Goal: Task Accomplishment & Management: Complete application form

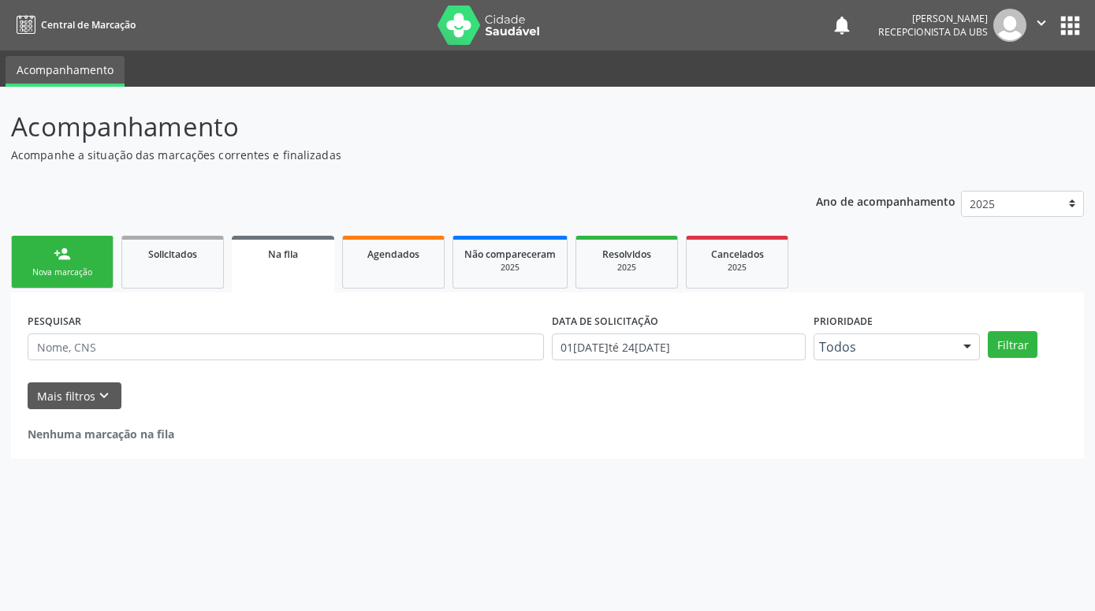
click at [86, 272] on div "Nova marcação" at bounding box center [62, 272] width 79 height 12
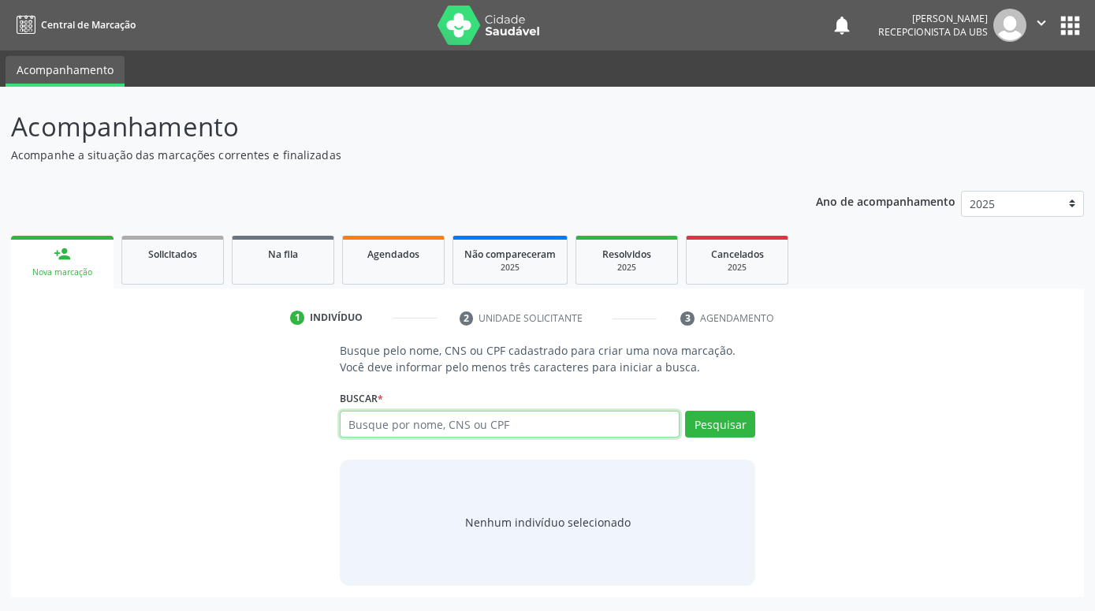
click at [449, 424] on input "text" at bounding box center [510, 424] width 340 height 27
paste input "801440474342439"
type input "801440474342439"
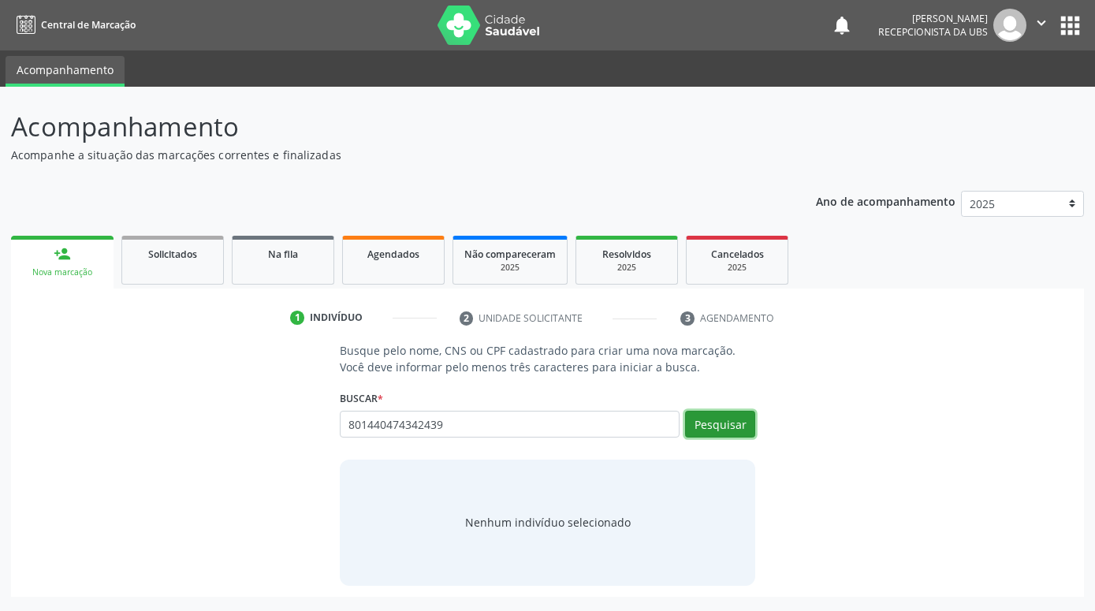
click at [730, 424] on button "Pesquisar" at bounding box center [720, 424] width 70 height 27
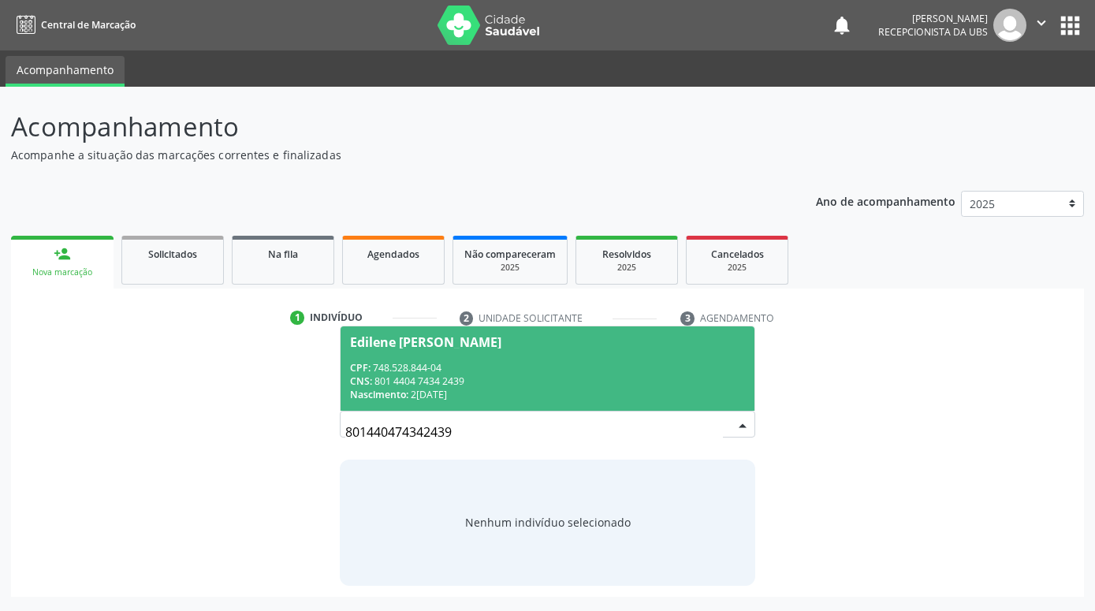
click at [662, 371] on div "CPF: 748.528.844-04" at bounding box center [547, 367] width 395 height 13
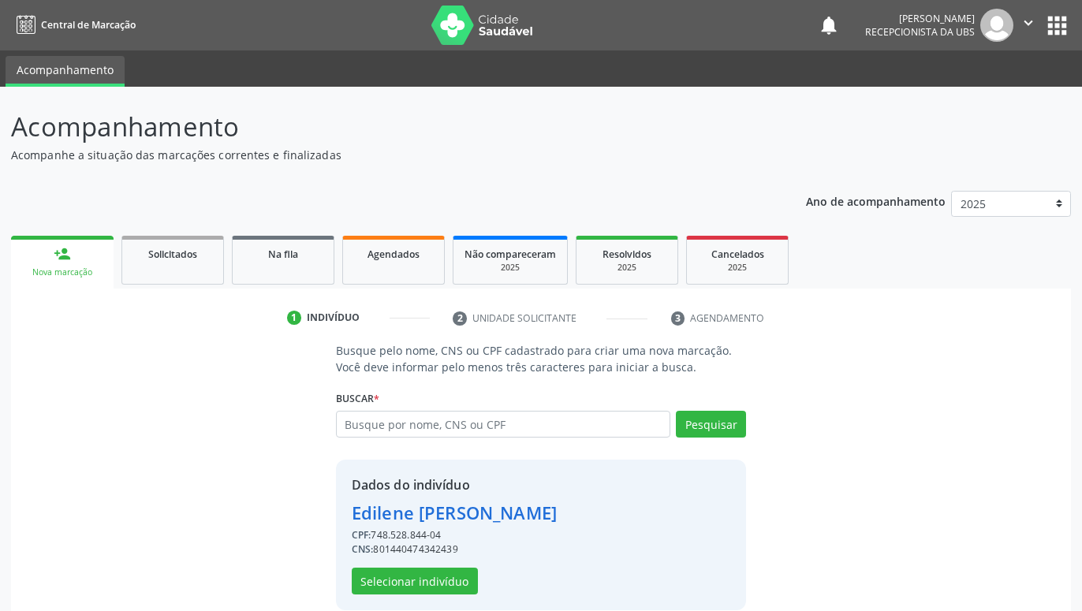
scroll to position [21, 0]
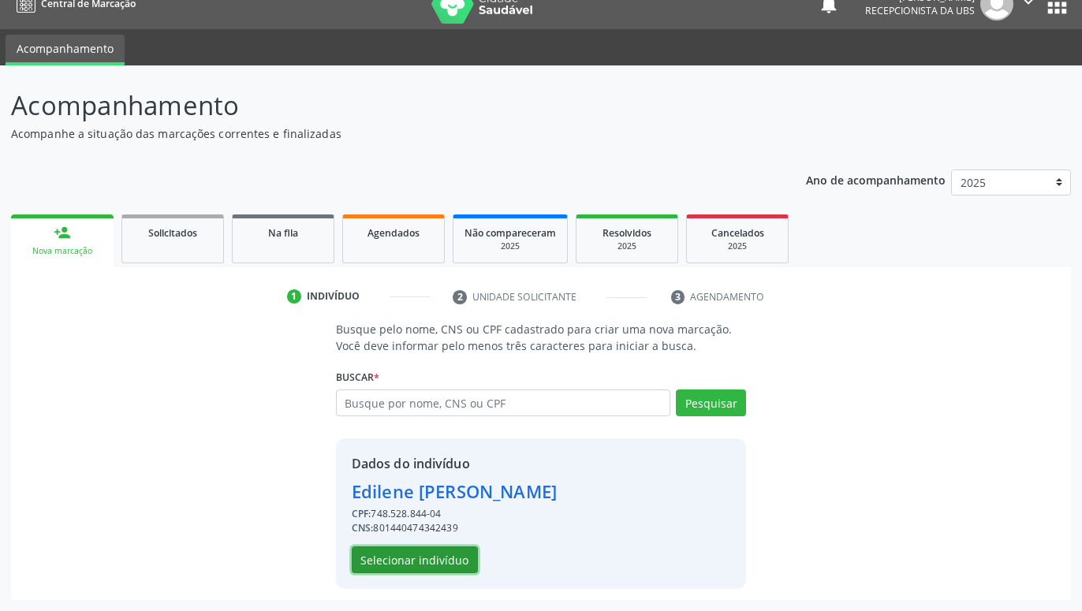
click at [443, 561] on button "Selecionar indivíduo" at bounding box center [415, 559] width 126 height 27
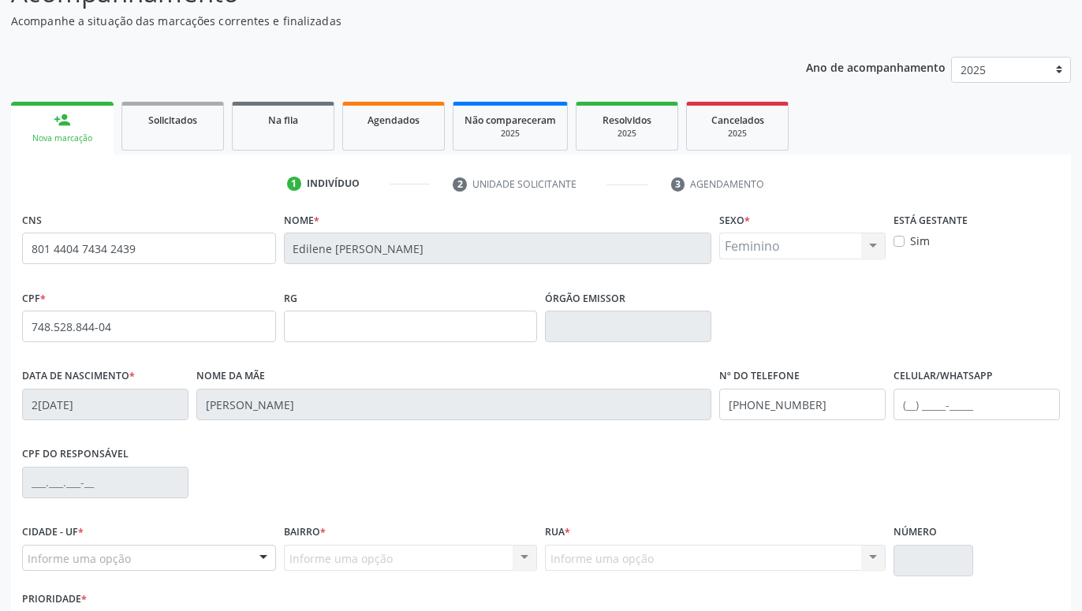
scroll to position [244, 0]
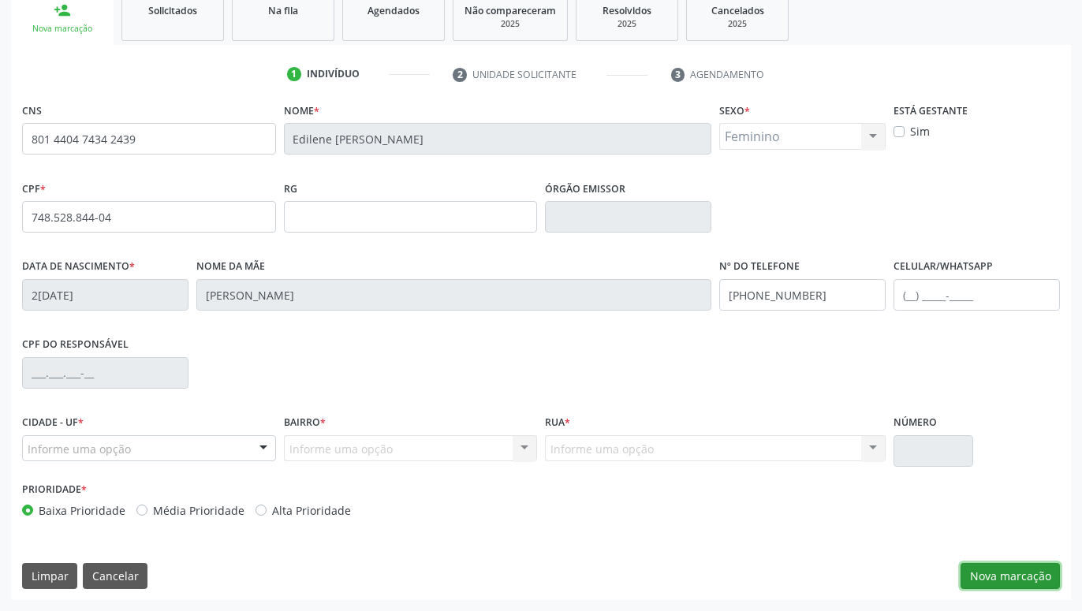
click at [987, 570] on button "Nova marcação" at bounding box center [1009, 576] width 99 height 27
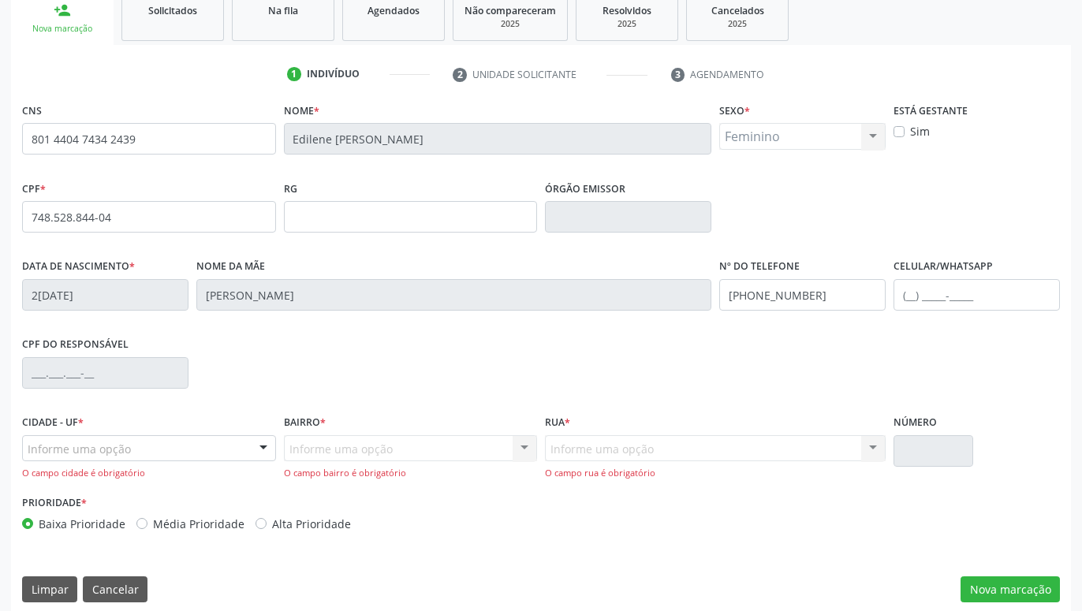
click at [243, 434] on div "Cidade - UF * Informe uma opção Serra Talhada - PE Nenhum resultado encontrado …" at bounding box center [149, 445] width 254 height 69
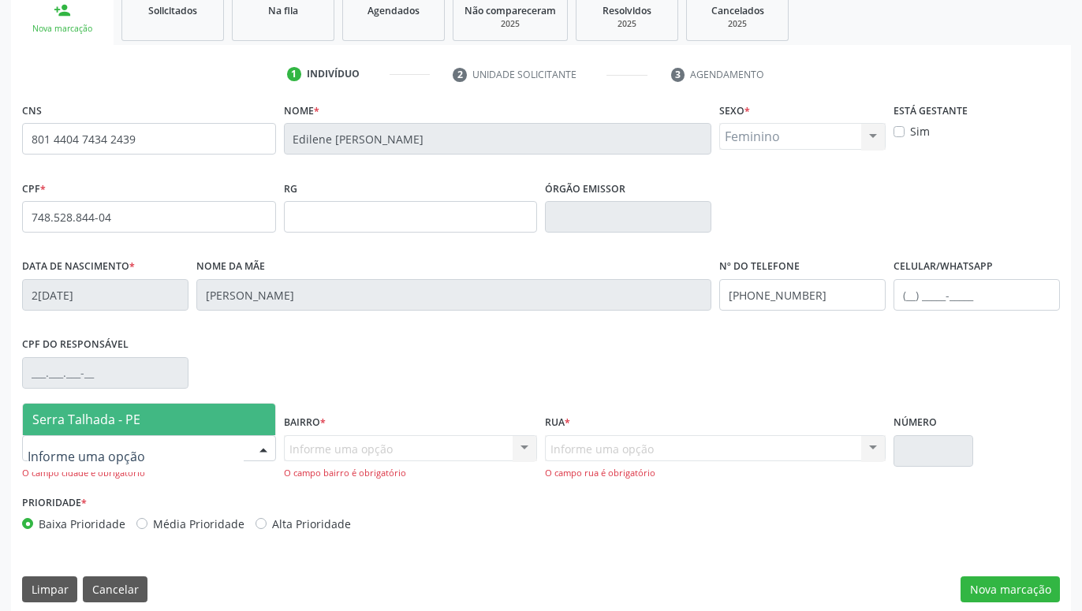
click at [255, 446] on div at bounding box center [263, 449] width 24 height 27
click at [207, 417] on span "Serra Talhada - PE" at bounding box center [149, 420] width 252 height 32
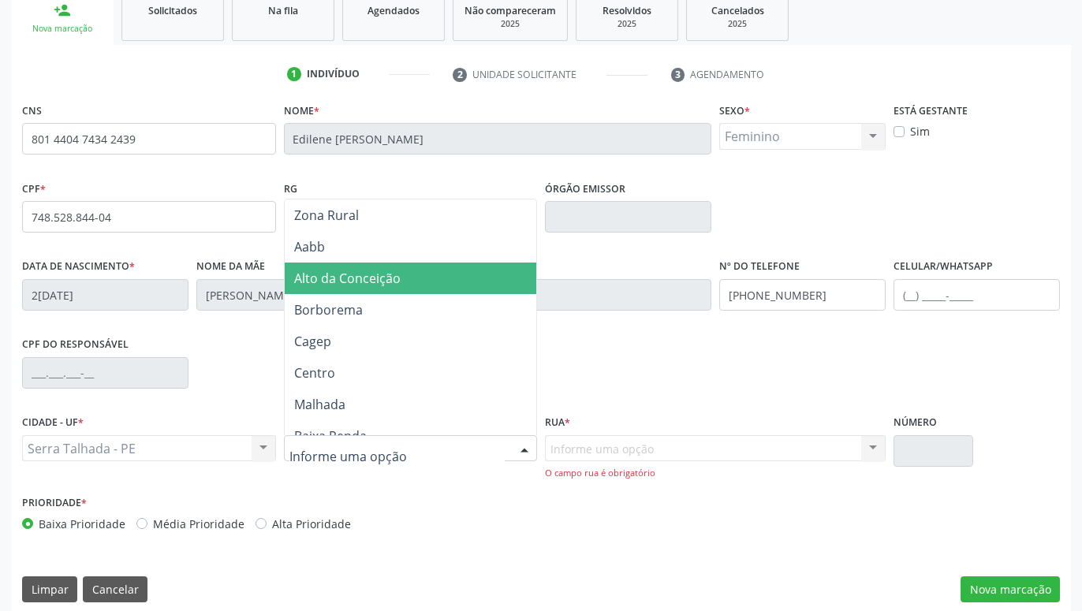
click at [380, 281] on span "Alto da Conceição" at bounding box center [347, 278] width 106 height 17
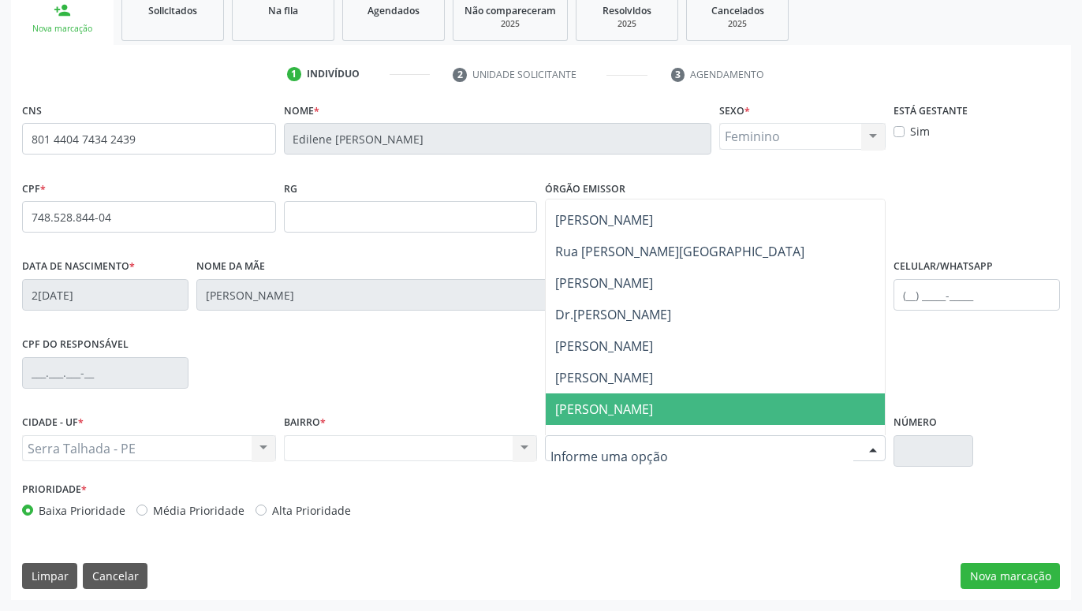
scroll to position [212, 0]
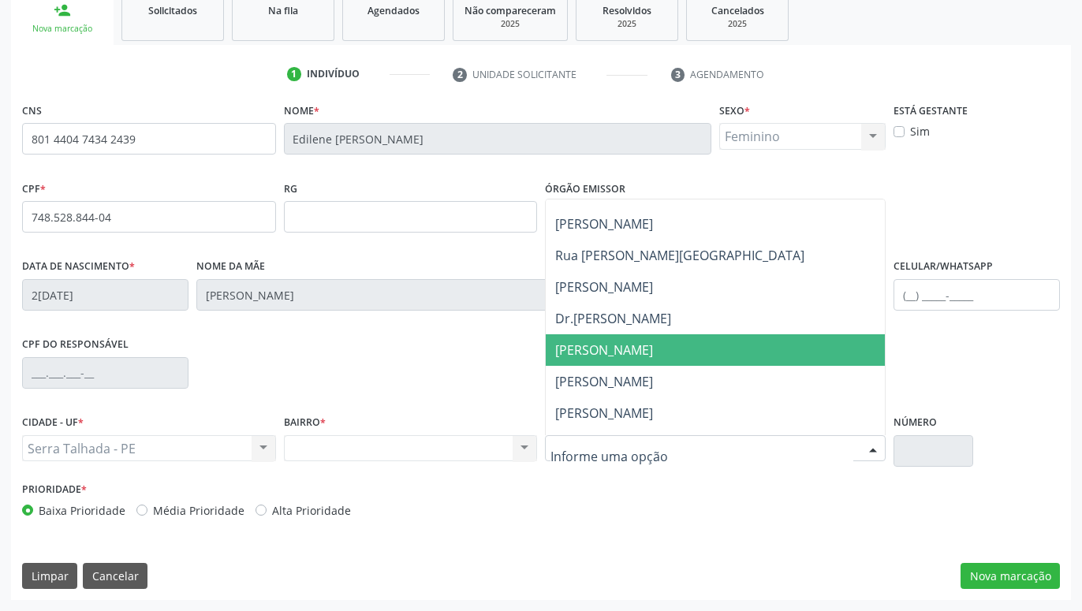
click at [648, 341] on span "Floriano Peixoto" at bounding box center [715, 350] width 339 height 32
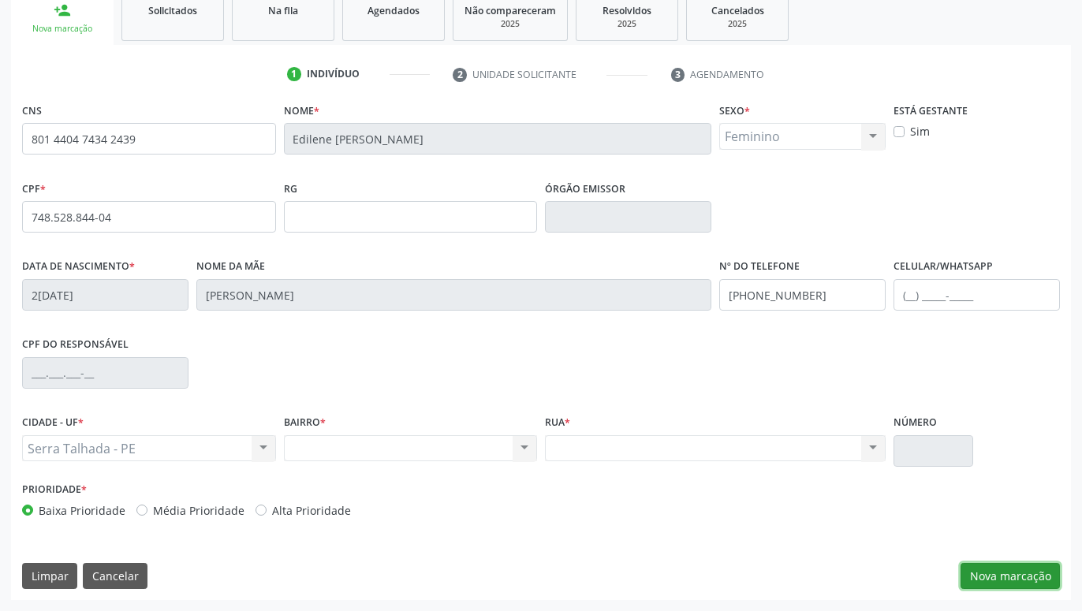
click at [1025, 582] on button "Nova marcação" at bounding box center [1009, 576] width 99 height 27
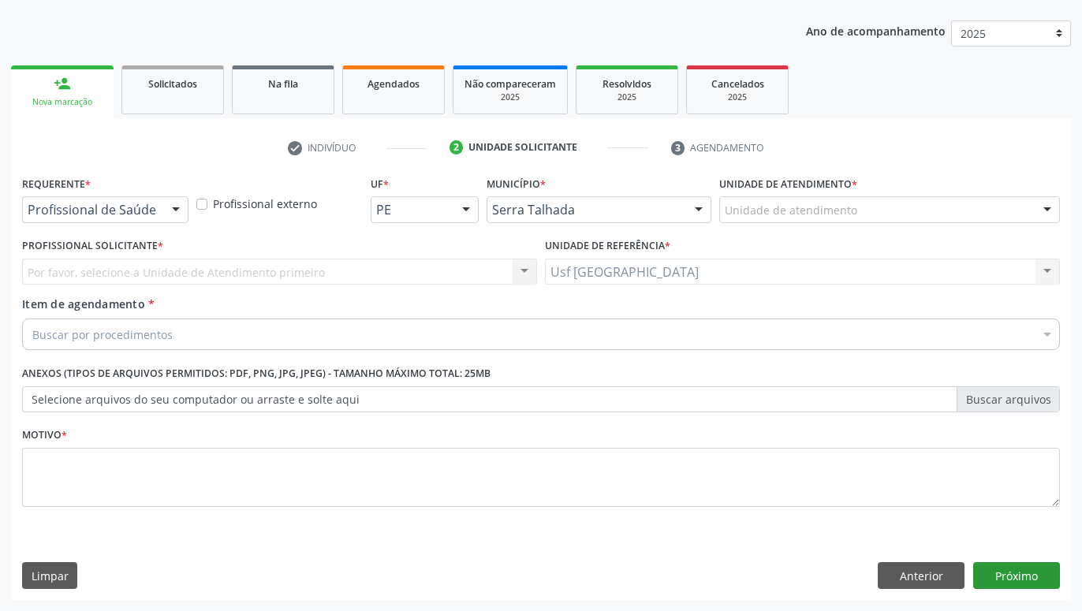
scroll to position [170, 0]
click at [172, 214] on div at bounding box center [176, 210] width 24 height 27
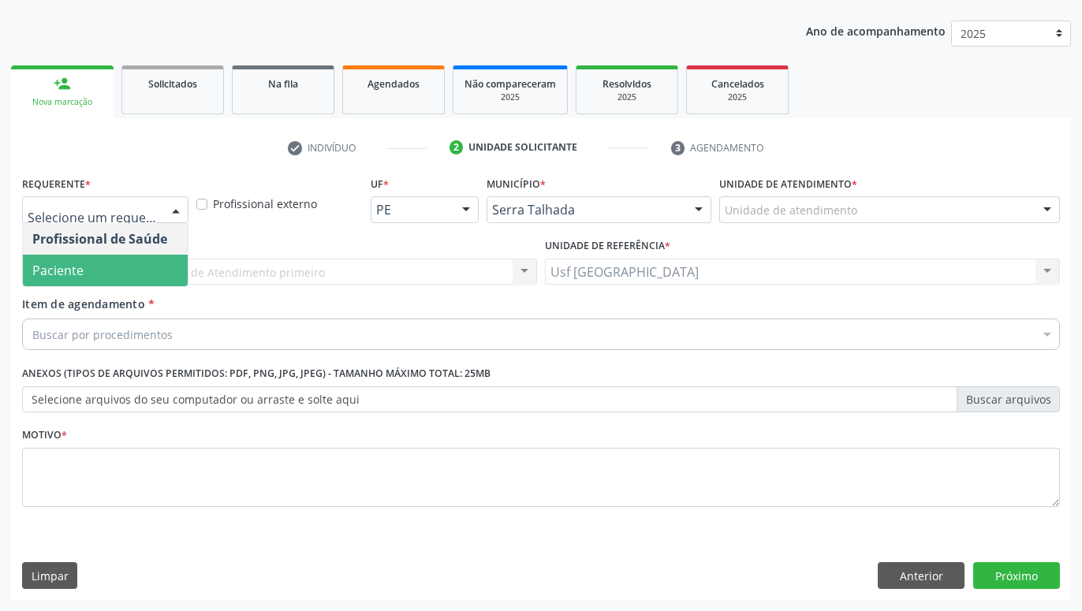
click at [164, 265] on span "Paciente" at bounding box center [105, 271] width 165 height 32
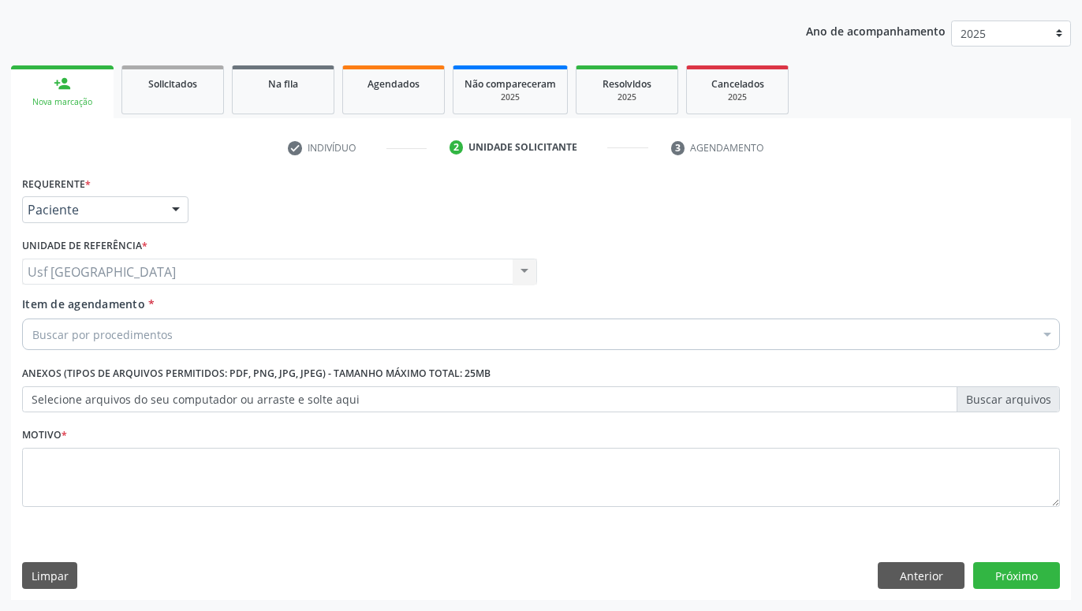
click at [205, 330] on div "Buscar por procedimentos" at bounding box center [540, 334] width 1037 height 32
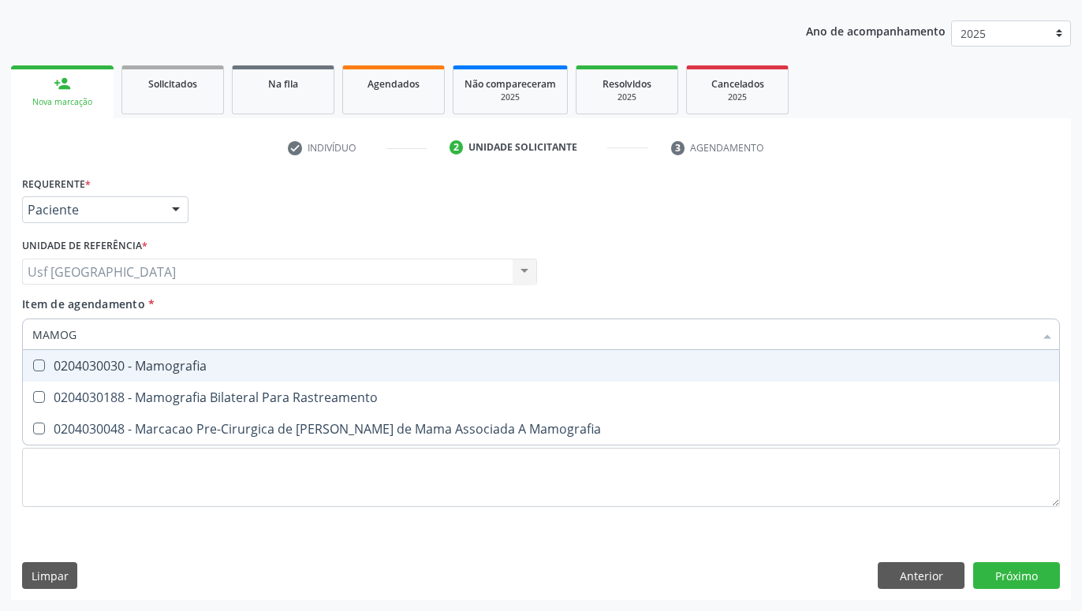
type input "MAMOGR"
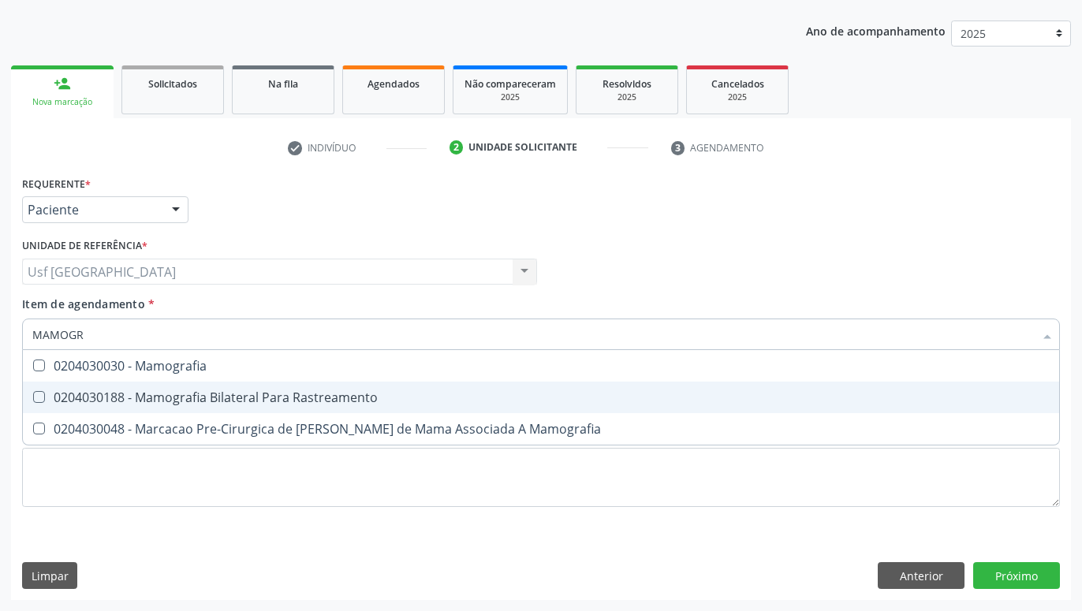
click at [115, 392] on div "0204030188 - Mamografia Bilateral Para Rastreamento" at bounding box center [540, 397] width 1017 height 13
checkbox Rastreamento "true"
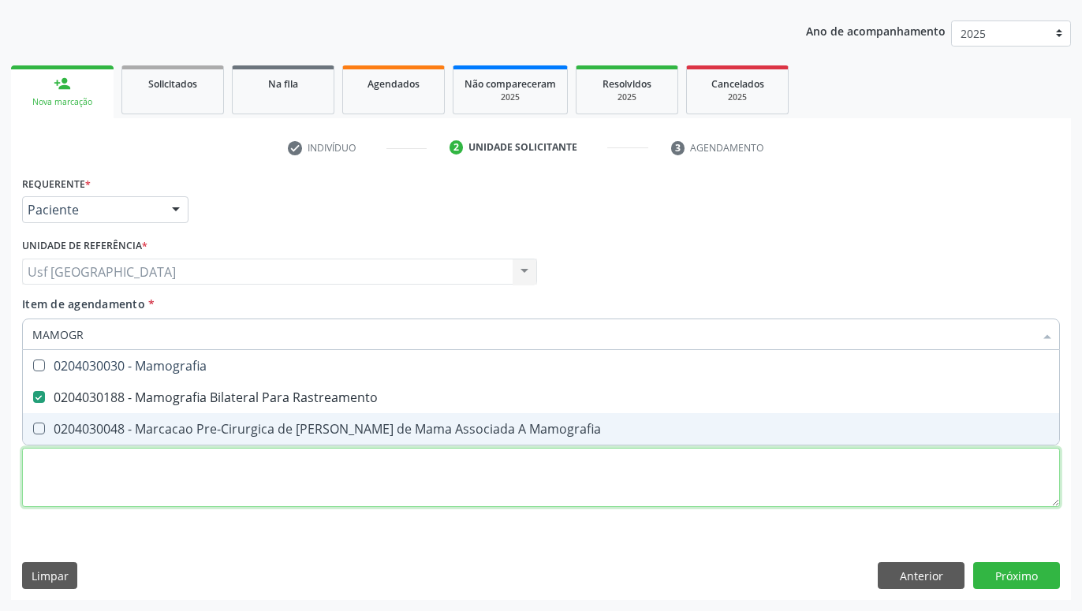
click at [136, 482] on textarea at bounding box center [540, 478] width 1037 height 60
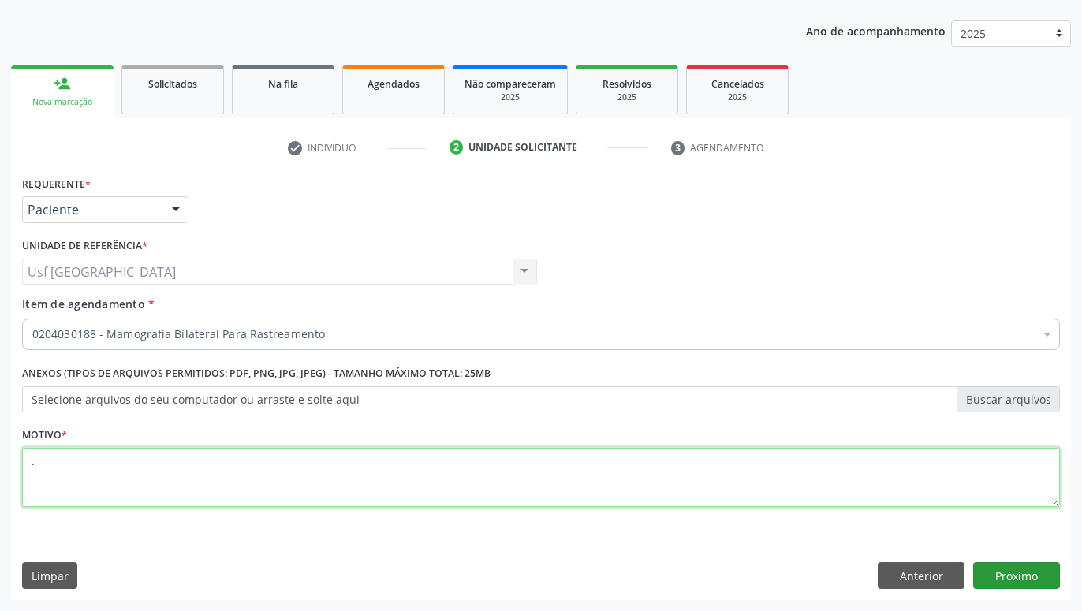
type textarea "."
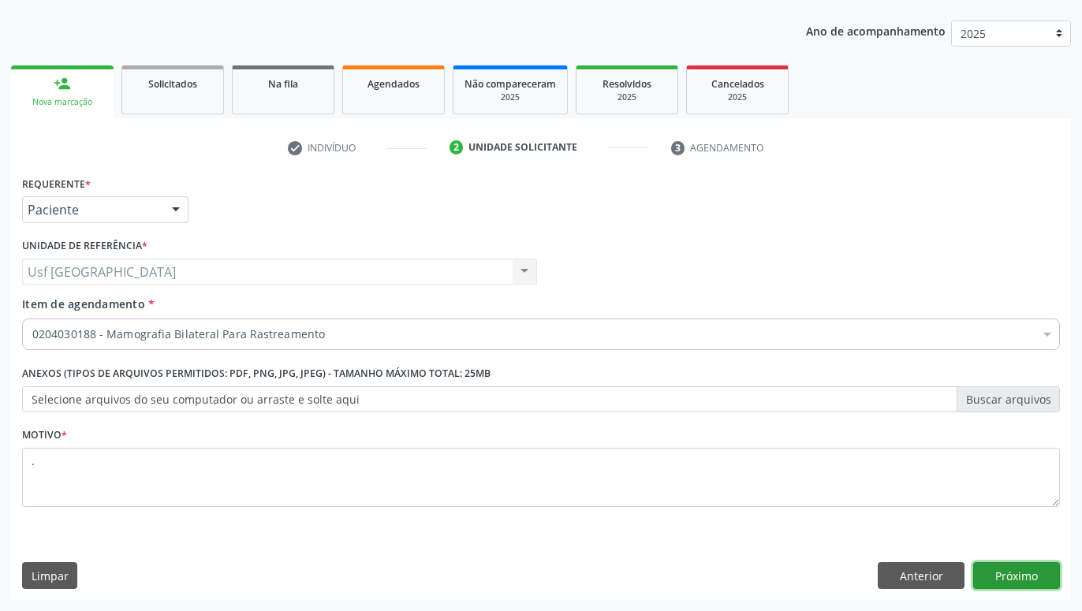
click at [1037, 574] on button "Próximo" at bounding box center [1016, 575] width 87 height 27
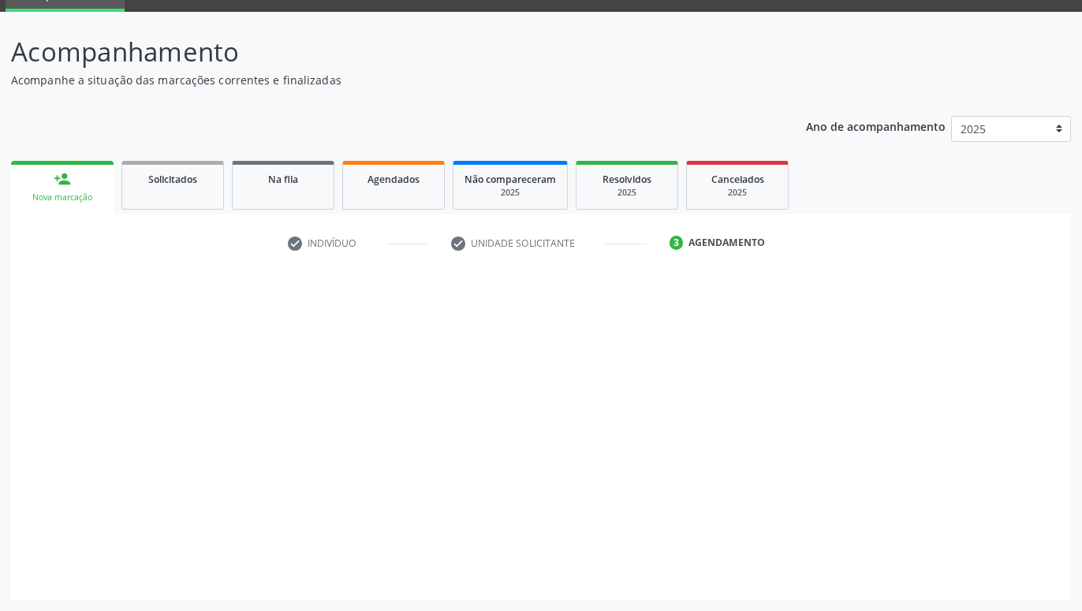
scroll to position [75, 0]
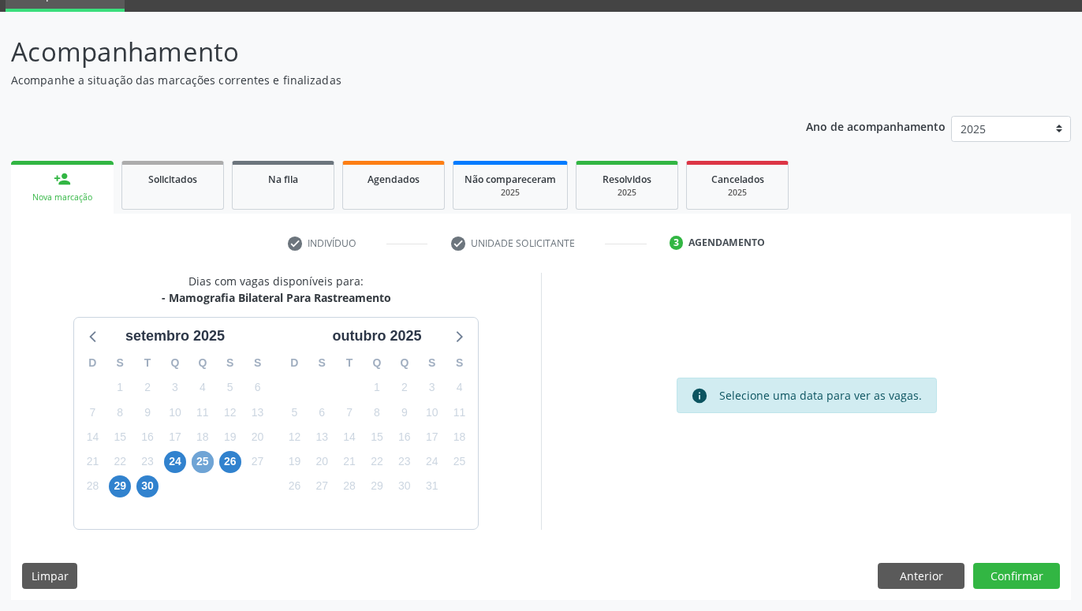
click at [204, 465] on span "25" at bounding box center [203, 462] width 22 height 22
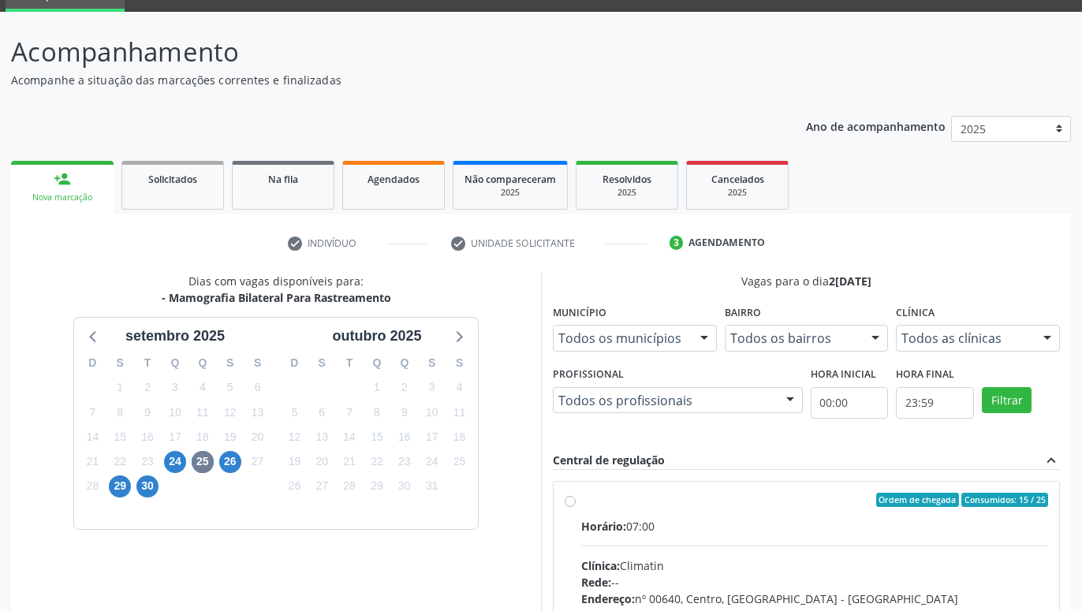
click at [581, 503] on label "Ordem de chegada Consumidos: 15 / 25 Horário: 07:00 Clínica: Climatin Rede: -- …" at bounding box center [814, 614] width 467 height 242
click at [572, 503] on input "Ordem de chegada Consumidos: 15 / 25 Horário: 07:00 Clínica: Climatin Rede: -- …" at bounding box center [569, 500] width 11 height 14
radio input "true"
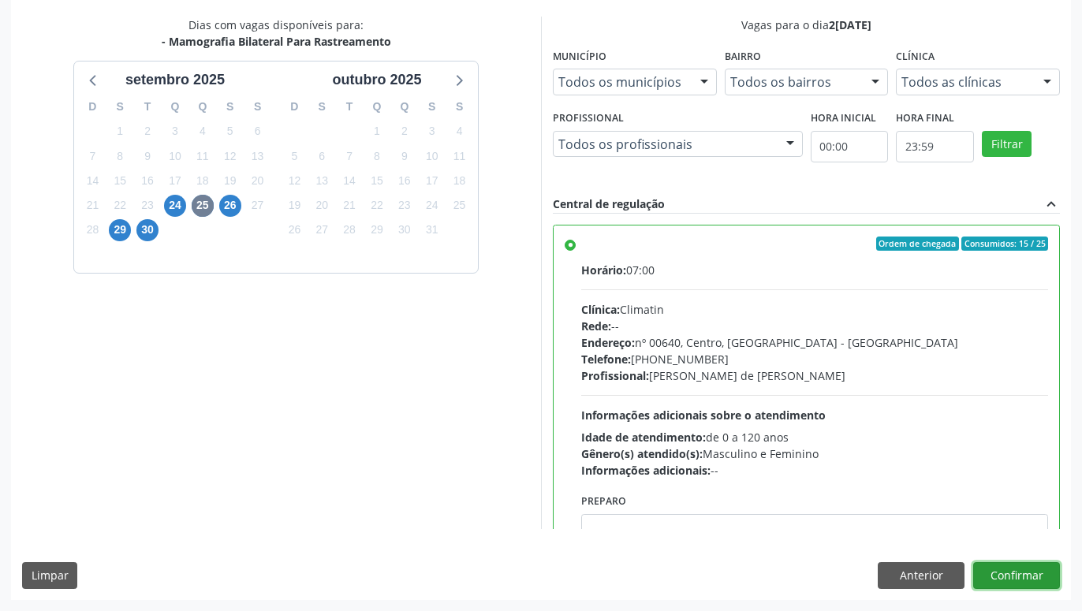
click at [1007, 579] on button "Confirmar" at bounding box center [1016, 575] width 87 height 27
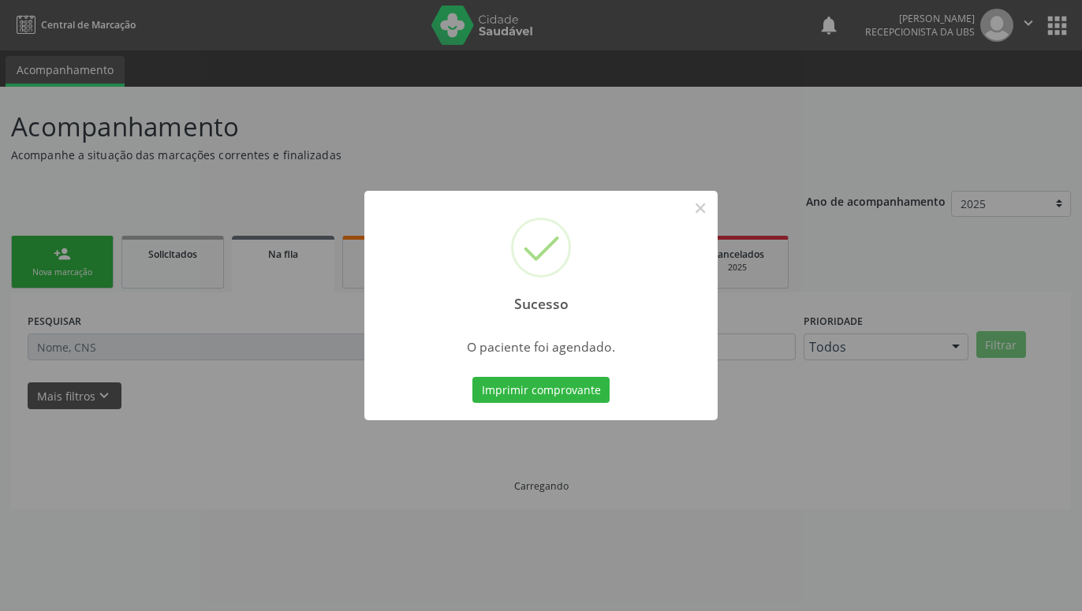
scroll to position [0, 0]
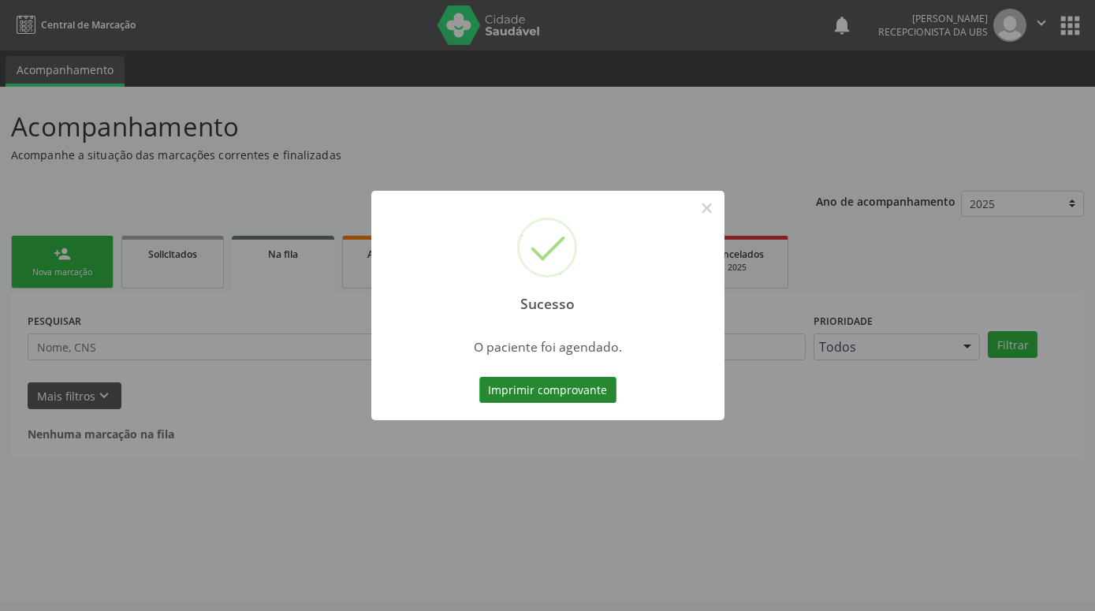
click at [602, 393] on button "Imprimir comprovante" at bounding box center [547, 390] width 137 height 27
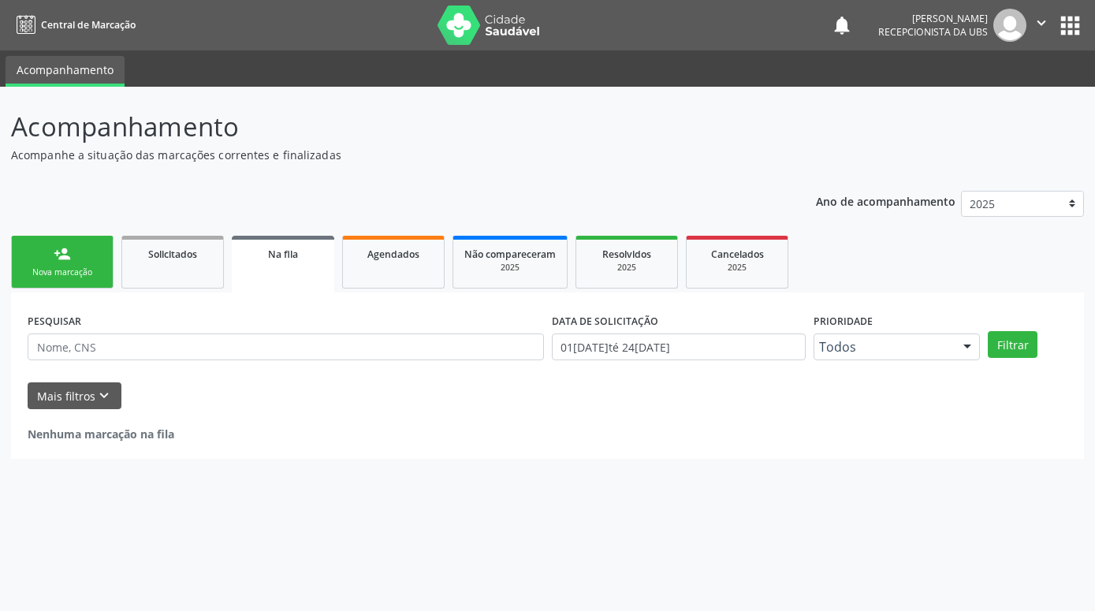
click at [53, 252] on link "person_add Nova marcação" at bounding box center [62, 262] width 102 height 53
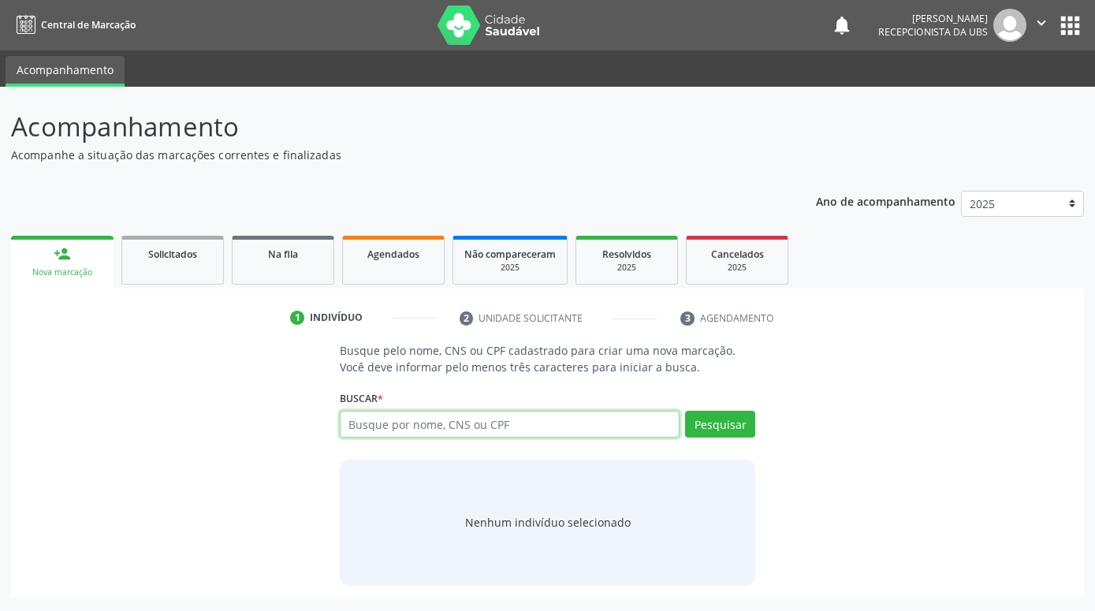
click at [490, 424] on input "text" at bounding box center [510, 424] width 340 height 27
type input "IVYD KARYNNE LACERDA"
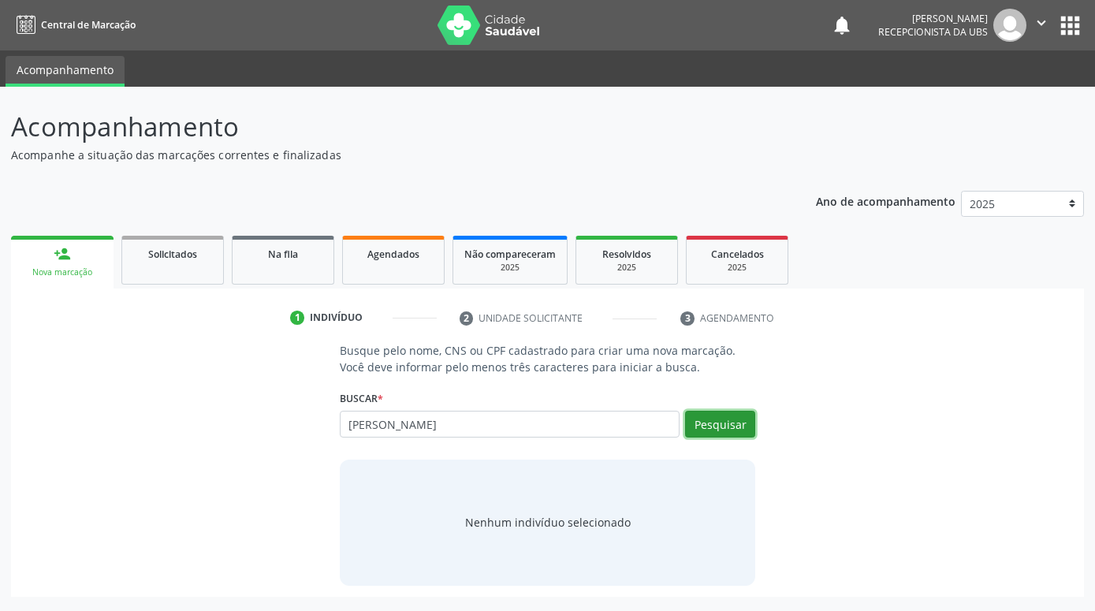
click at [728, 416] on button "Pesquisar" at bounding box center [720, 424] width 70 height 27
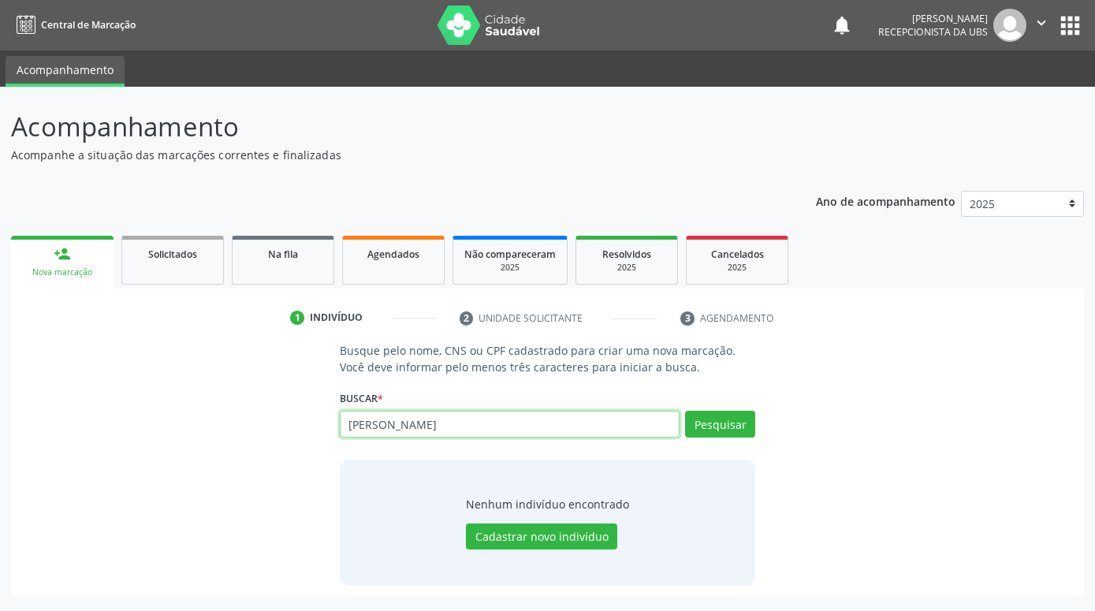
click at [409, 424] on input "IVYD KARYNNE LACERDA" at bounding box center [510, 424] width 340 height 27
type input "IVYD KARYNE LACERDA"
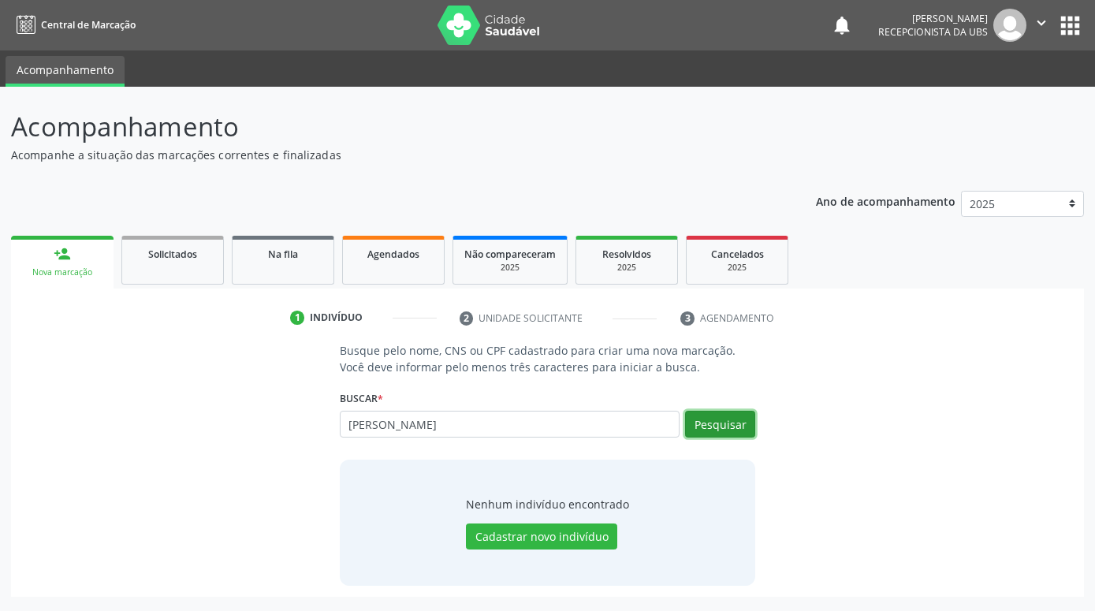
click at [717, 430] on button "Pesquisar" at bounding box center [720, 424] width 70 height 27
click at [559, 541] on button "Cadastrar novo indivíduo" at bounding box center [541, 536] width 151 height 27
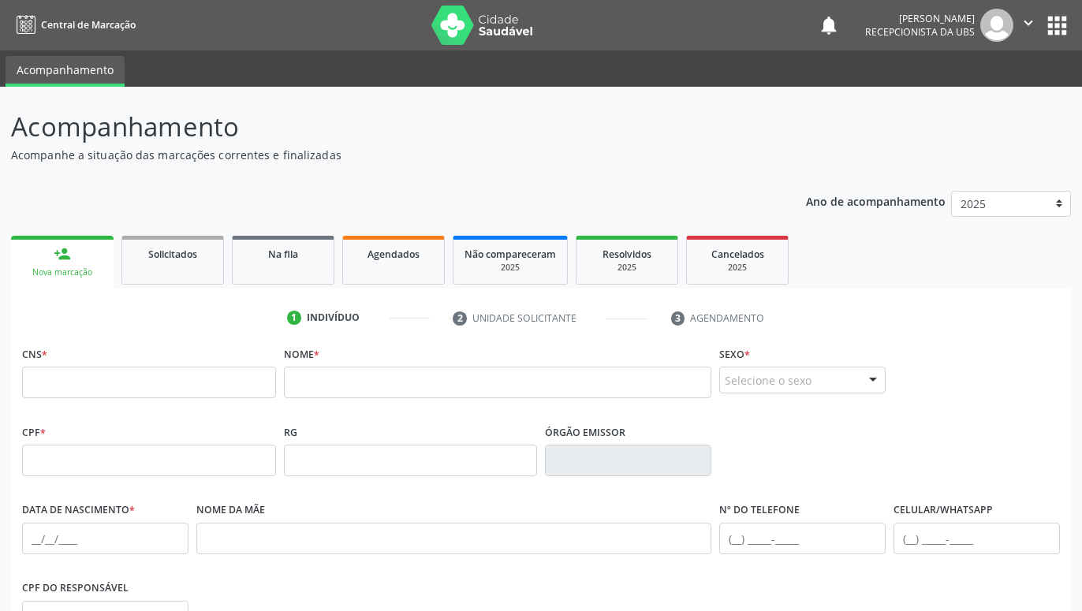
click at [64, 256] on div "person_add" at bounding box center [62, 253] width 17 height 17
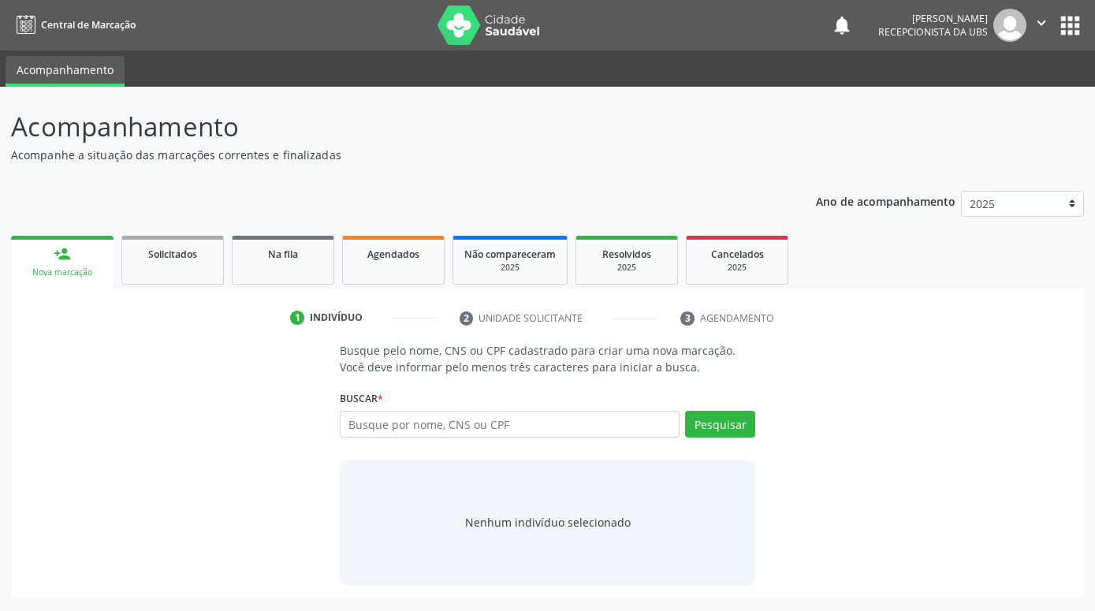
click at [368, 422] on input "text" at bounding box center [510, 424] width 340 height 27
type input "[PERSON_NAME]"
click at [713, 418] on button "Pesquisar" at bounding box center [720, 424] width 70 height 27
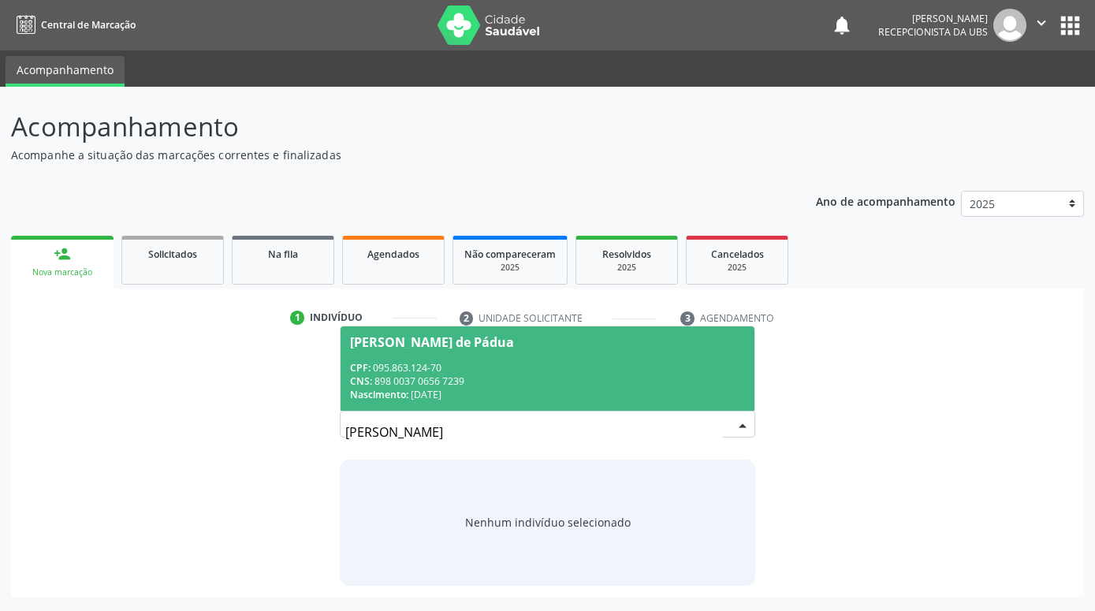
click at [598, 339] on div "[PERSON_NAME] de Pádua" at bounding box center [547, 342] width 395 height 13
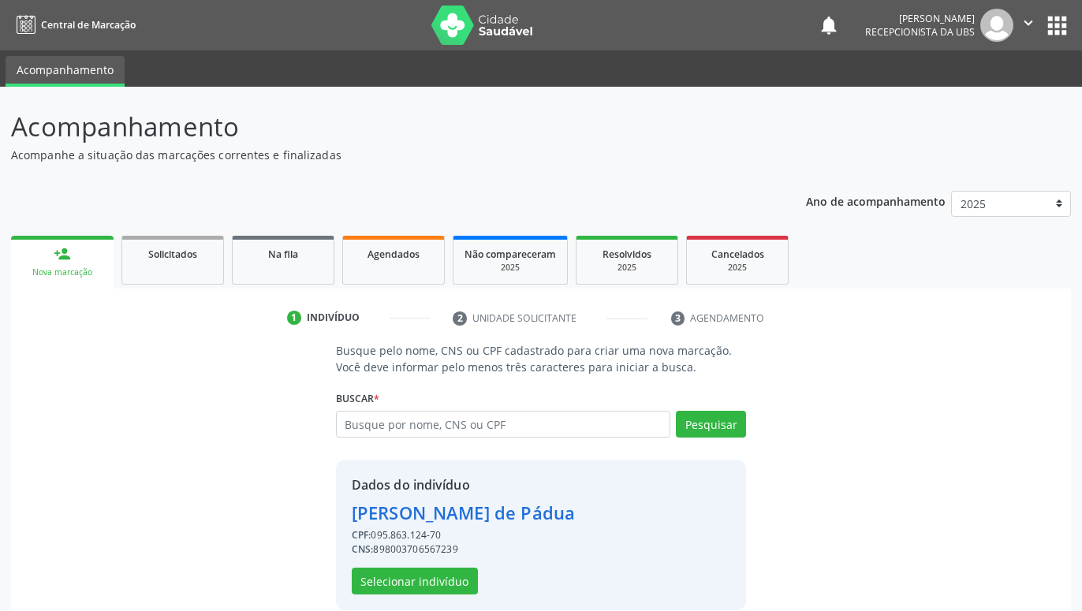
scroll to position [21, 0]
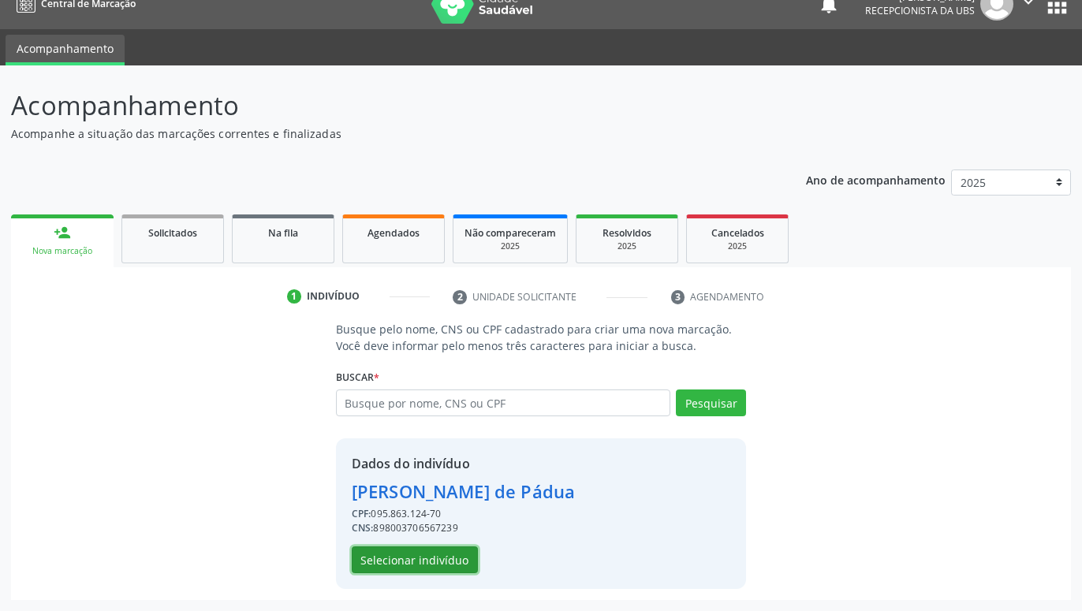
click at [449, 568] on button "Selecionar indivíduo" at bounding box center [415, 559] width 126 height 27
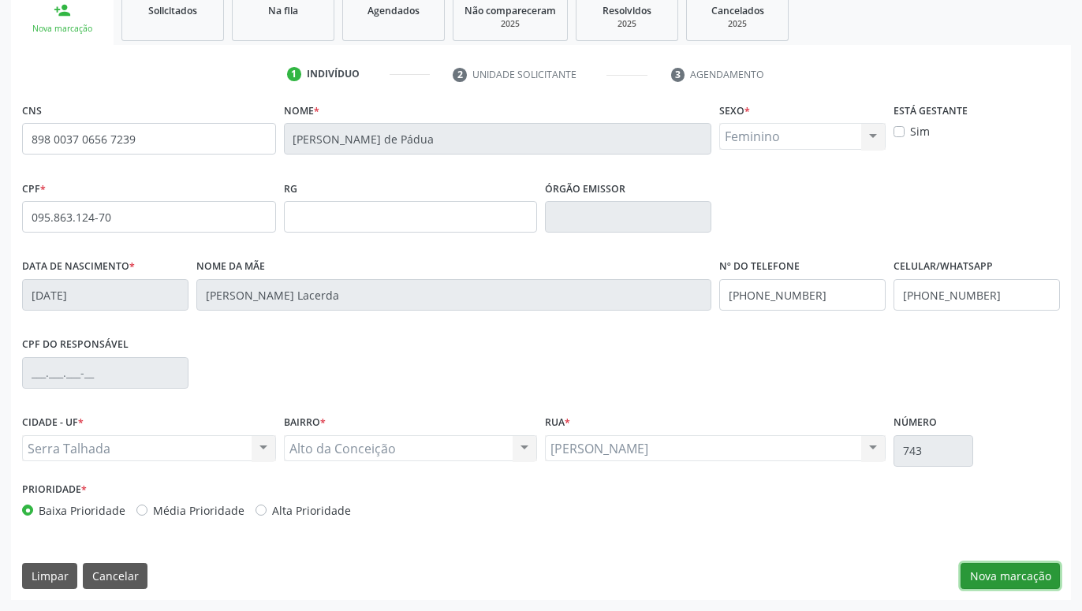
click at [1031, 574] on button "Nova marcação" at bounding box center [1009, 576] width 99 height 27
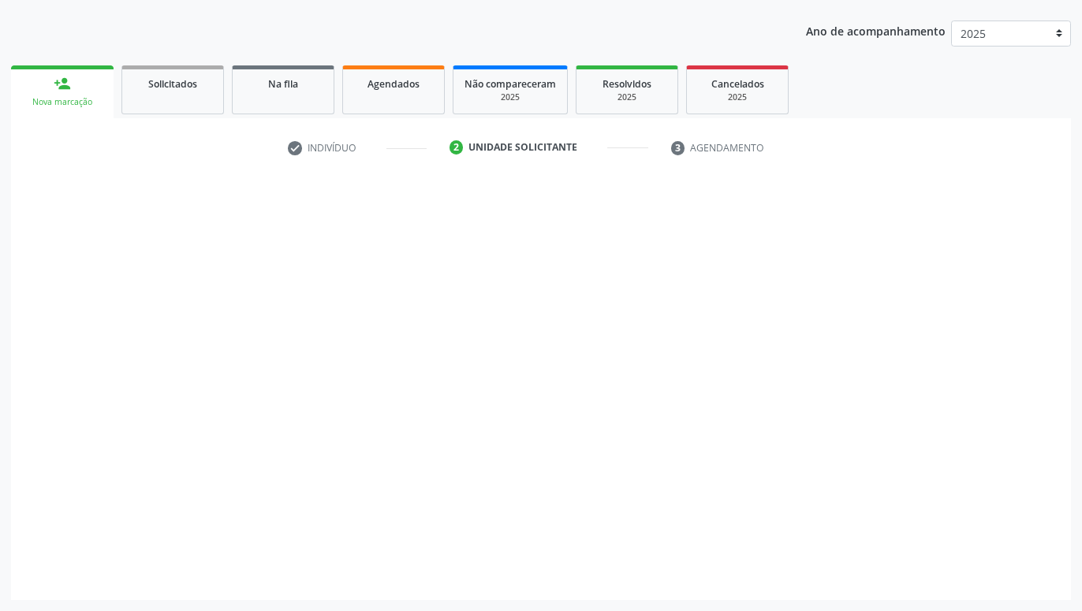
scroll to position [170, 0]
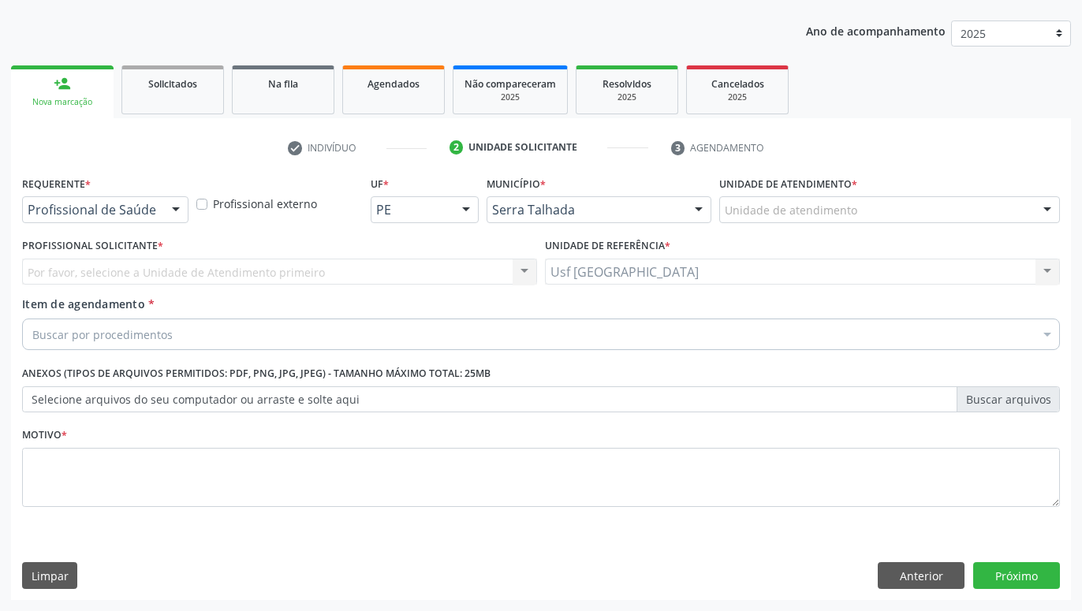
click at [169, 212] on div at bounding box center [176, 210] width 24 height 27
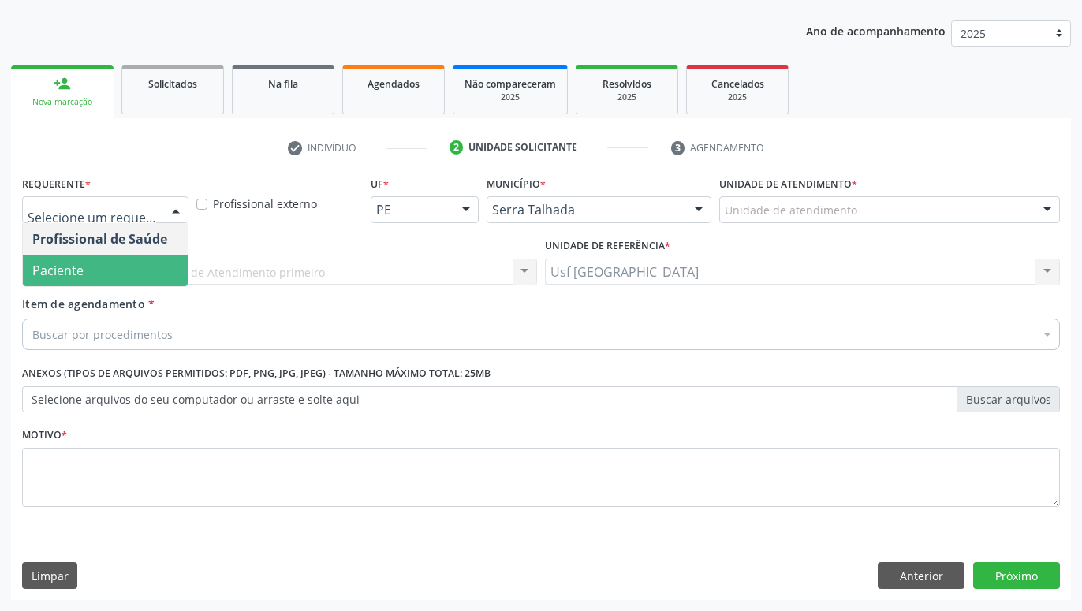
click at [114, 263] on span "Paciente" at bounding box center [105, 271] width 165 height 32
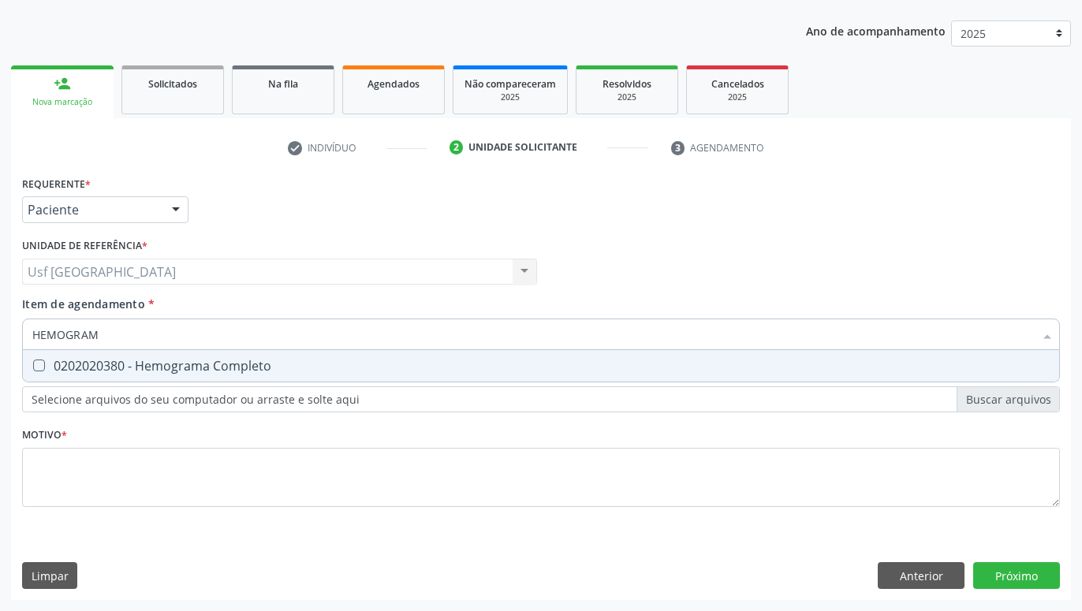
type input "HEMOGRAMA"
click at [203, 356] on span "0202020380 - Hemograma Completo" at bounding box center [541, 366] width 1036 height 32
checkbox Completo "true"
type input "HEMOG"
checkbox Completo "false"
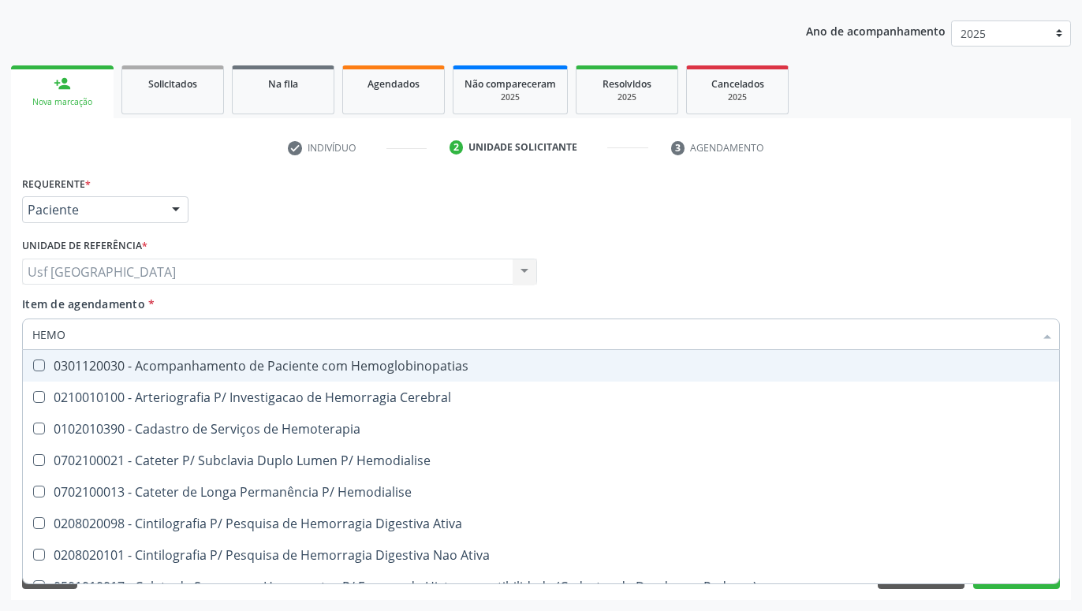
type input "HEM"
checkbox Completo "false"
checkbox Elástica "true"
type input "HE"
checkbox Elástica "false"
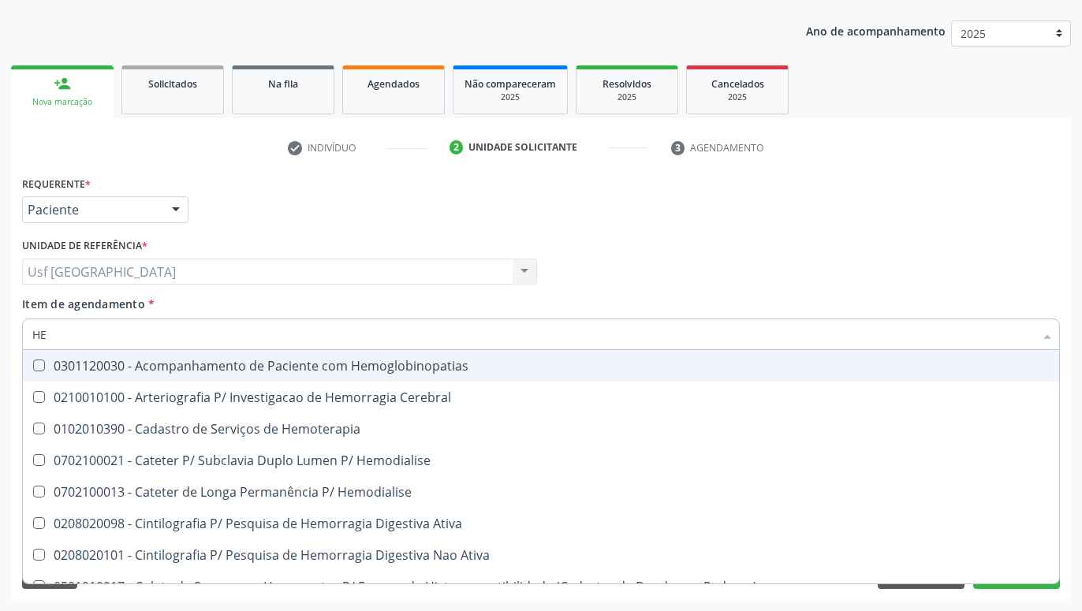
type input "H"
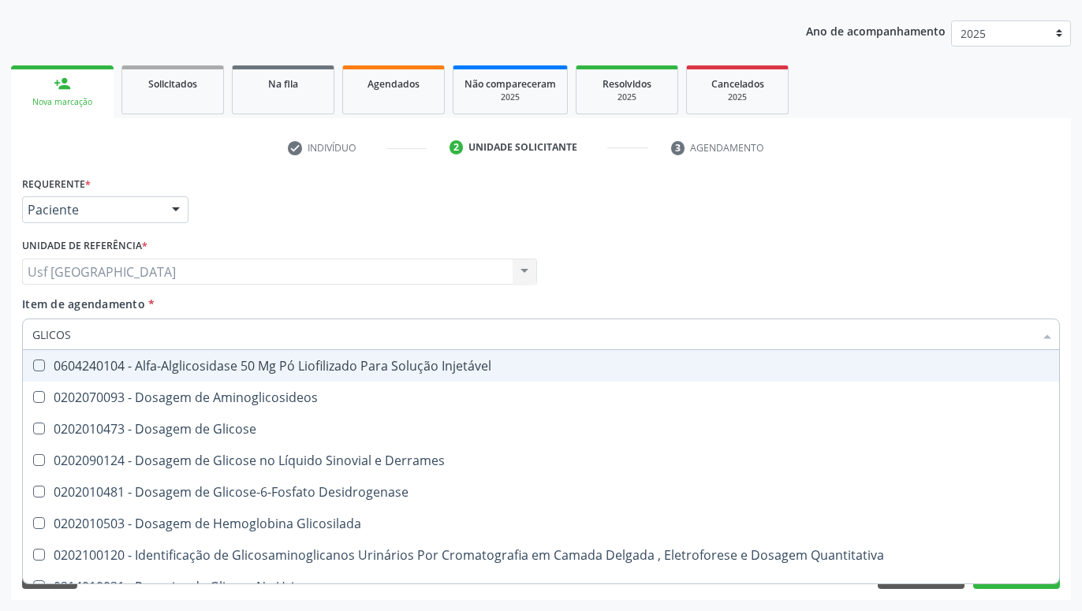
type input "GLICOSE"
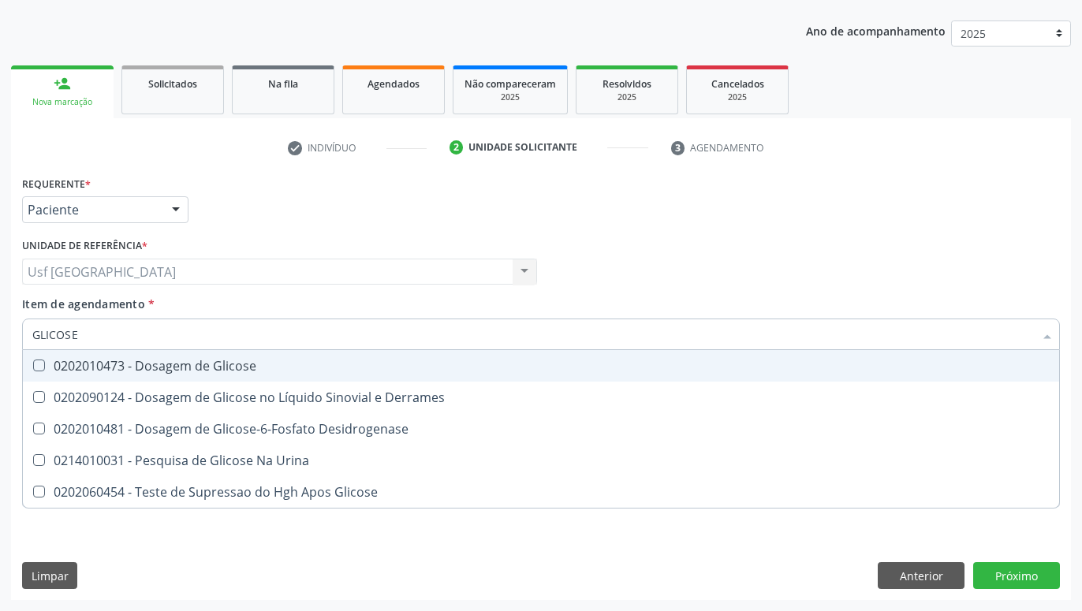
click at [253, 371] on div "0202010473 - Dosagem de Glicose" at bounding box center [540, 365] width 1017 height 13
checkbox Glicose "true"
type input "GLICOS"
checkbox Glicose "false"
checkbox Desidrogenase "true"
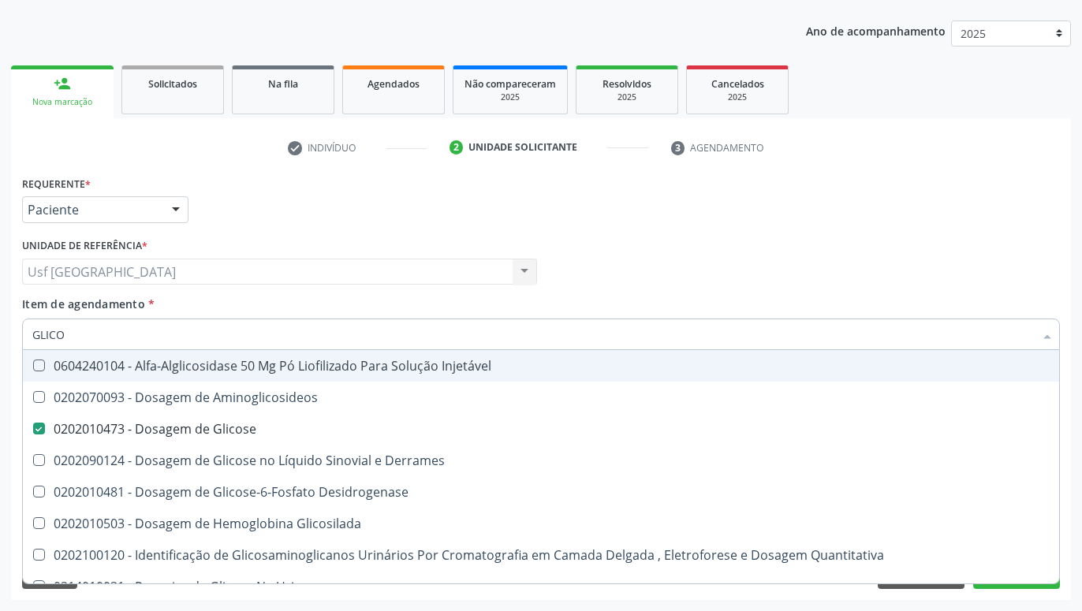
type input "GLIC"
checkbox Glicose "false"
checkbox Glicosilada "false"
type input "G"
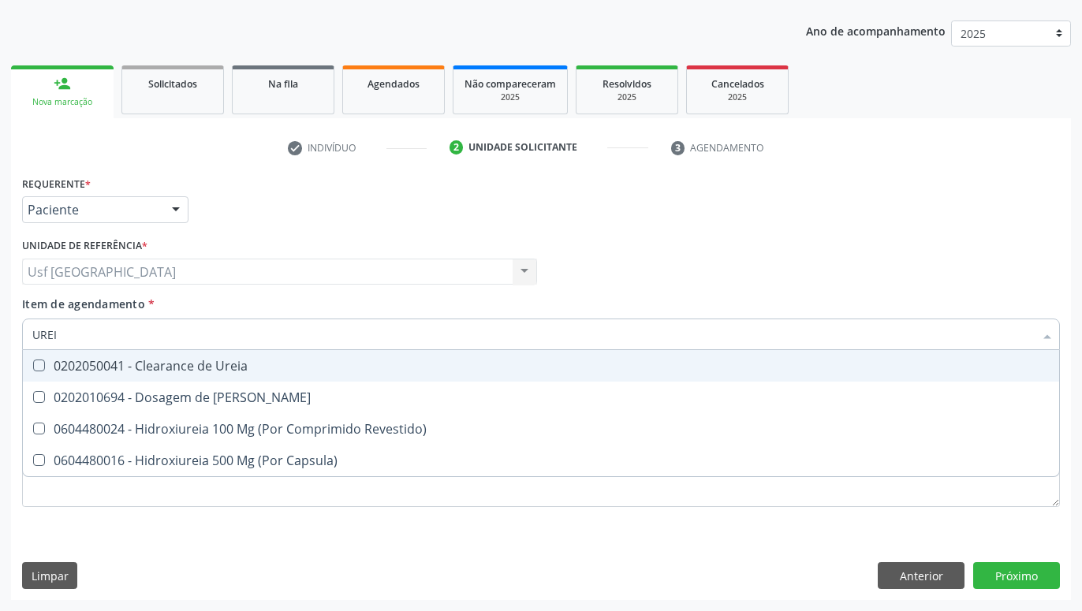
type input "UREIA"
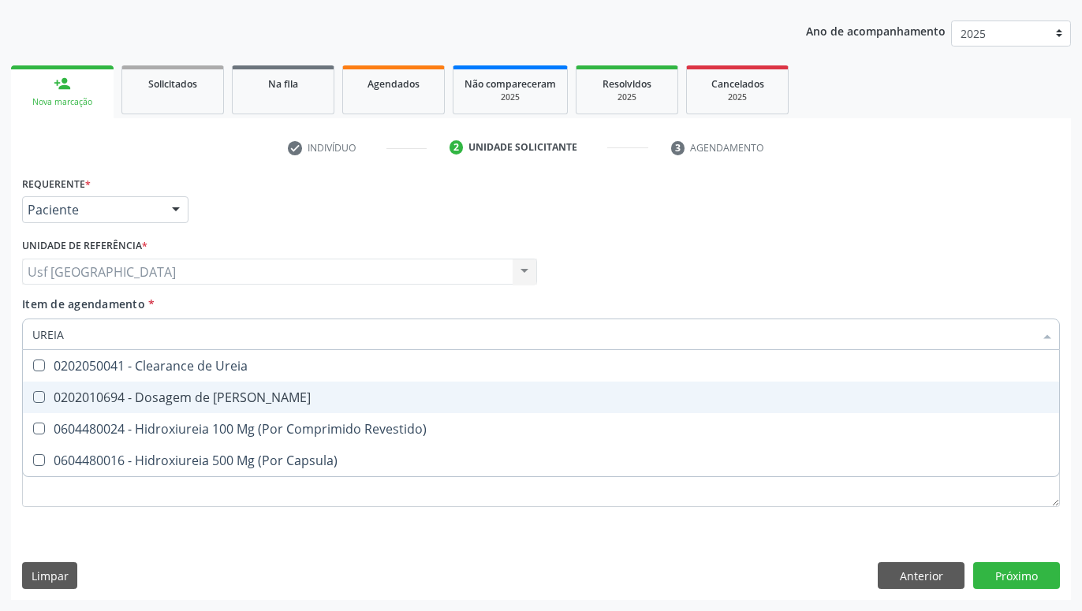
click at [236, 396] on div "0202010694 - Dosagem de [PERSON_NAME]" at bounding box center [540, 397] width 1017 height 13
checkbox Ureia "true"
type input "URE"
checkbox Ureia "false"
type input "U"
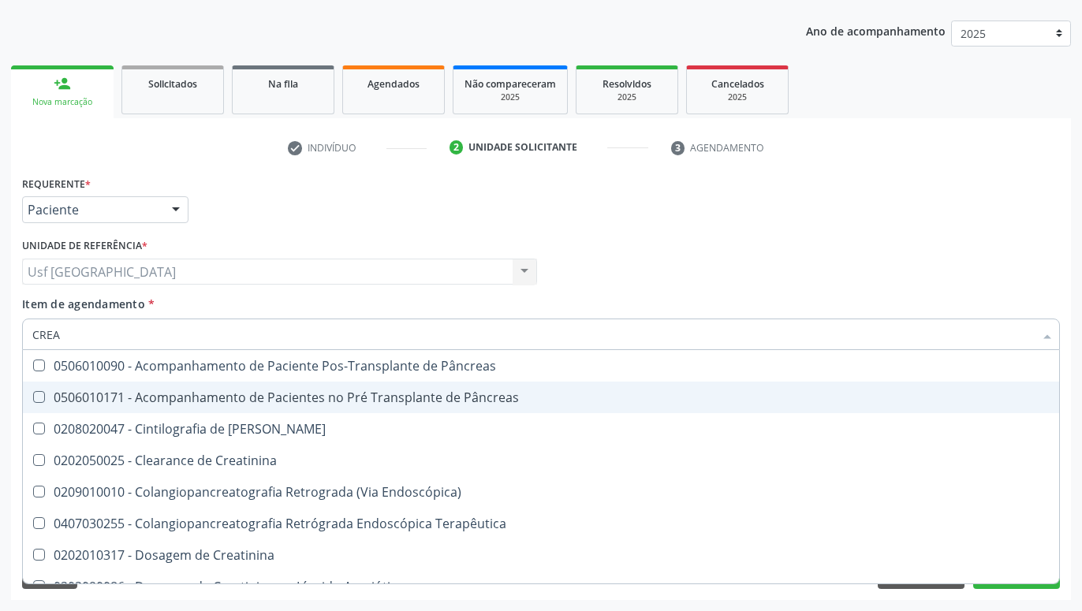
type input "CREAT"
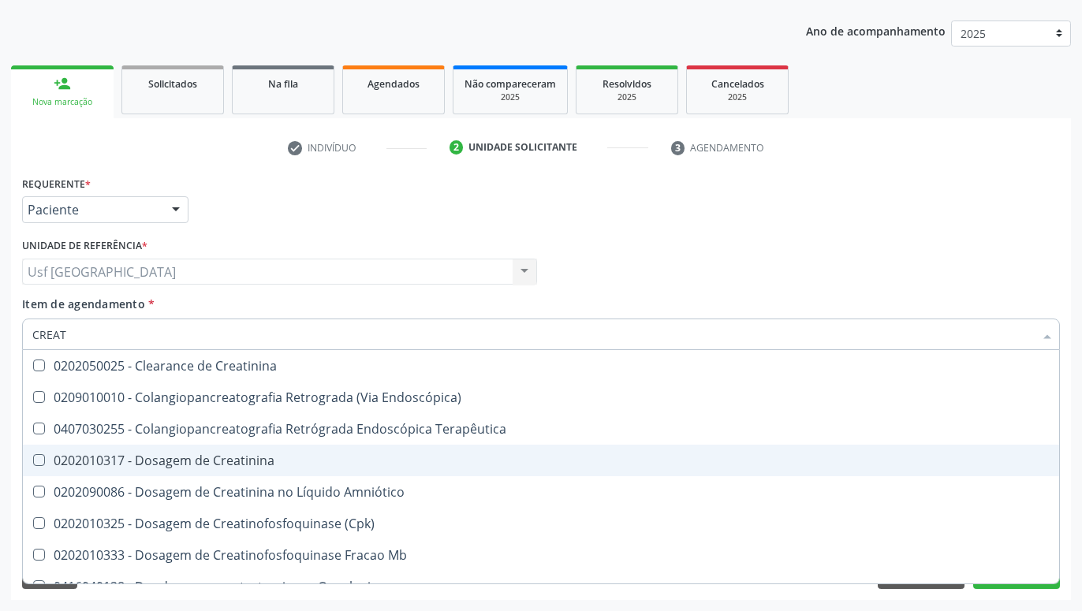
click at [242, 455] on div "0202010317 - Dosagem de Creatinina" at bounding box center [540, 460] width 1017 height 13
checkbox Creatinina "true"
type input "CREA"
checkbox Creatinina "false"
checkbox Mb "true"
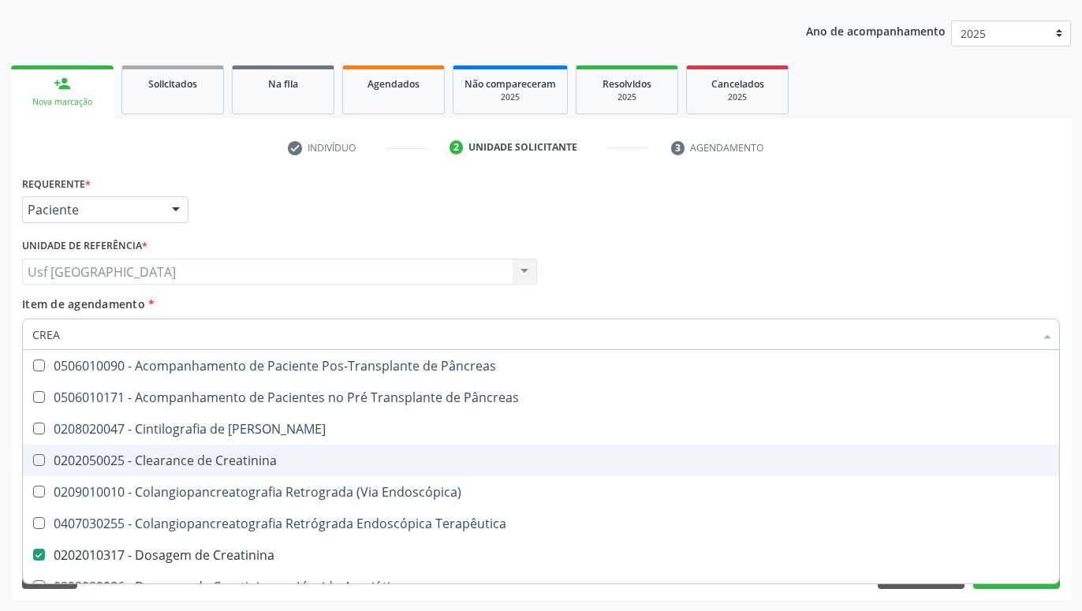
type input "CRE"
checkbox Creatinina "false"
checkbox Oncologia "true"
type input "C"
checkbox Oncologia "false"
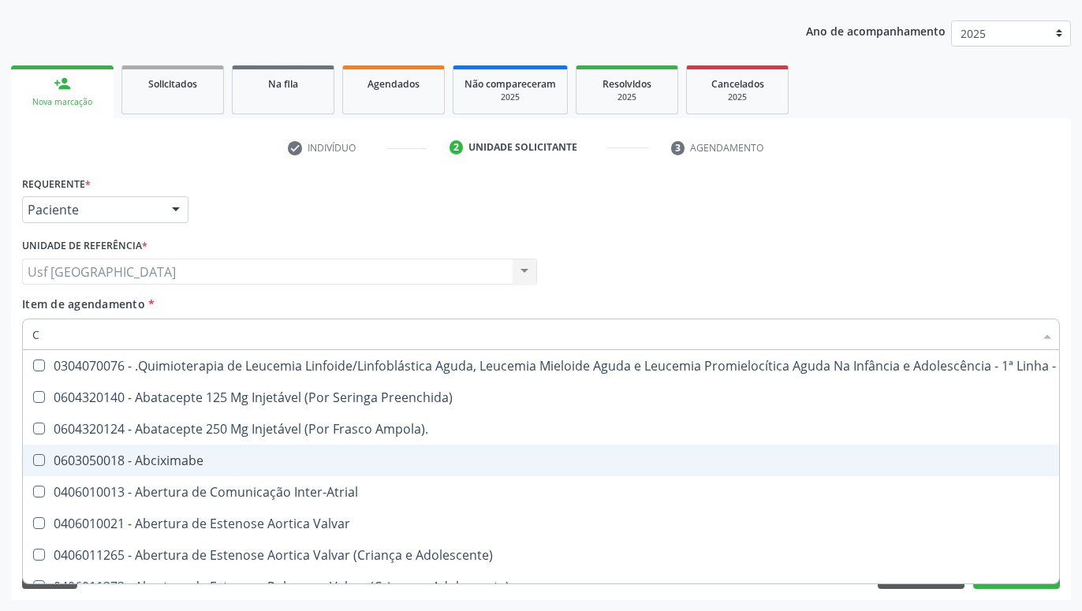
type input "CO"
checkbox Tempo "true"
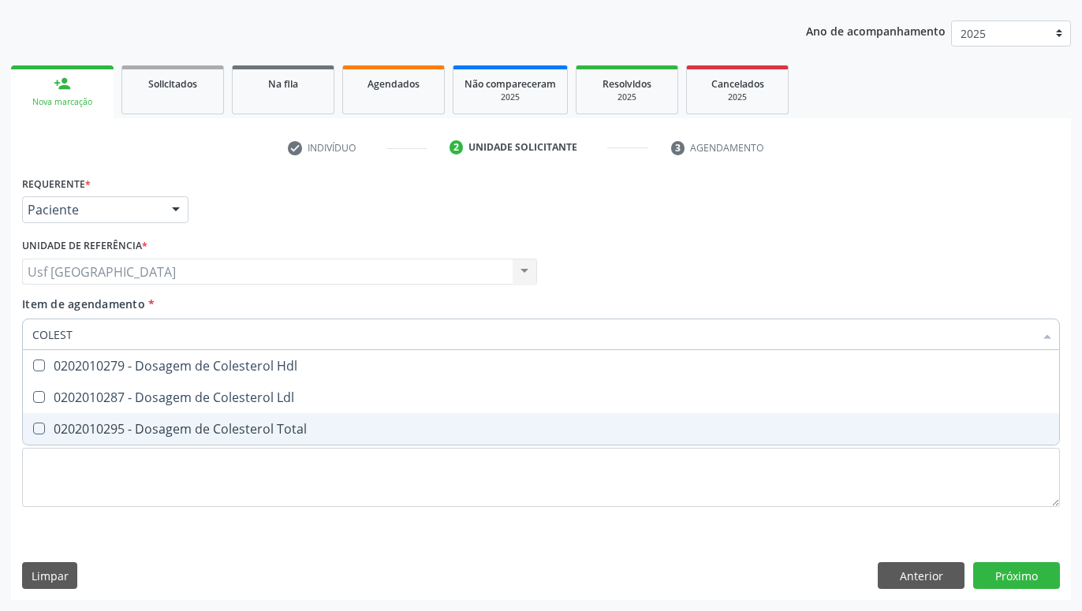
type input "COLESTE"
click at [257, 430] on div "0202010295 - Dosagem de Colesterol Total" at bounding box center [540, 429] width 1017 height 13
checkbox Total "true"
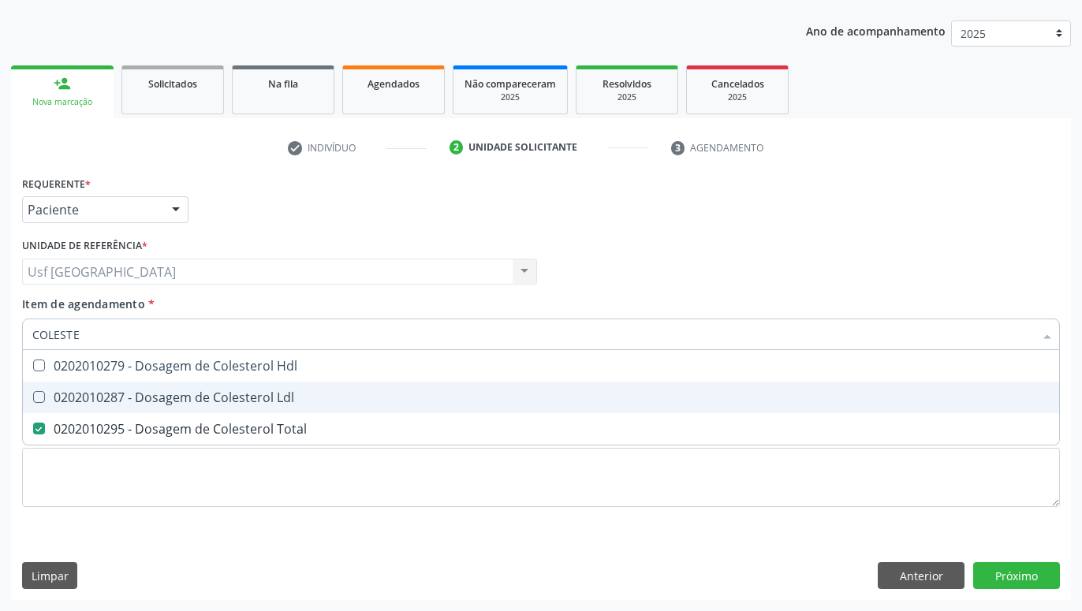
click at [250, 389] on span "0202010287 - Dosagem de Colesterol Ldl" at bounding box center [541, 398] width 1036 height 32
checkbox Ldl "true"
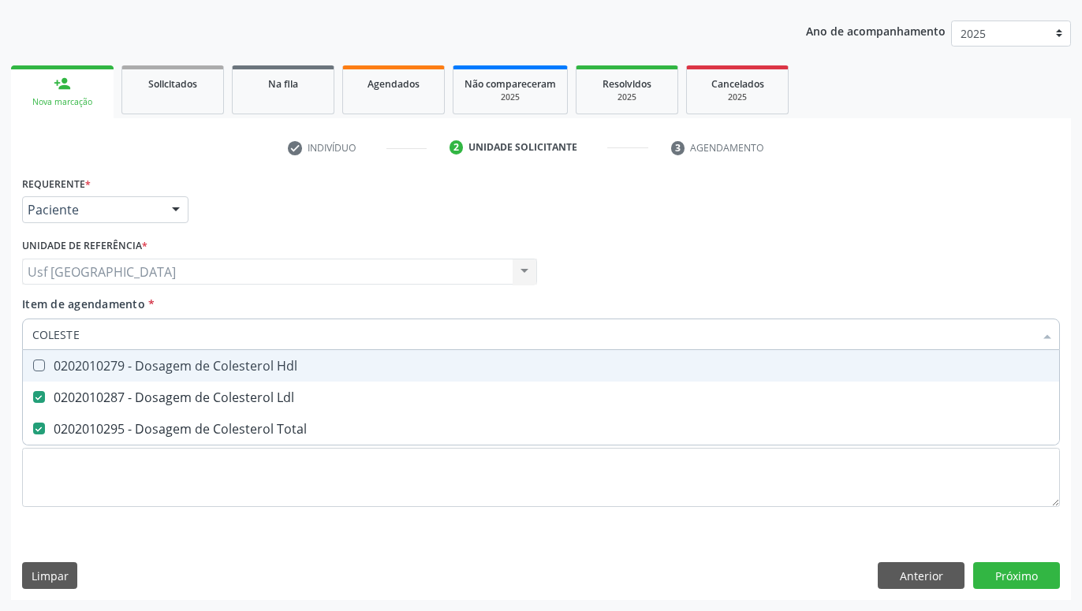
click at [247, 369] on div "0202010279 - Dosagem de Colesterol Hdl" at bounding box center [540, 365] width 1017 height 13
checkbox Hdl "true"
type input "COLE"
checkbox Hdl "false"
checkbox Ldl "false"
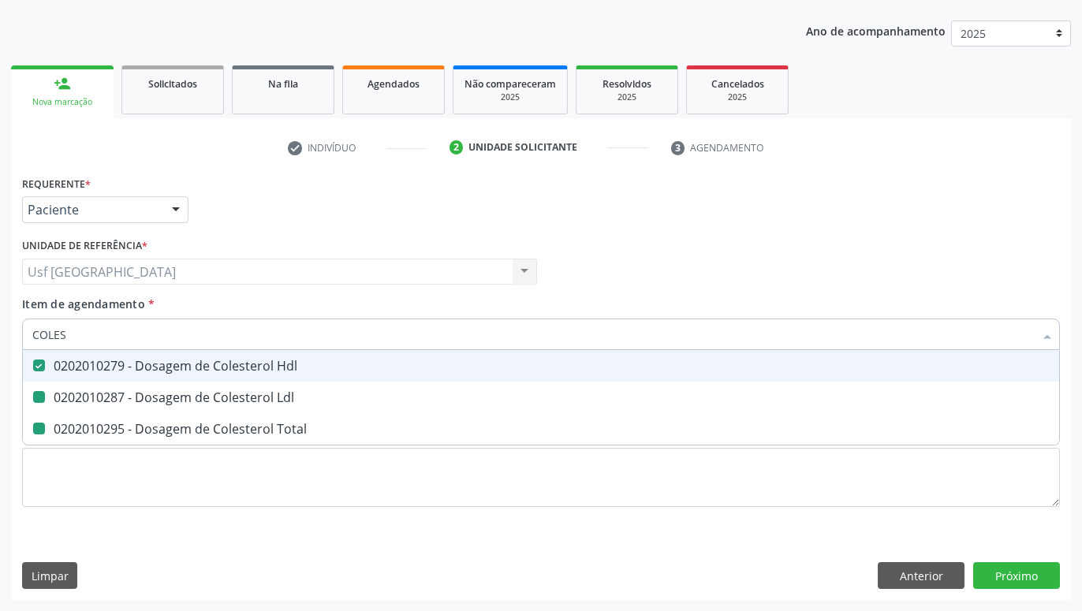
checkbox Total "false"
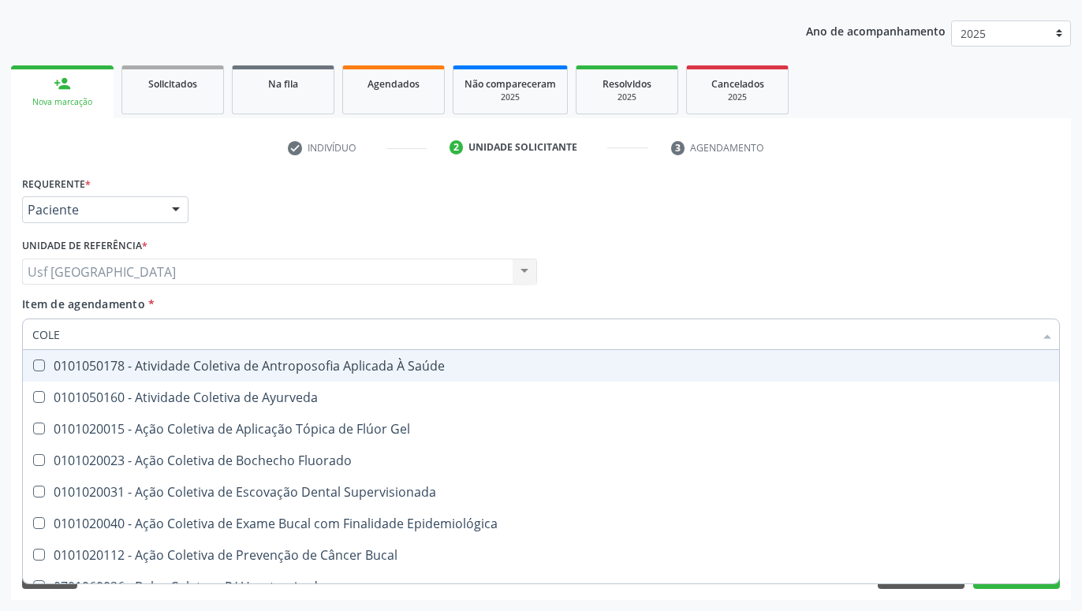
type input "COL"
checkbox Hdl "false"
checkbox Ldl "false"
checkbox Total "false"
type input "C"
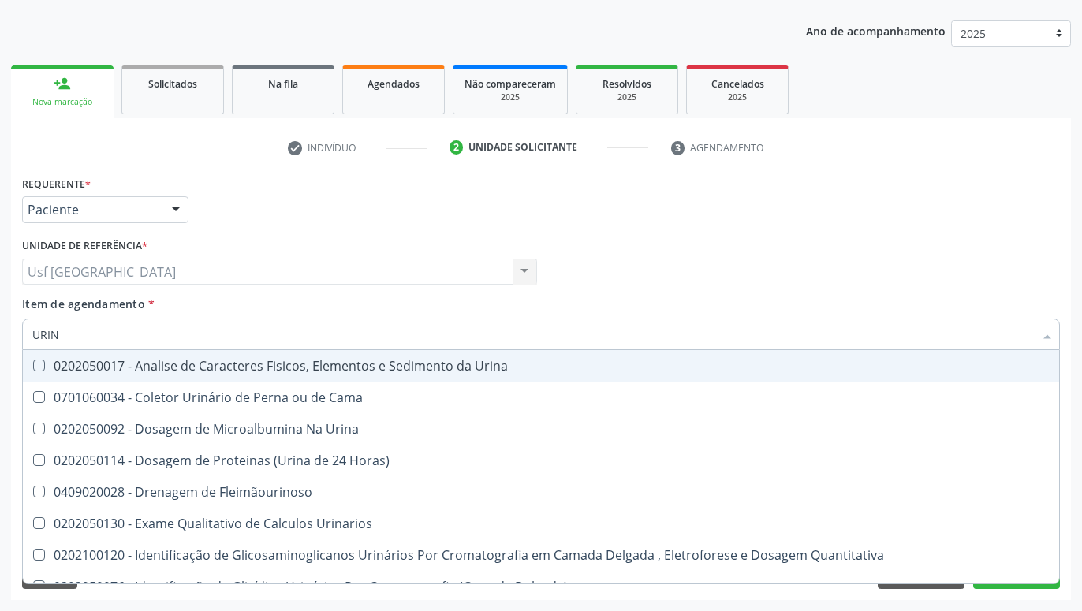
type input "URINA"
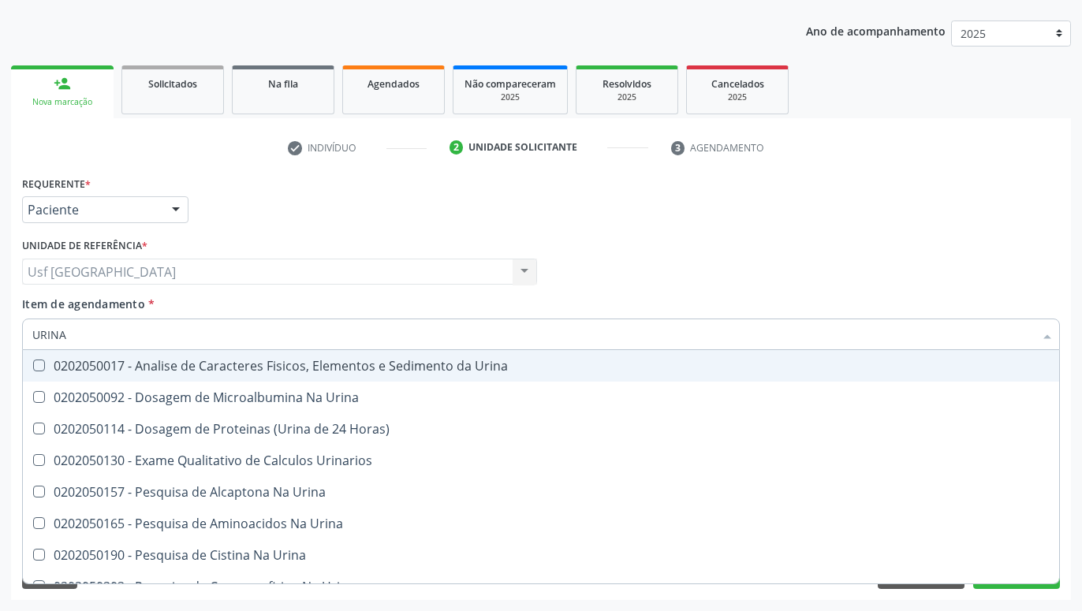
click at [191, 372] on div "0202050017 - Analise de Caracteres Fisicos, Elementos e Sedimento da Urina" at bounding box center [540, 365] width 1017 height 13
checkbox Urina "true"
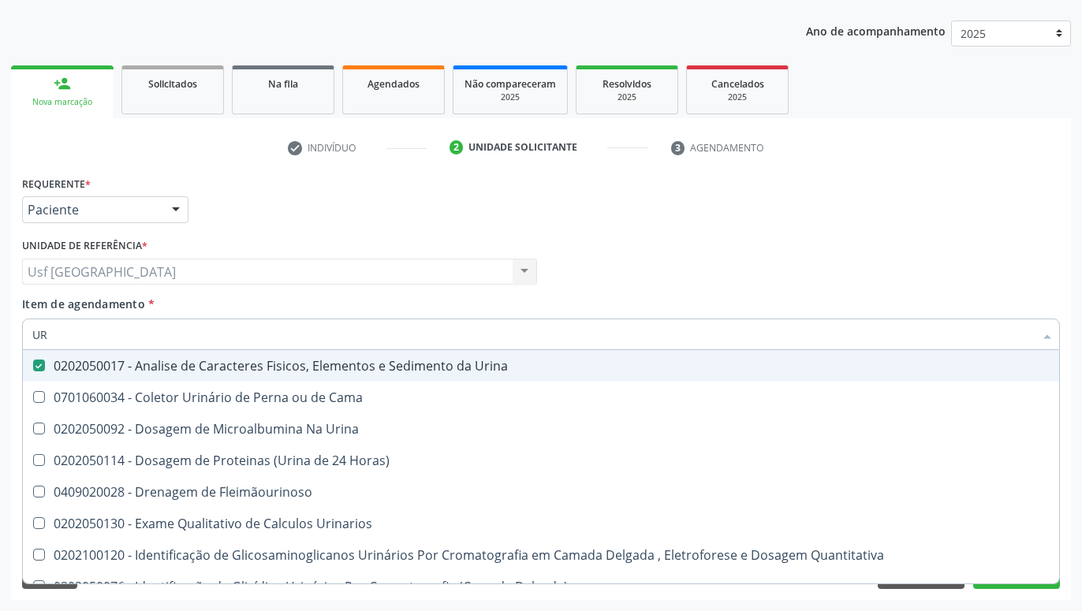
type input "U"
checkbox Urina "false"
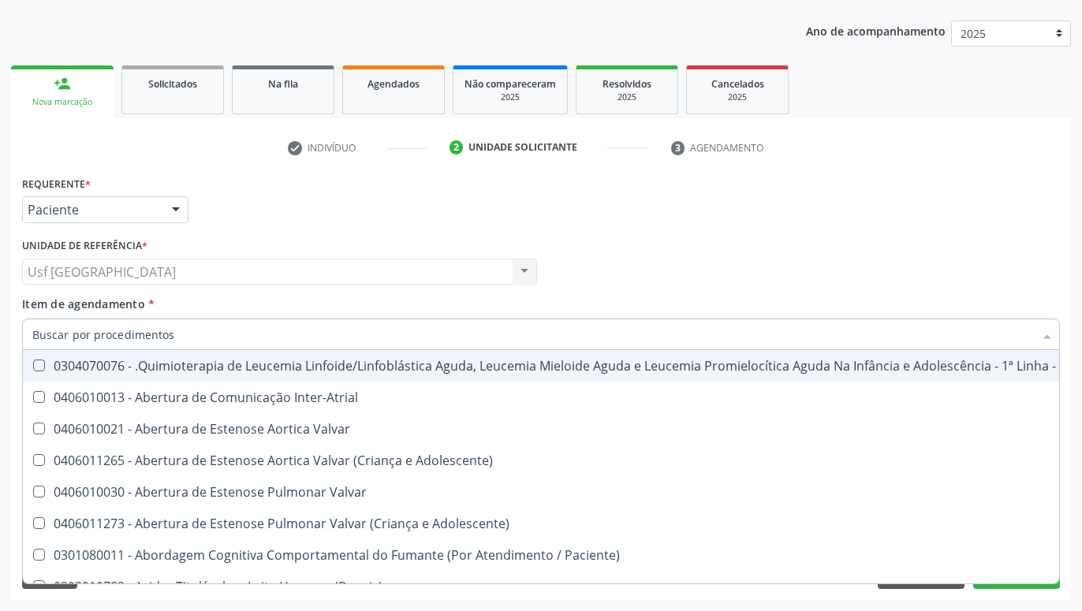
checkbox Urina "false"
checkbox Articulacoes "true"
checkbox Ureia "false"
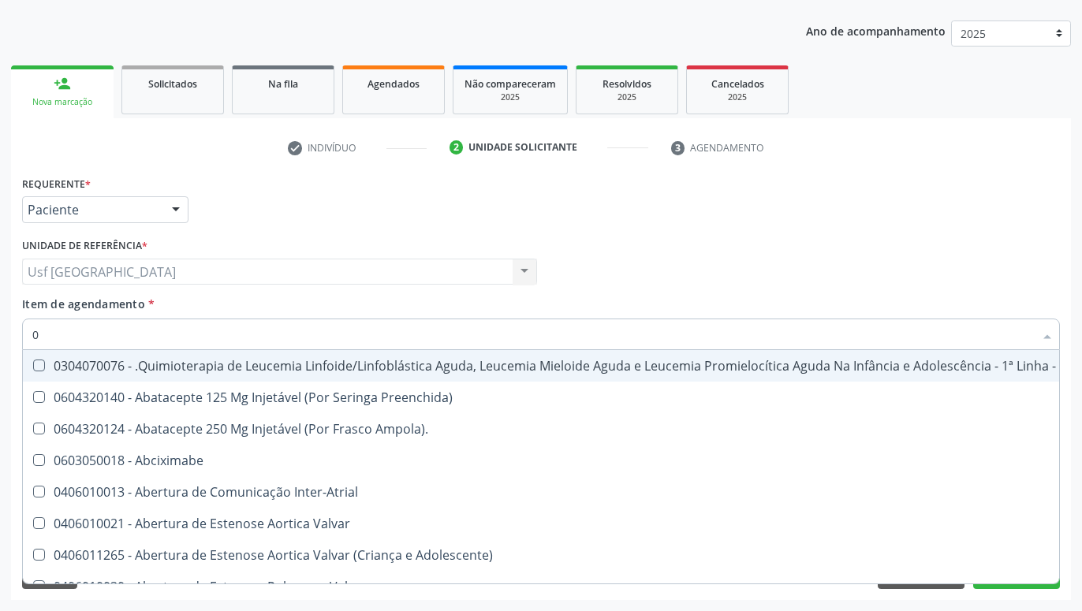
type input "01"
checkbox Crâniofacial "true"
checkbox Urina "false"
checkbox Prótese\) "true"
checkbox Unilateral\ "true"
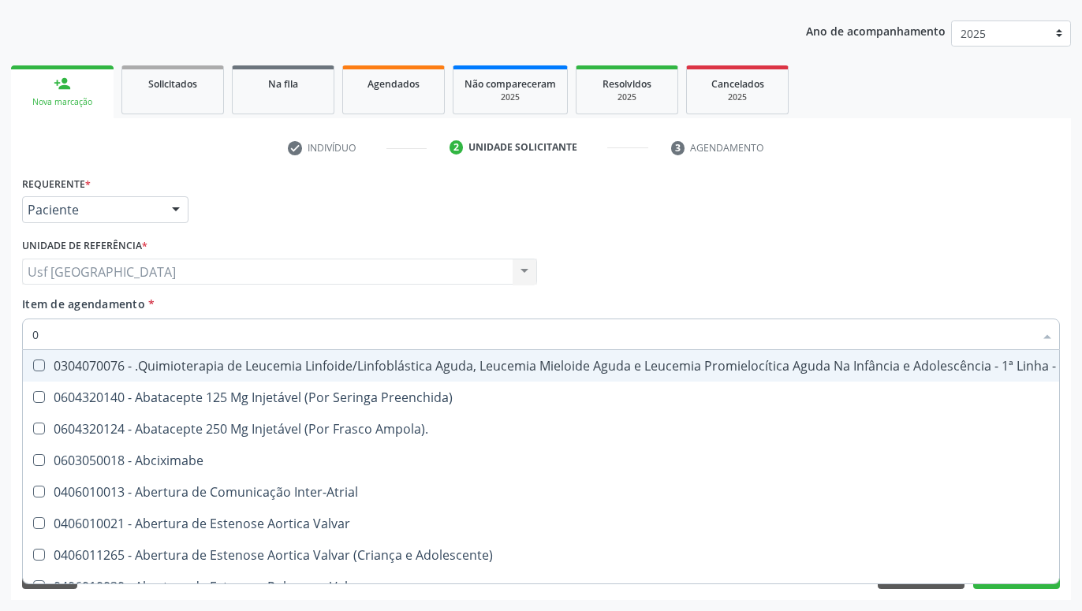
checkbox Pulmonar\) "true"
checkbox \(Coloscopia\) "true"
checkbox Biologica "true"
type input "010"
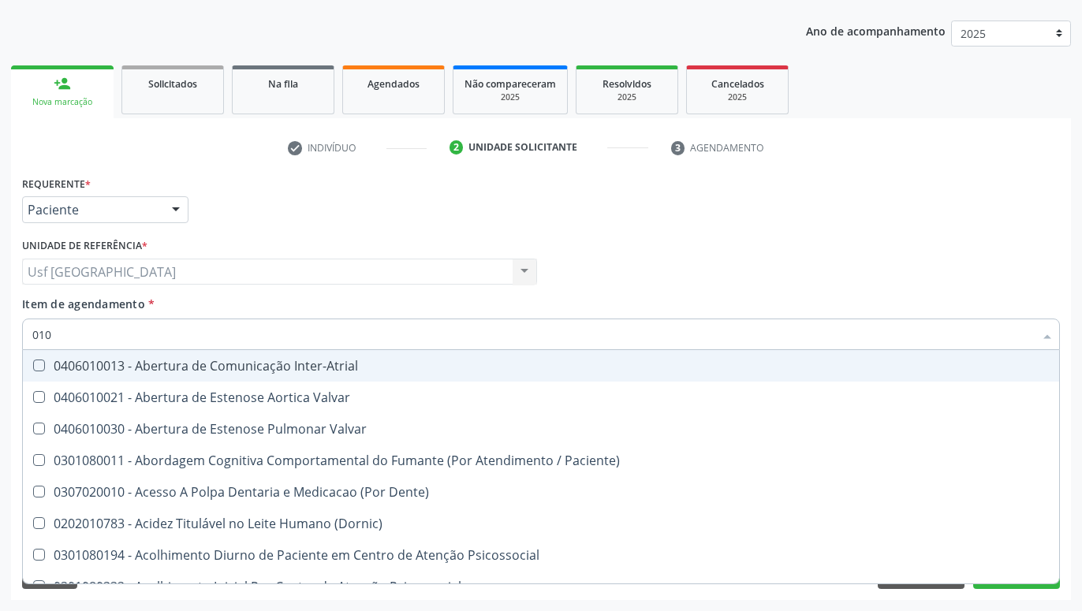
checkbox Membro "false"
checkbox Hdl "true"
checkbox Ldl "true"
checkbox Total "true"
checkbox Creatinina "true"
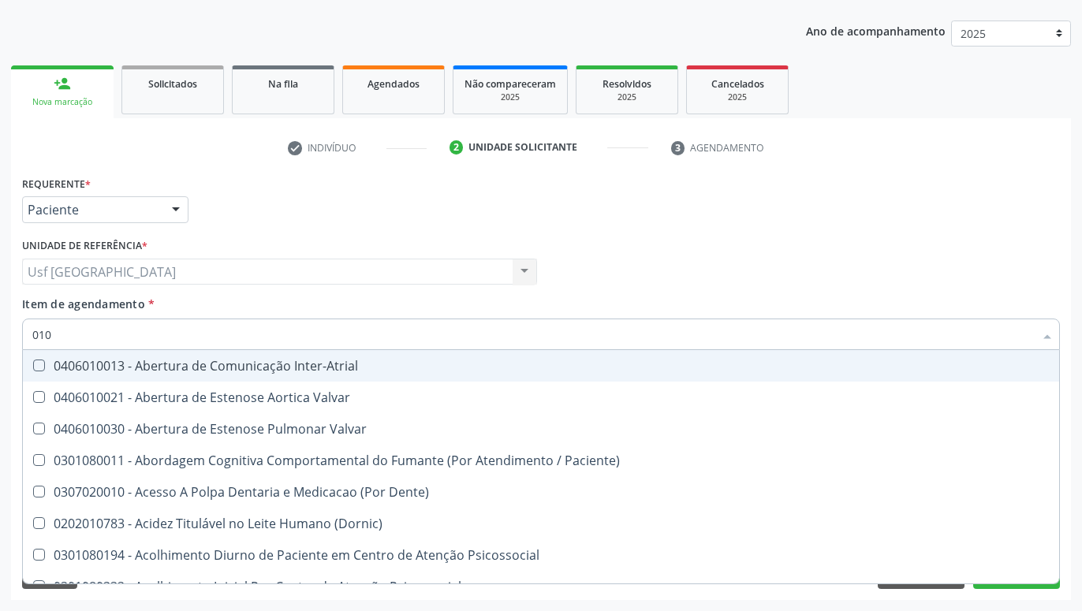
checkbox Glicose "true"
checkbox Ureia "true"
checkbox A "false"
checkbox D "false"
checkbox B "false"
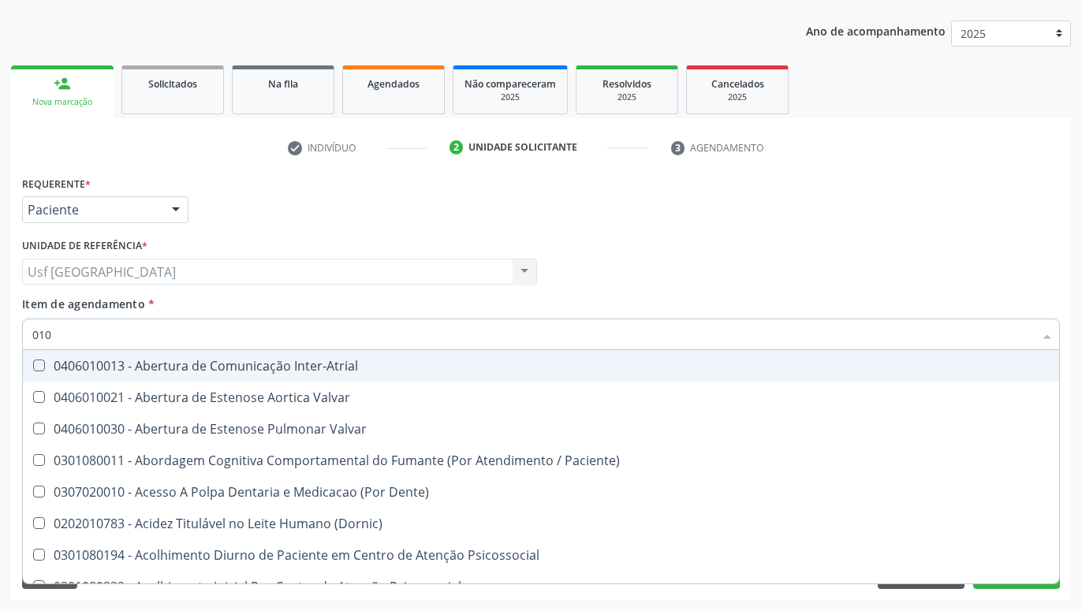
checkbox A "false"
checkbox Hemodialise "false"
type input "0"
checkbox Membro "false"
checkbox Provisória "true"
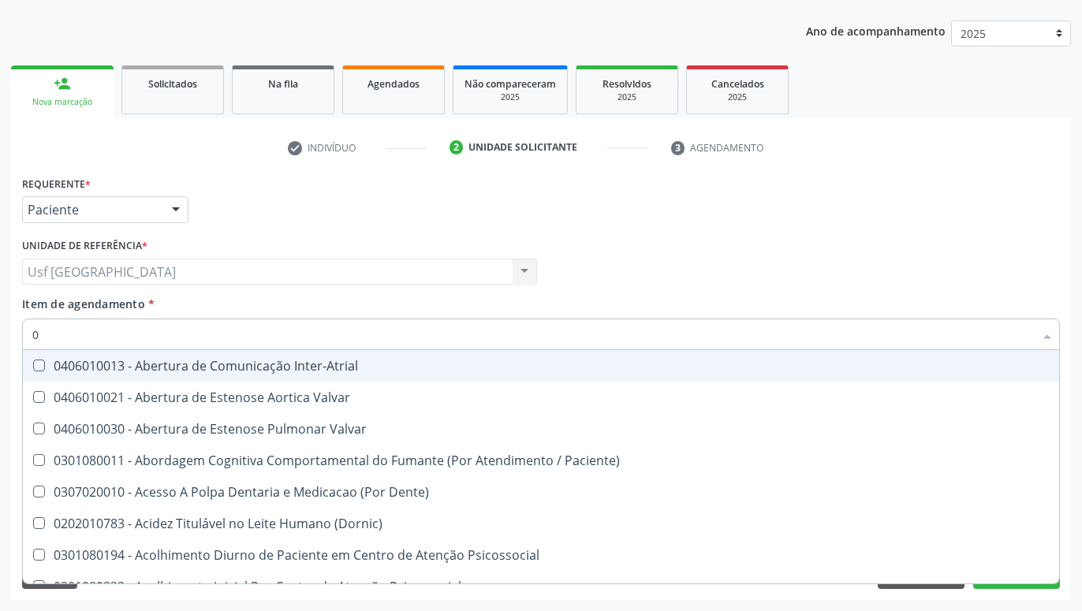
checkbox Hdl "false"
checkbox Ldl "false"
checkbox Total "false"
checkbox Creatinina "false"
checkbox Glicose "false"
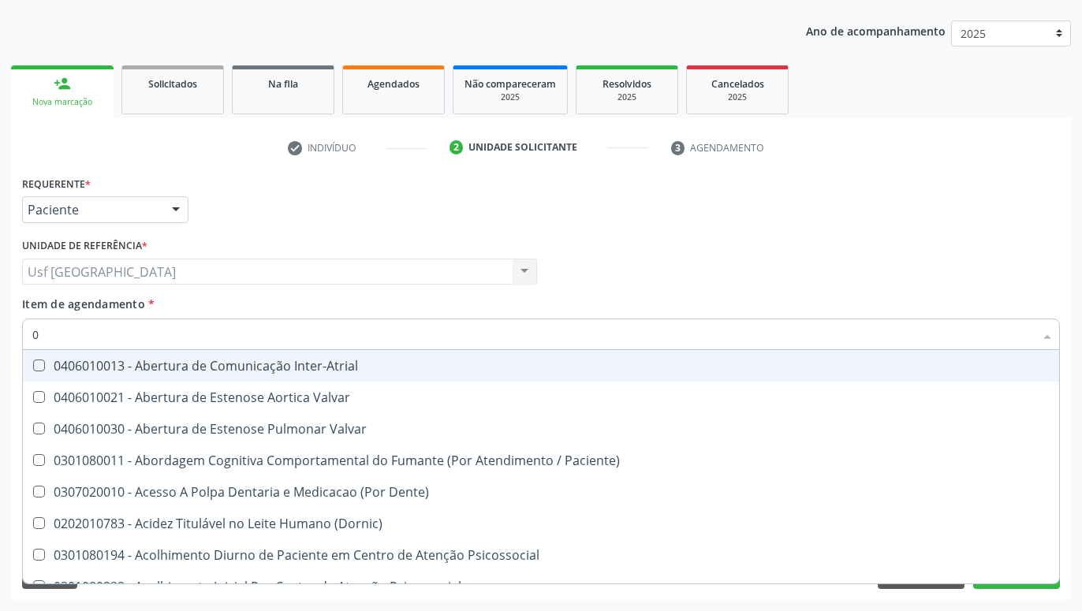
checkbox Ureia "false"
checkbox A "false"
checkbox D "false"
checkbox B "false"
checkbox A "false"
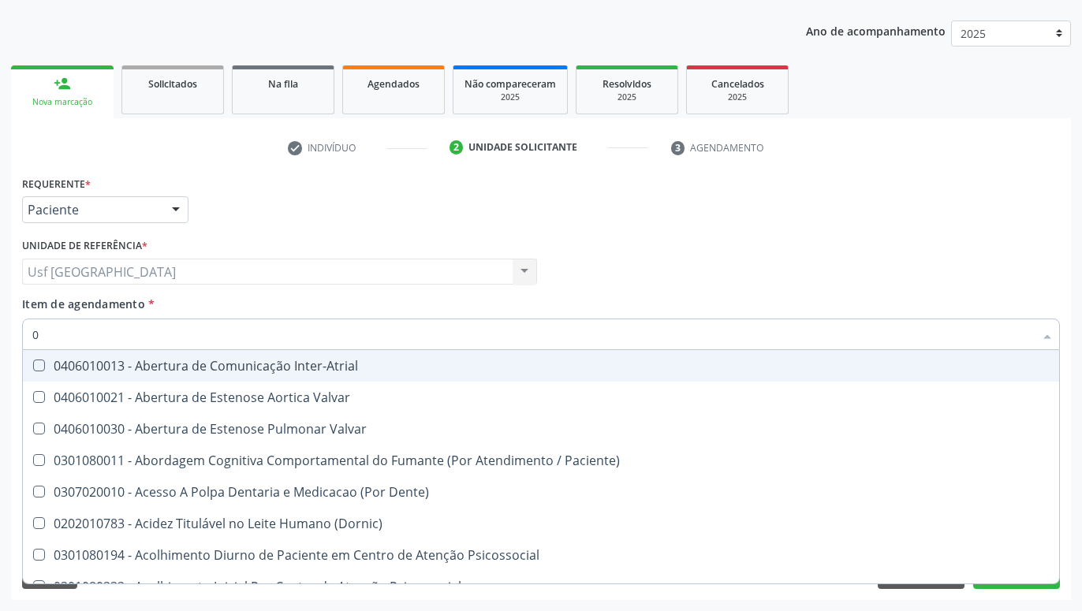
checkbox Hemodialise "false"
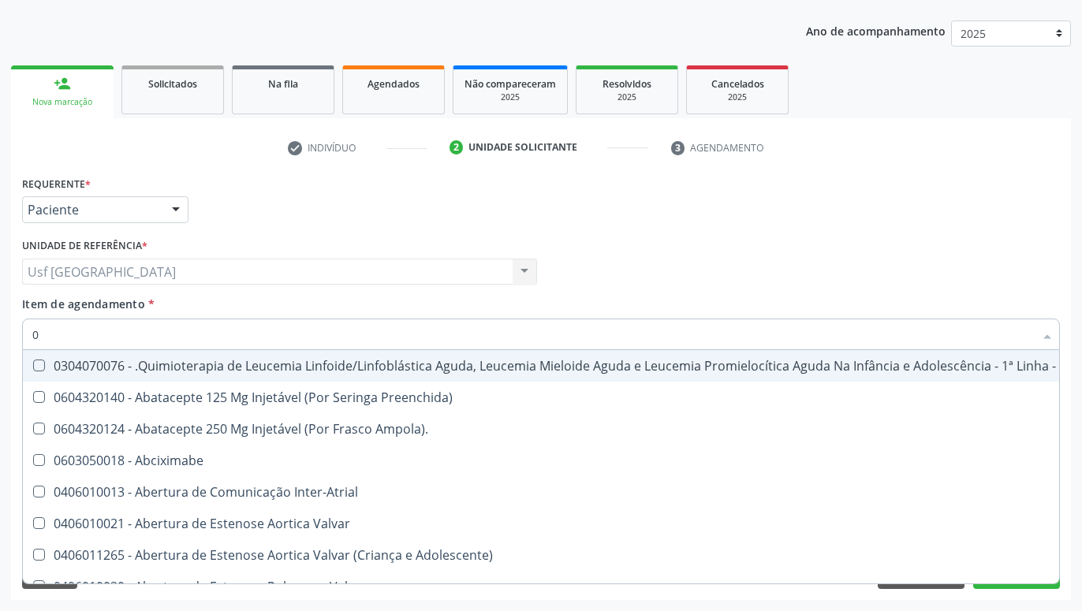
type input "02"
checkbox Coração "true"
checkbox Urina "false"
checkbox Dentária "true"
checkbox Antibiotico "true"
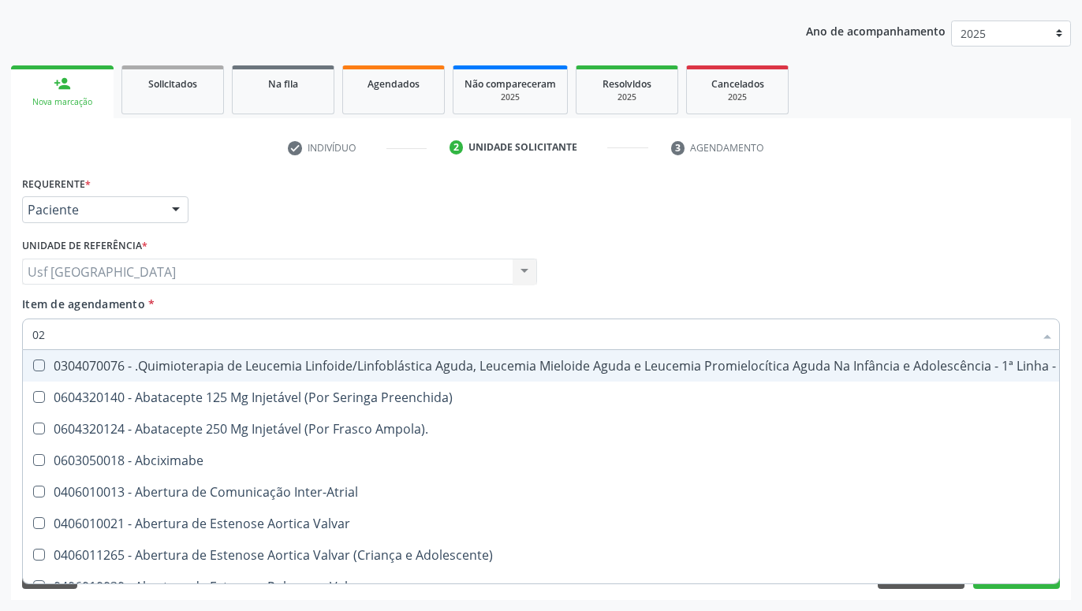
checkbox Antibiotico "true"
checkbox \(Liquido\) "true"
checkbox Coclear "true"
checkbox Colecistectomia "true"
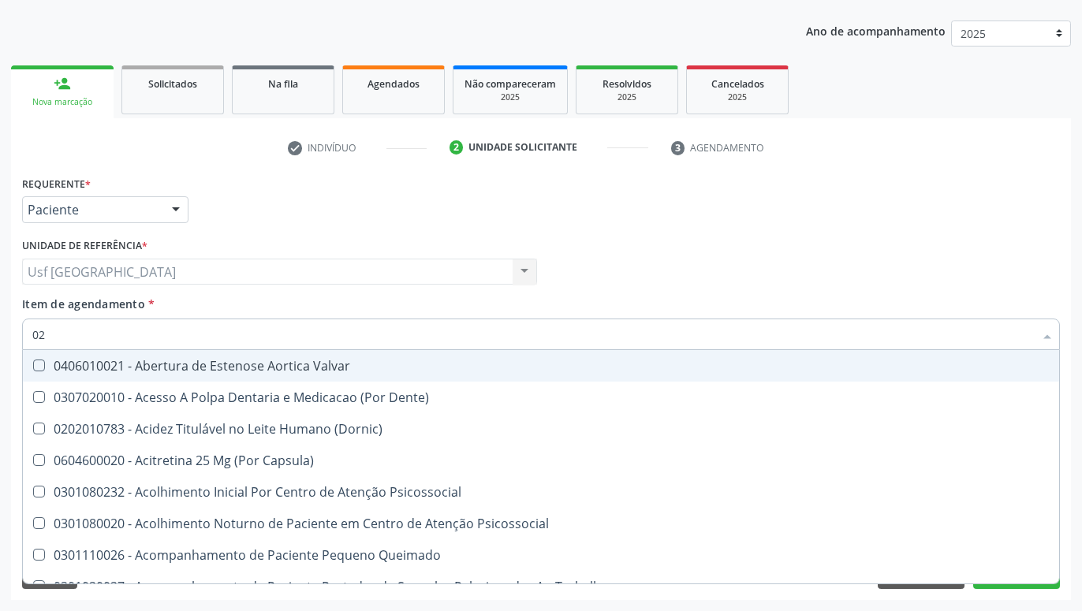
type input "020"
checkbox Terapeutica "true"
checkbox Urina "false"
checkbox Epispádia "true"
checkbox Anos\) "true"
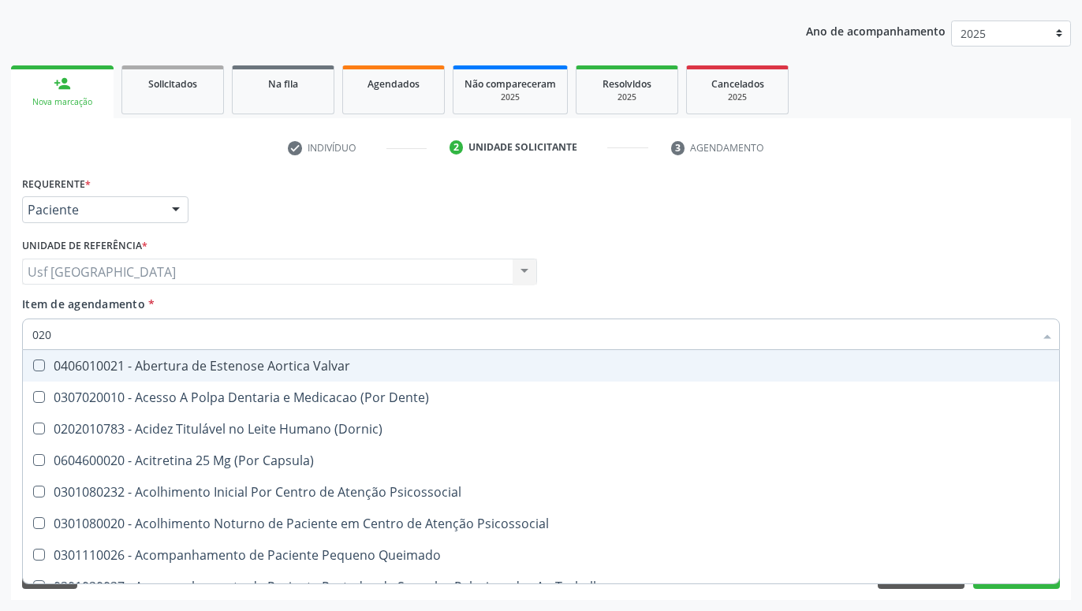
checkbox Congênita "true"
checkbox Complementar\) "true"
checkbox \(Qualitativo\) "true"
checkbox Ii\) "true"
checkbox Hdl "false"
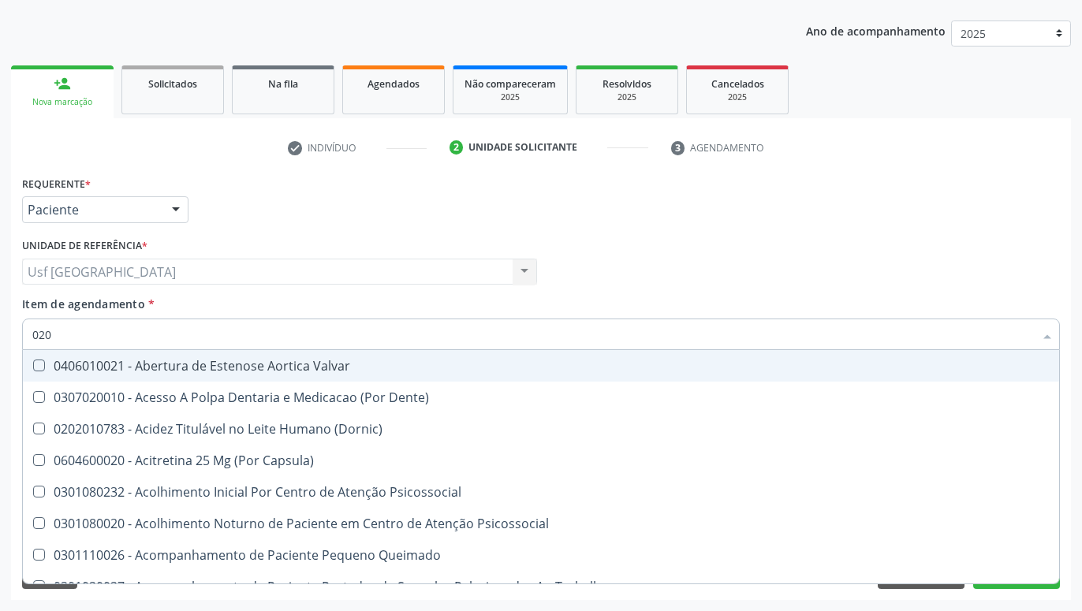
checkbox Ldl "false"
checkbox Total "false"
checkbox Creatinina "false"
checkbox Glicose "false"
checkbox \(T3\) "true"
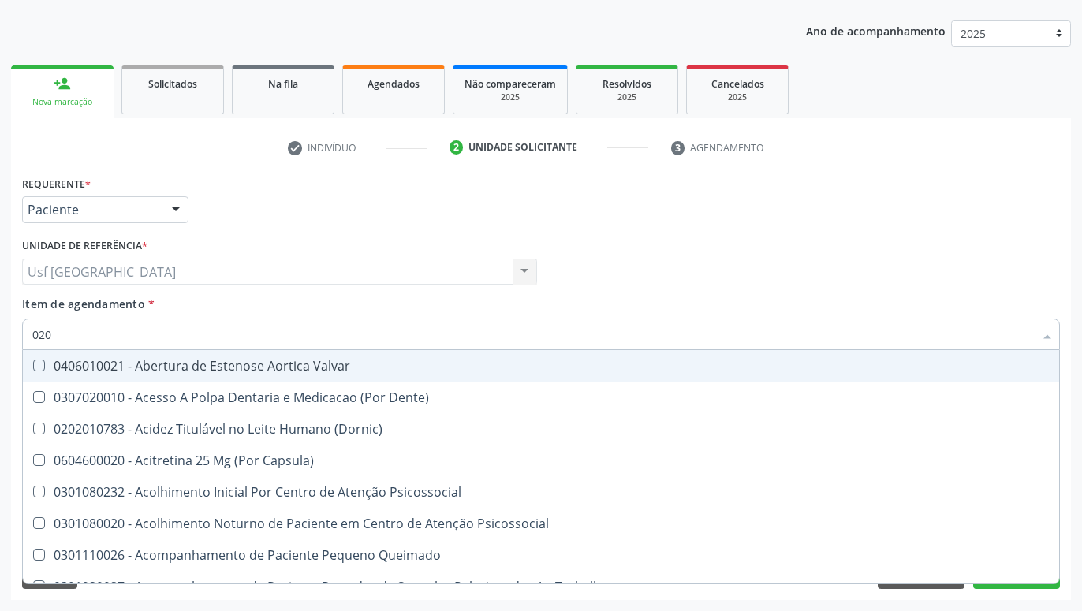
checkbox Ureia "false"
type input "0202"
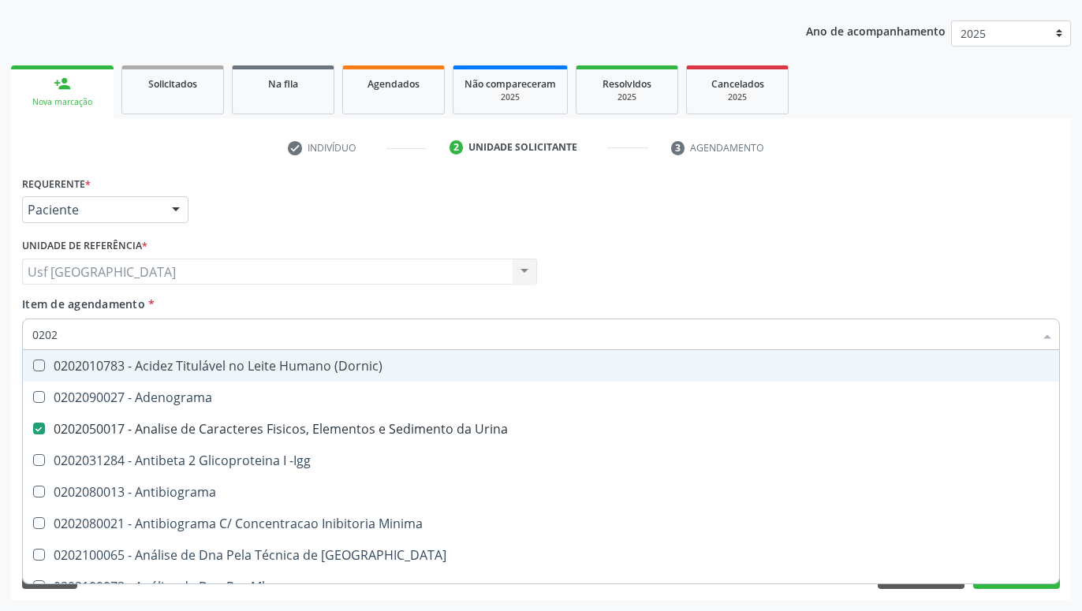
checkbox Urina "true"
checkbox Creatinina "false"
checkbox Hdl "true"
checkbox Ldl "true"
checkbox Total "true"
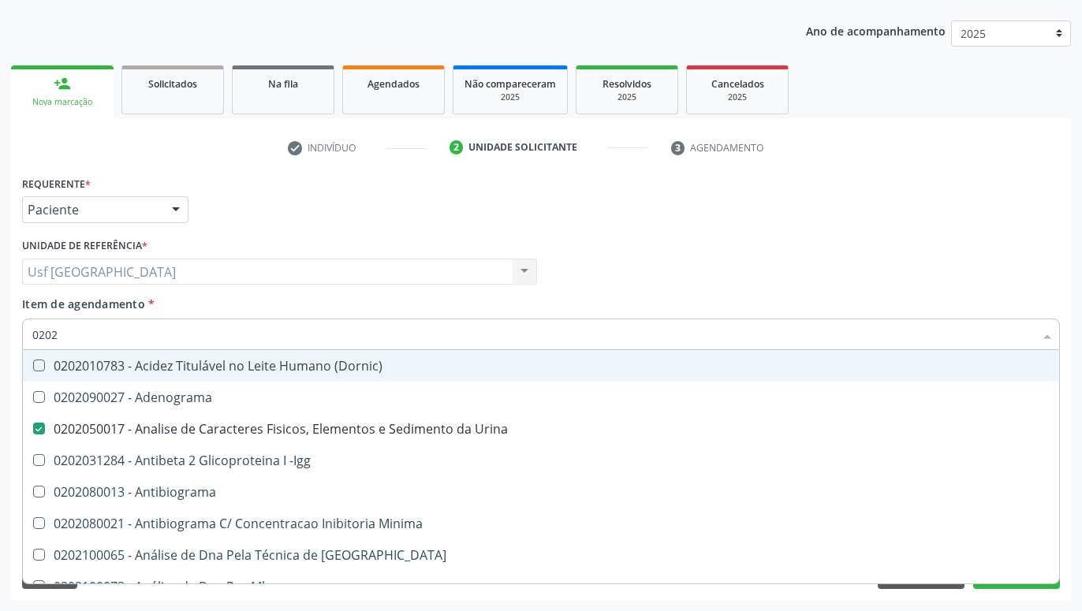
checkbox Creatinina "true"
checkbox Glicose "true"
checkbox Ureia "true"
checkbox Completo "true"
checkbox Impactado\) "false"
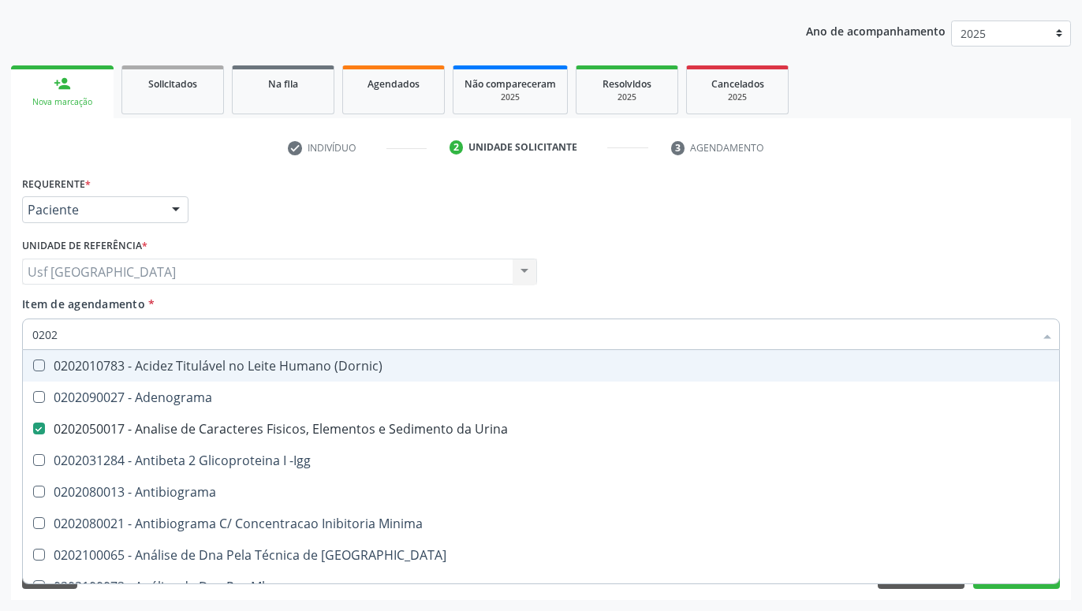
checkbox Exostoses "false"
checkbox Bucomaxilofacial "false"
checkbox Bilateral "false"
checkbox Boston "false"
type input "02020"
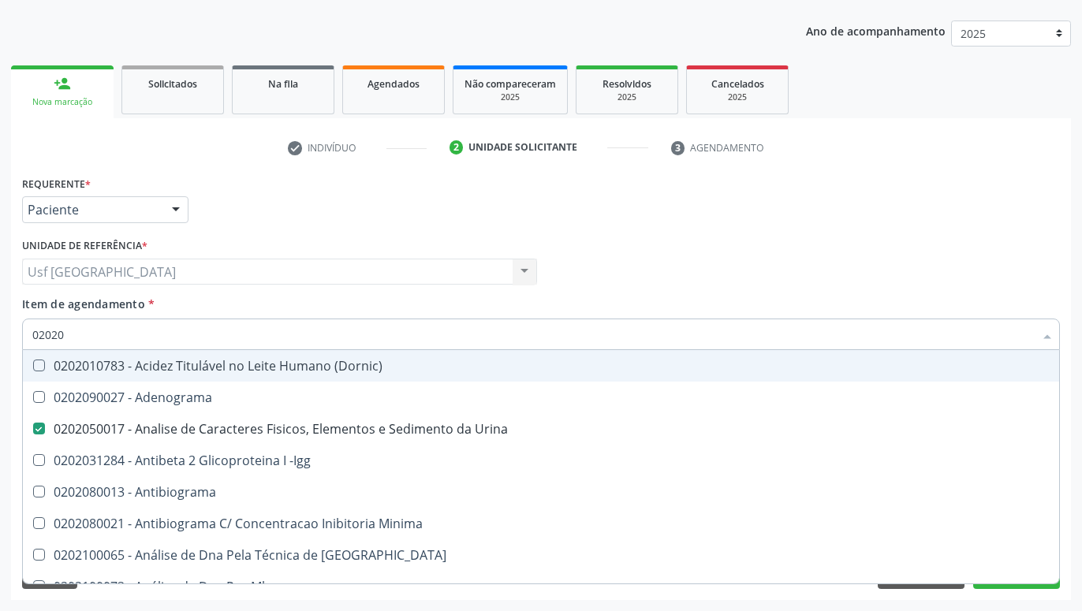
checkbox \(Psa\) "true"
checkbox III "true"
checkbox Barbituratos "true"
checkbox Calcio "true"
checkbox Hdl "false"
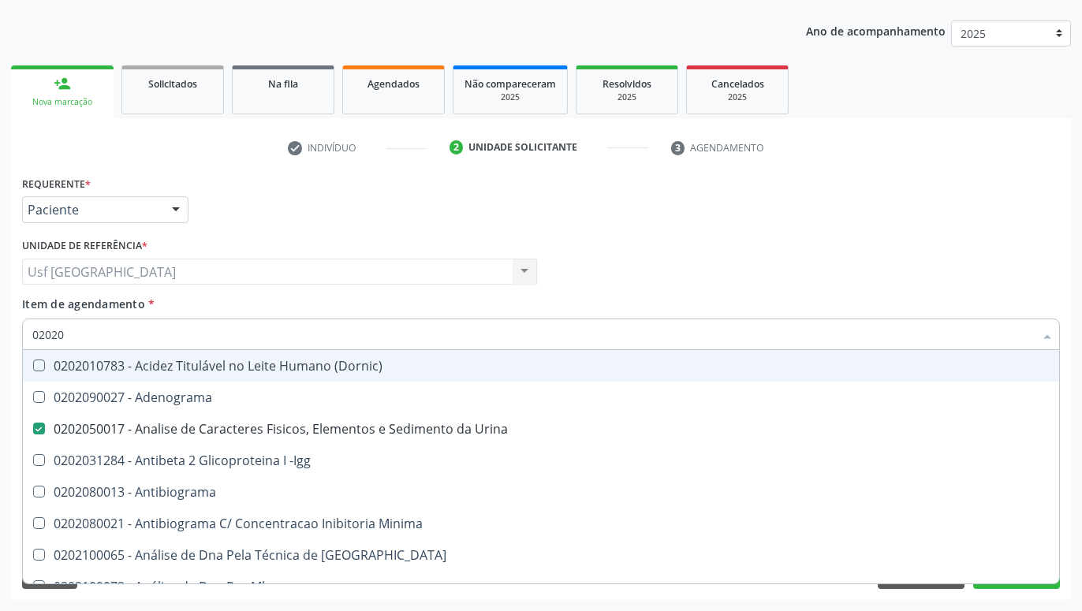
checkbox Ldl "false"
checkbox Total "false"
checkbox Creatinina "false"
checkbox Xi "true"
checkbox Glicose "false"
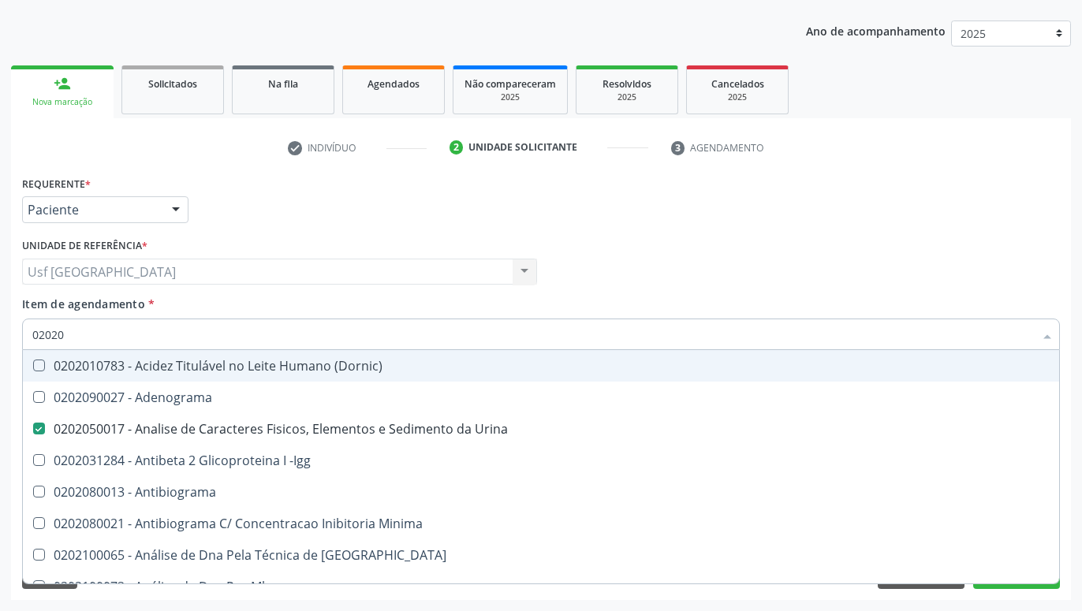
checkbox Derrames "true"
checkbox Ureia "false"
checkbox Zinco "true"
checkbox Completo "false"
type input "020200"
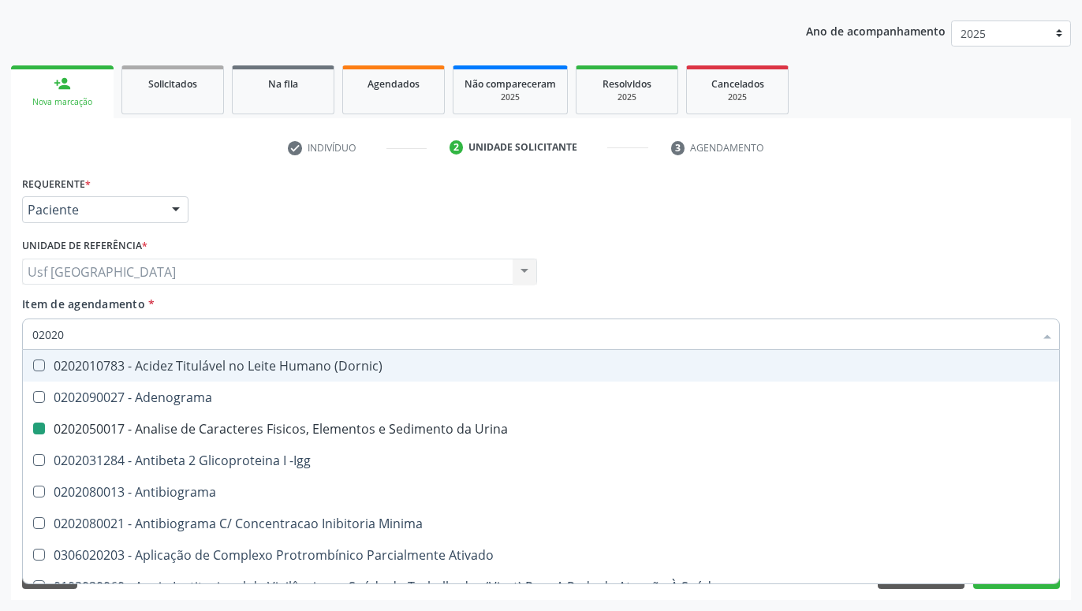
checkbox Urina "false"
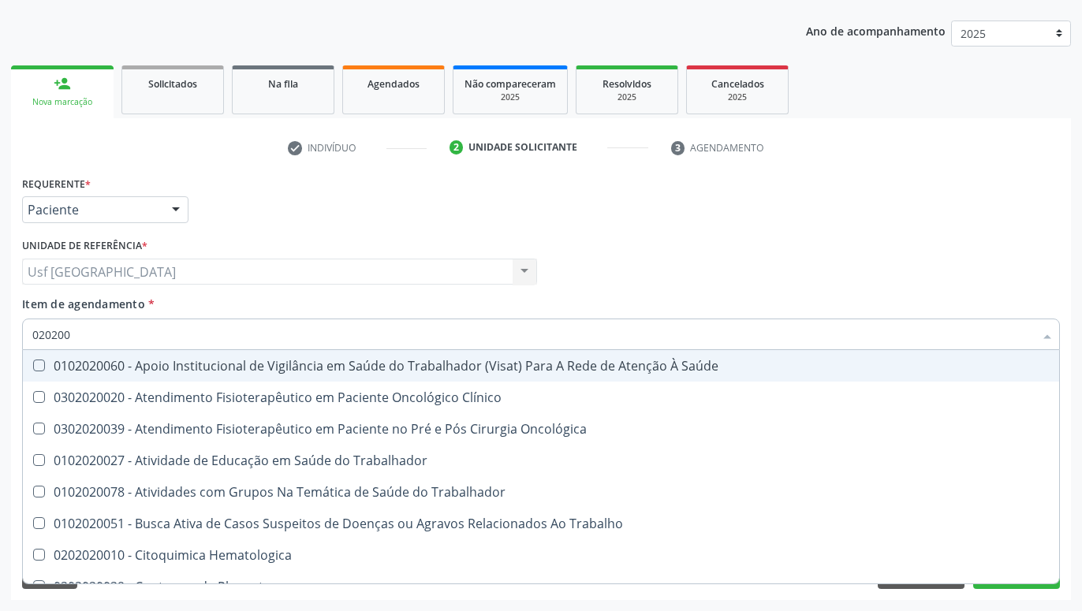
type input "02020"
checkbox Oncológica "true"
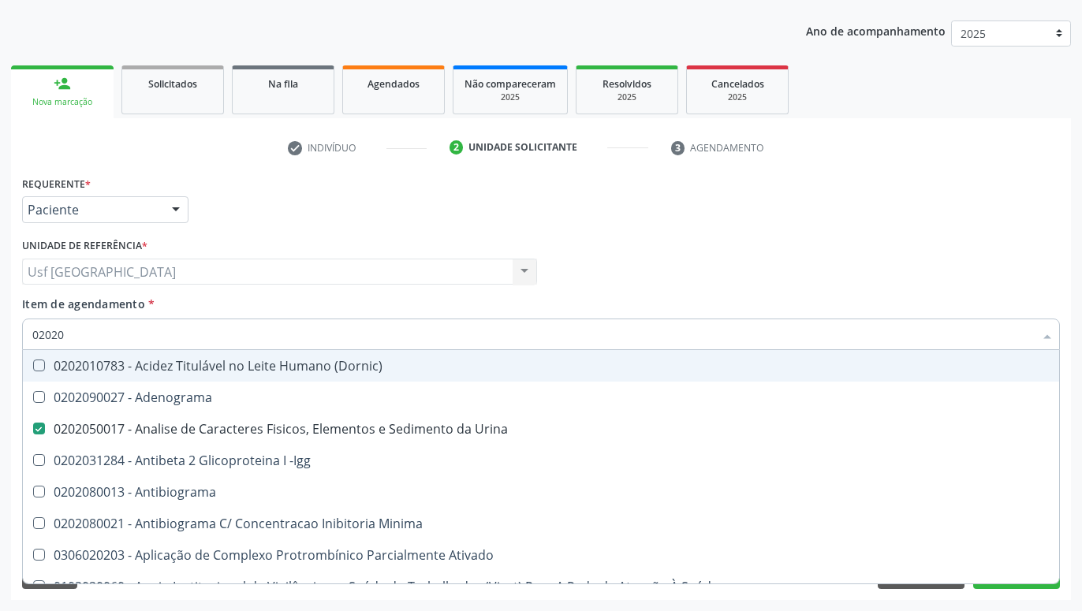
type input "020208"
checkbox Urina "false"
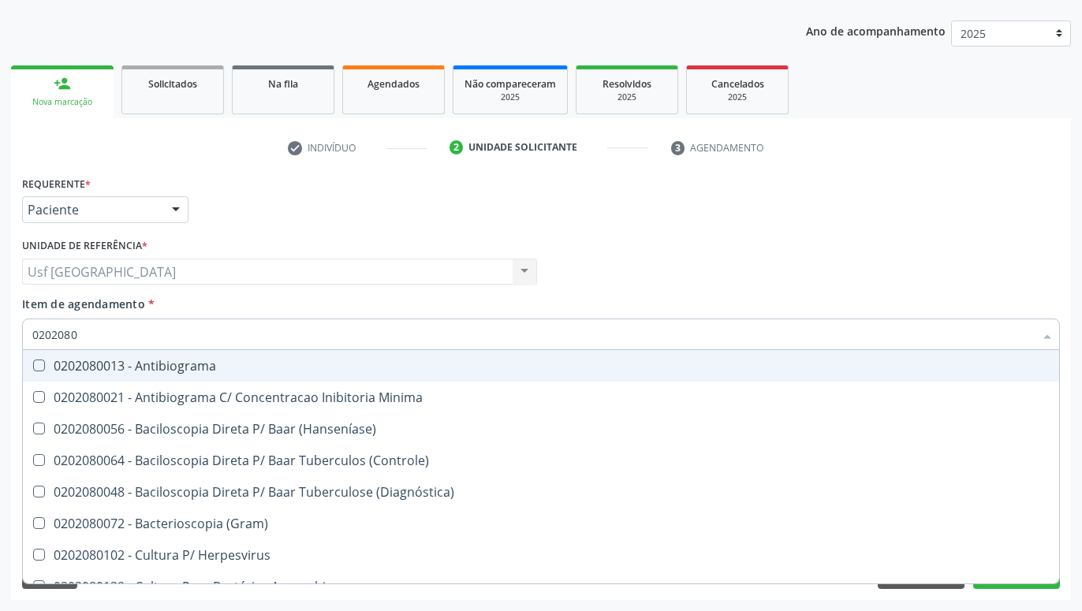
type input "02020800"
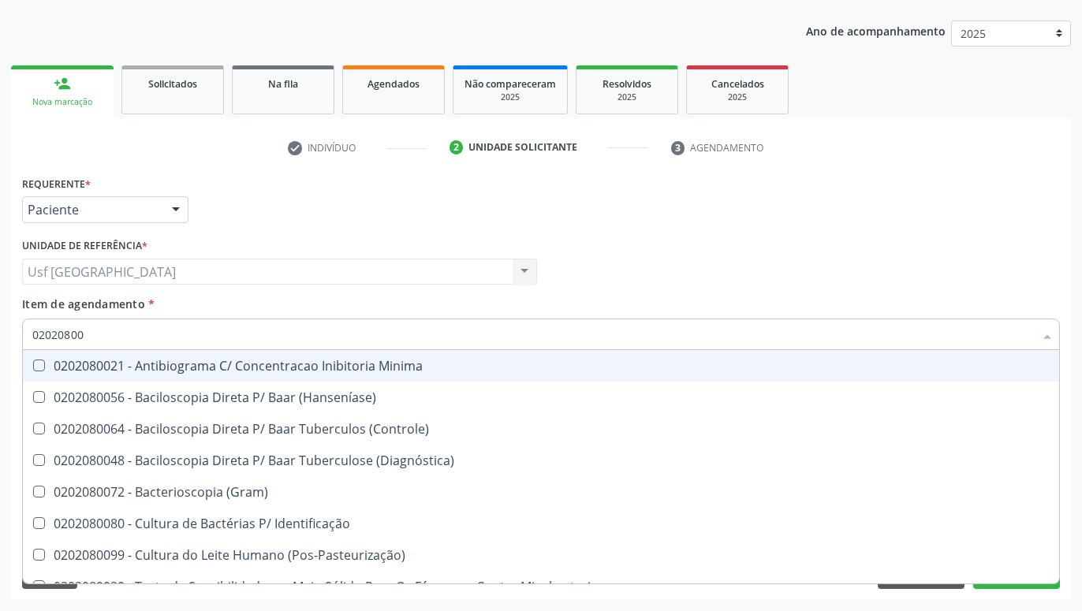
scroll to position [50, 0]
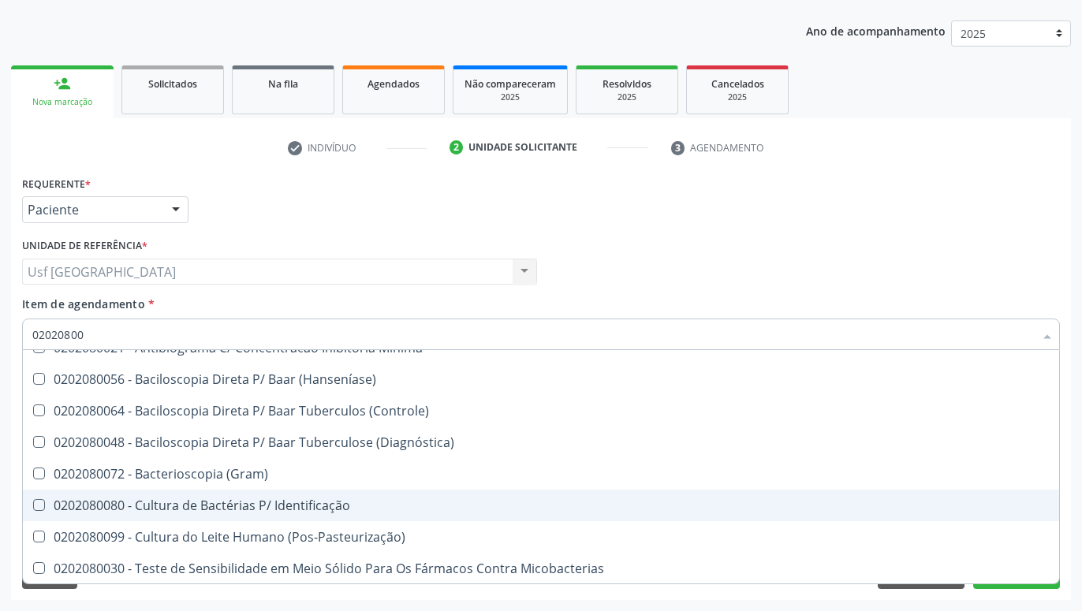
click at [315, 499] on div "0202080080 - Cultura de Bactérias P/ Identificação" at bounding box center [540, 505] width 1017 height 13
checkbox Identificação "true"
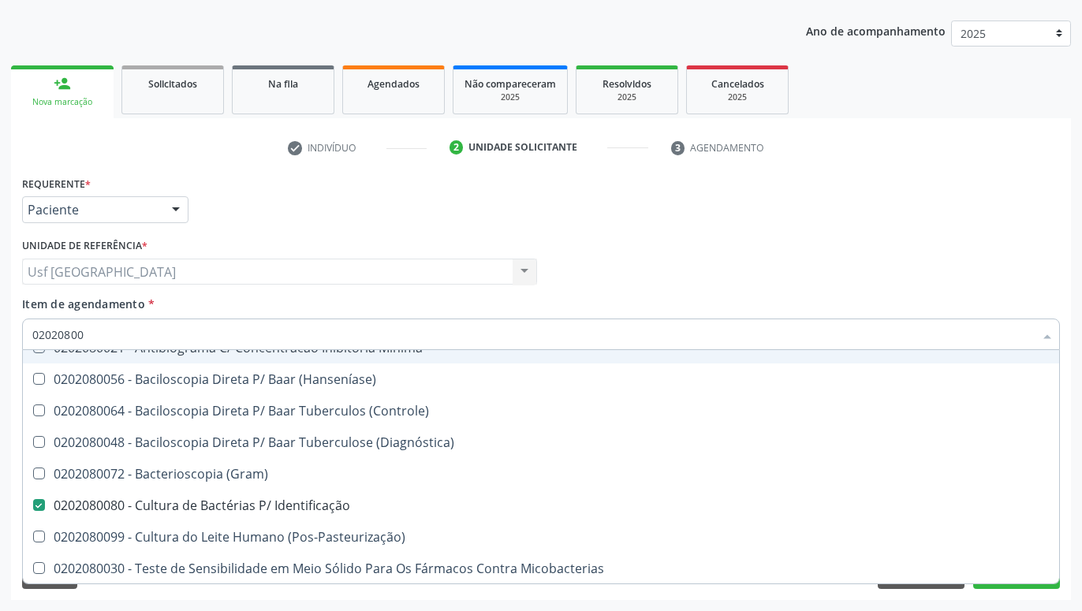
click at [870, 274] on div "Profissional Solicitante Por favor, selecione a Unidade de Atendimento primeiro…" at bounding box center [540, 264] width 1045 height 61
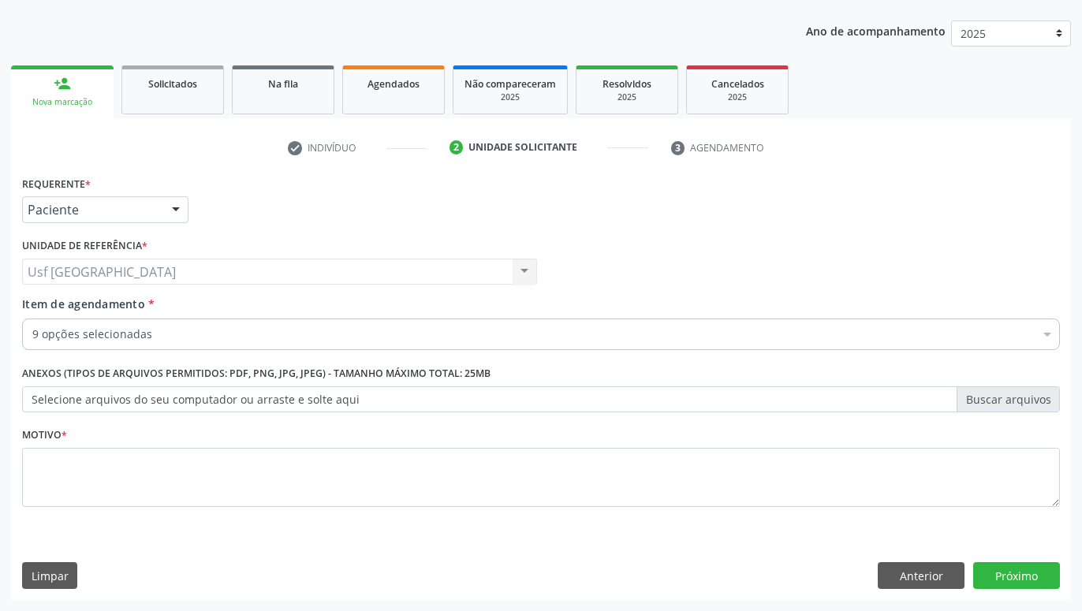
scroll to position [0, 0]
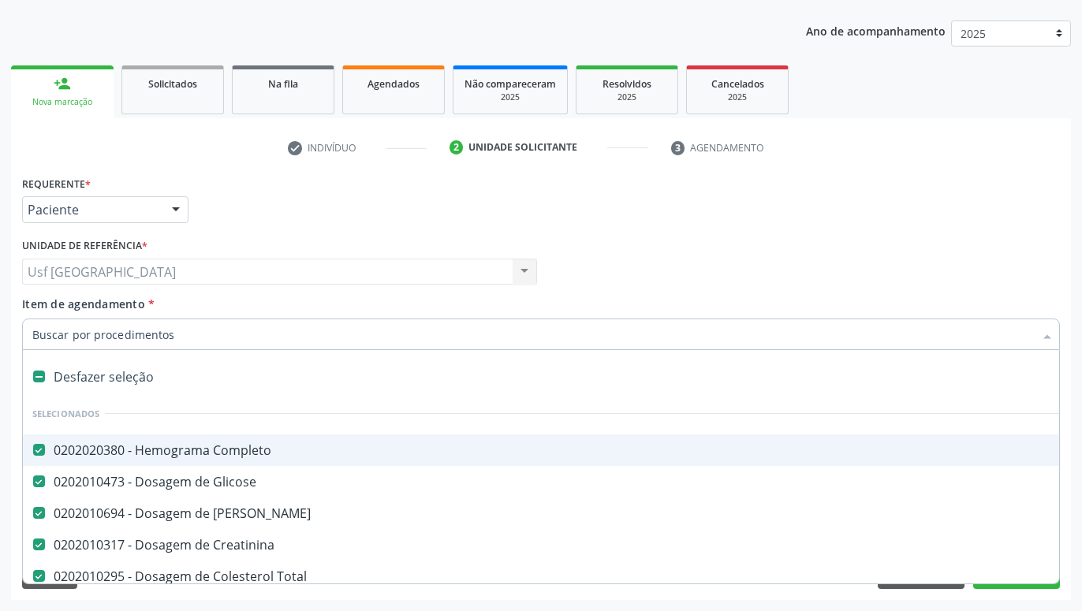
type input "T"
checkbox Identificação "false"
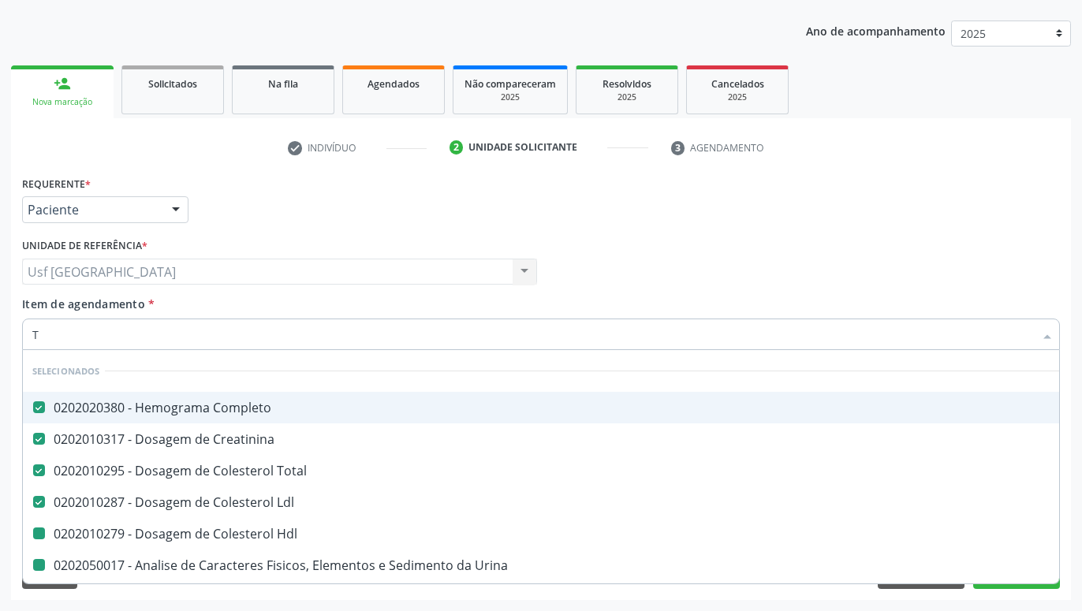
type input "TO"
checkbox Hdl "false"
checkbox Urina "false"
checkbox Identificação "false"
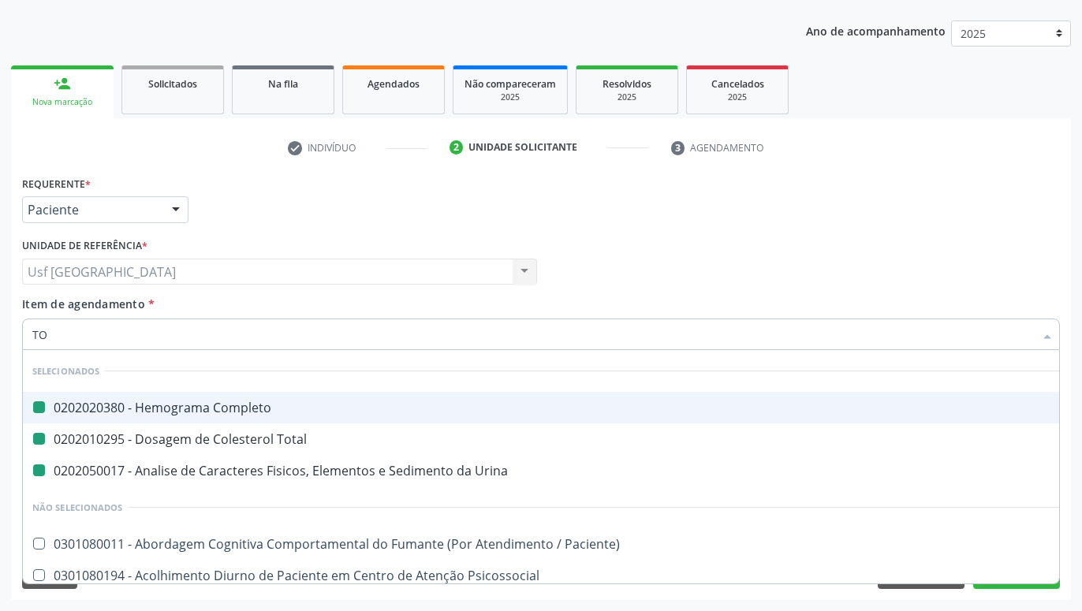
type input "TOX"
checkbox Completo "false"
checkbox Total "false"
checkbox Urina "false"
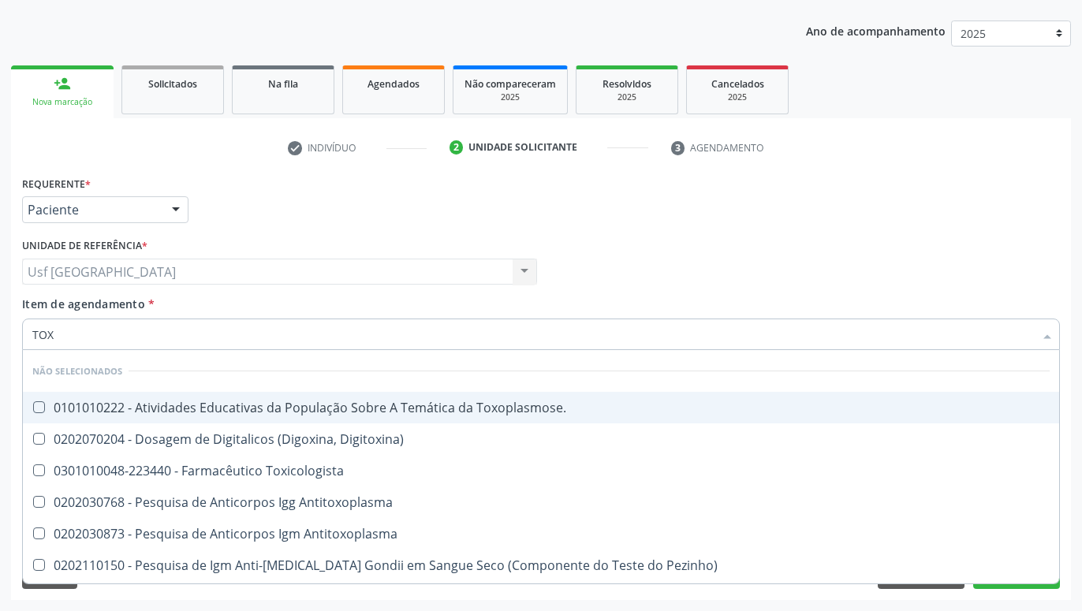
type input "TOXO"
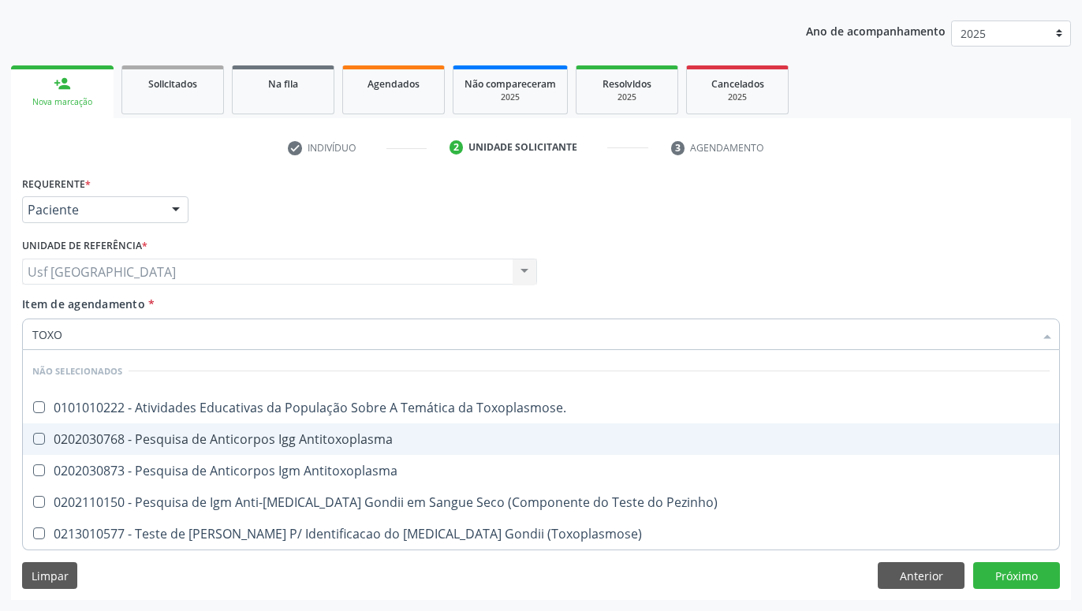
click at [407, 436] on div "0202030768 - Pesquisa de Anticorpos Igg Antitoxoplasma" at bounding box center [540, 439] width 1017 height 13
checkbox Antitoxoplasma "true"
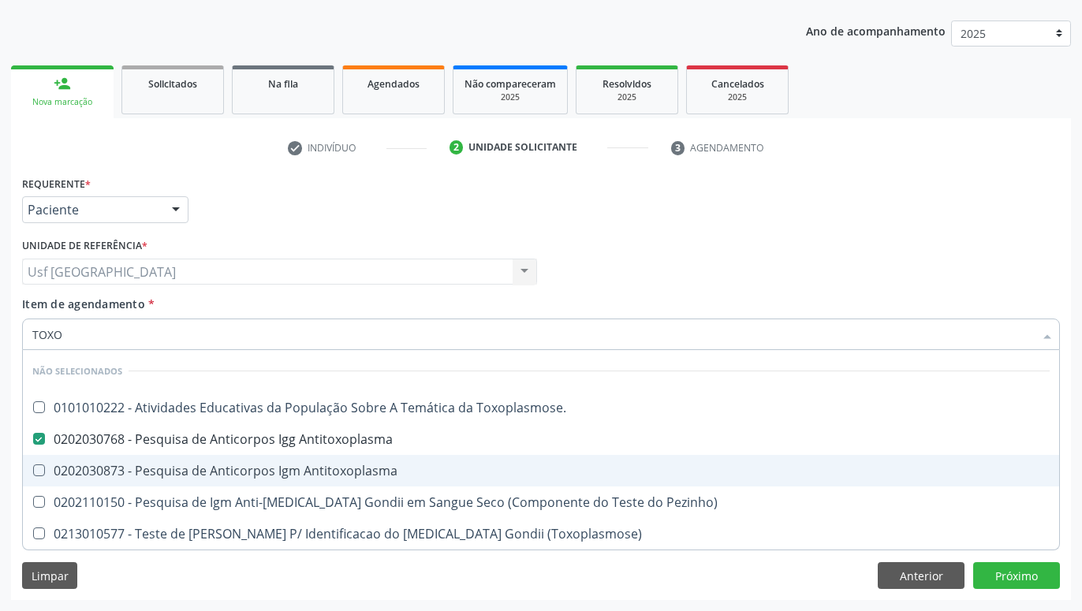
click at [390, 470] on div "0202030873 - Pesquisa de Anticorpos Igm Antitoxoplasma" at bounding box center [540, 470] width 1017 height 13
checkbox Antitoxoplasma "true"
type input "TOX"
checkbox Antitoxoplasma "false"
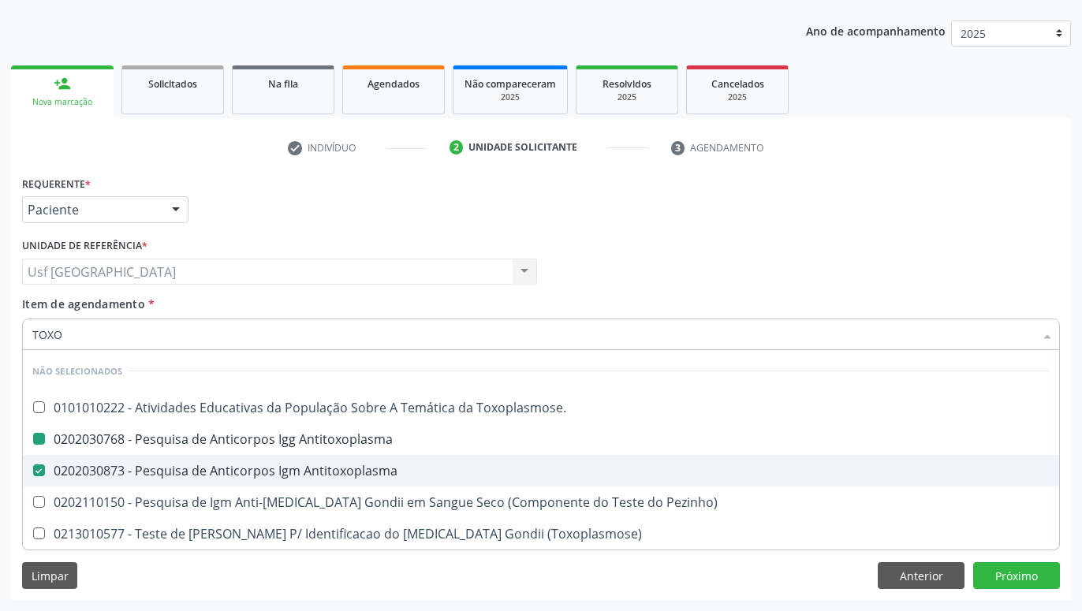
checkbox \(Toxoplasmose\) "true"
checkbox Pezinho\) "true"
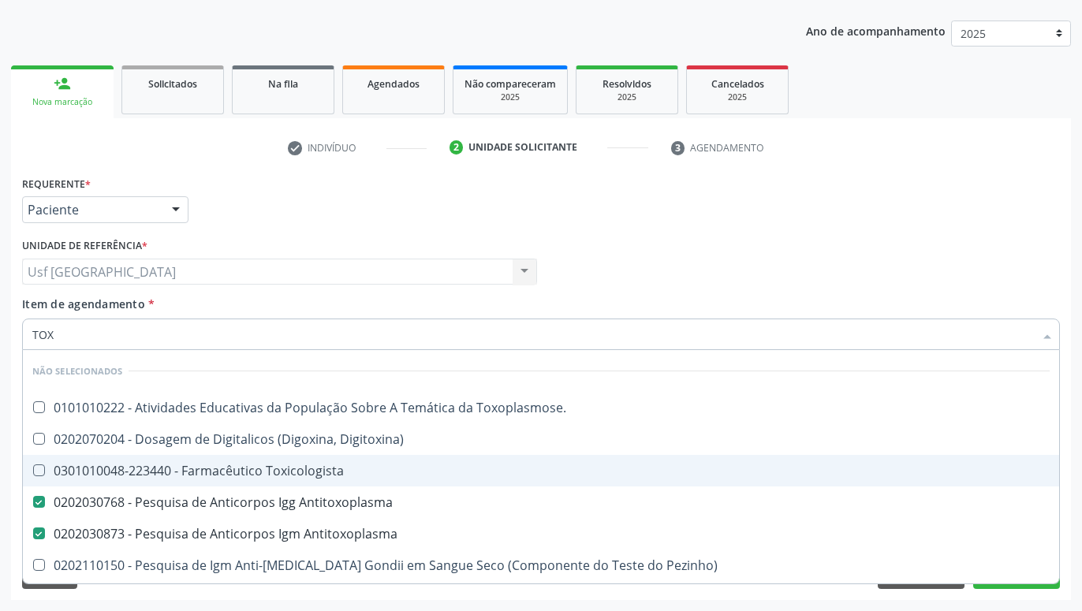
type input "TO"
checkbox Toxoplasmose\ "true"
checkbox Digitoxina\) "true"
checkbox Toxicologista "true"
checkbox Antitoxoplasma "false"
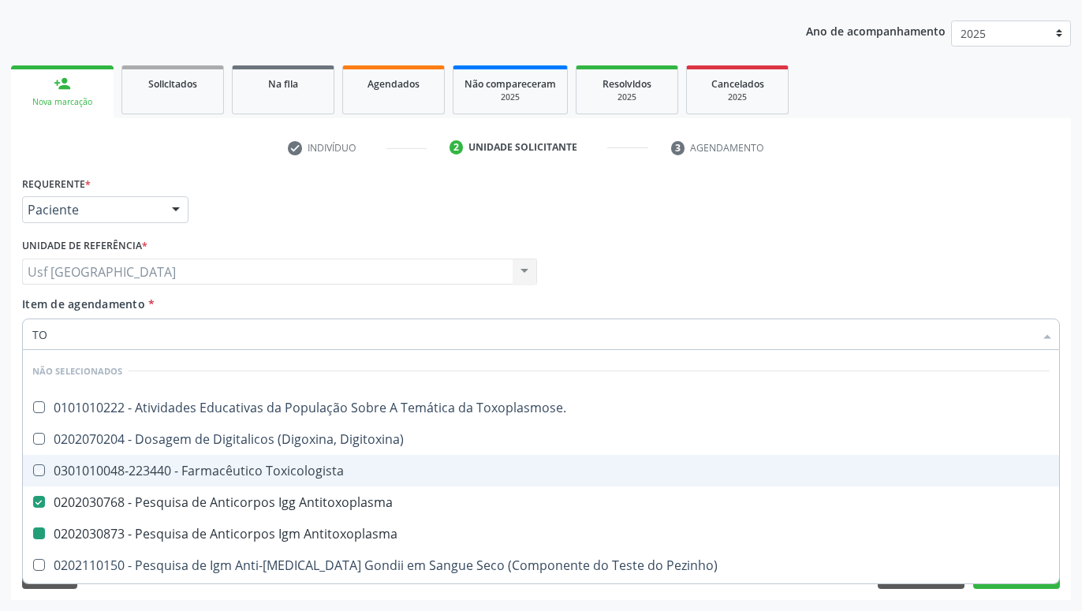
type input "T"
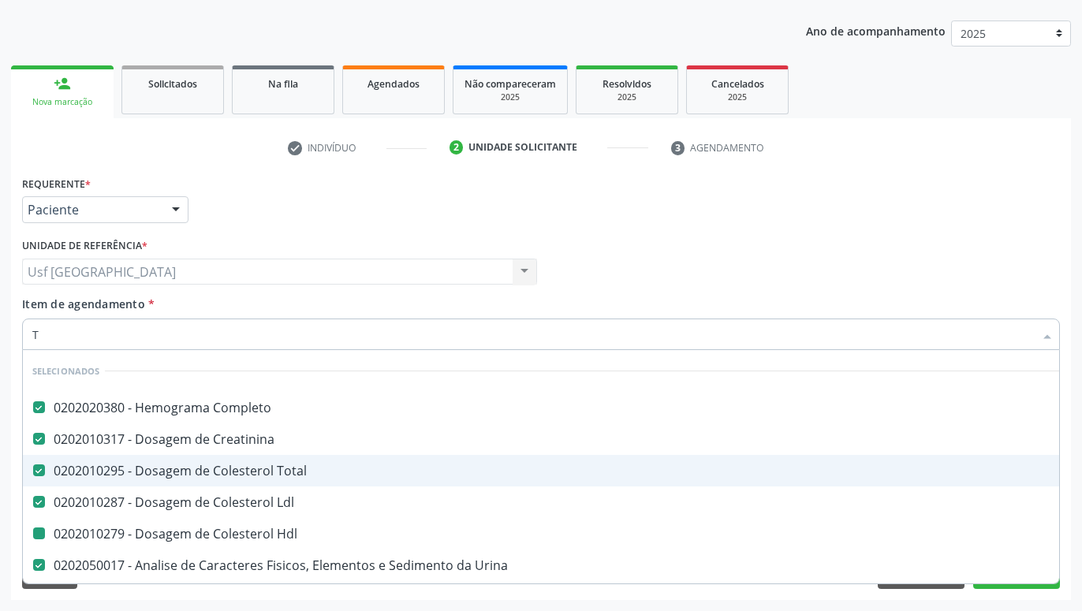
checkbox Hdl "true"
checkbox Urina "true"
checkbox Identificação "true"
checkbox Manutenção "true"
type input "TG"
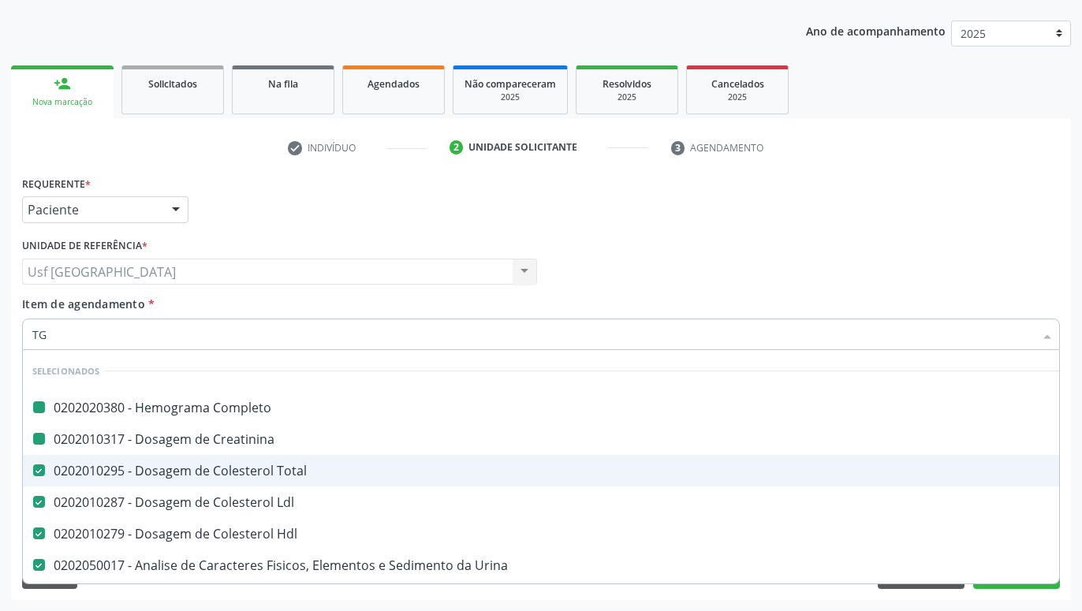
checkbox Completo "false"
type input "TGO"
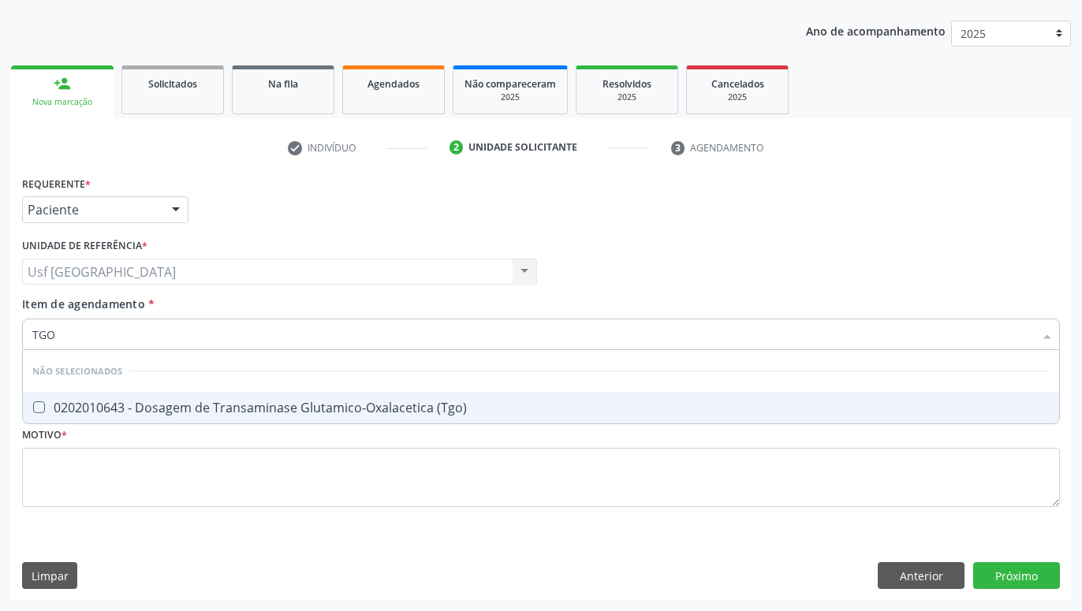
click at [383, 410] on div "0202010643 - Dosagem de Transaminase Glutamico-Oxalacetica (Tgo)" at bounding box center [540, 407] width 1017 height 13
checkbox \(Tgo\) "true"
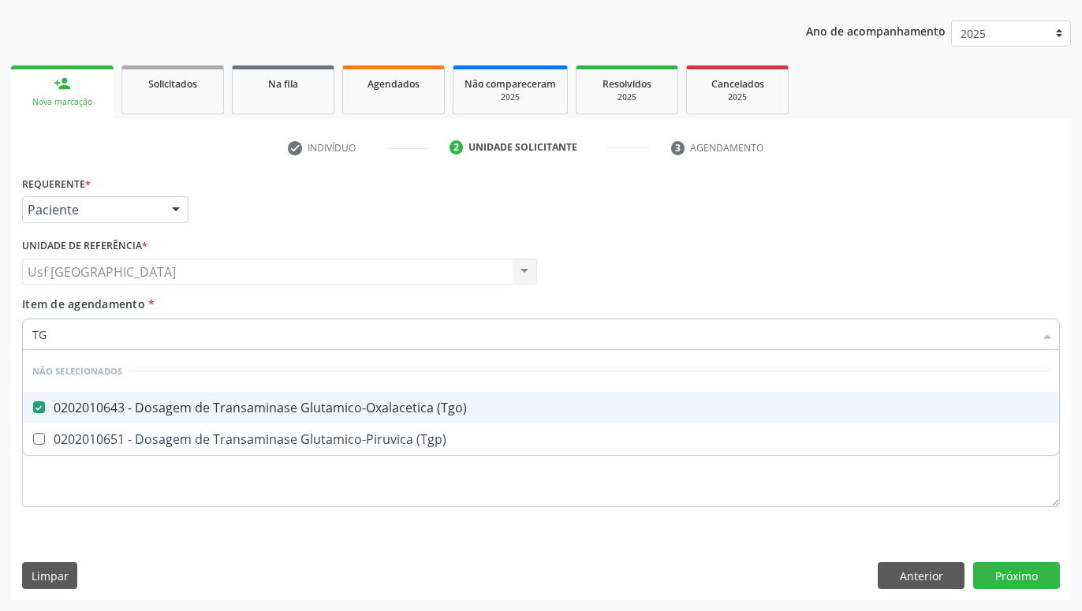
type input "TGP"
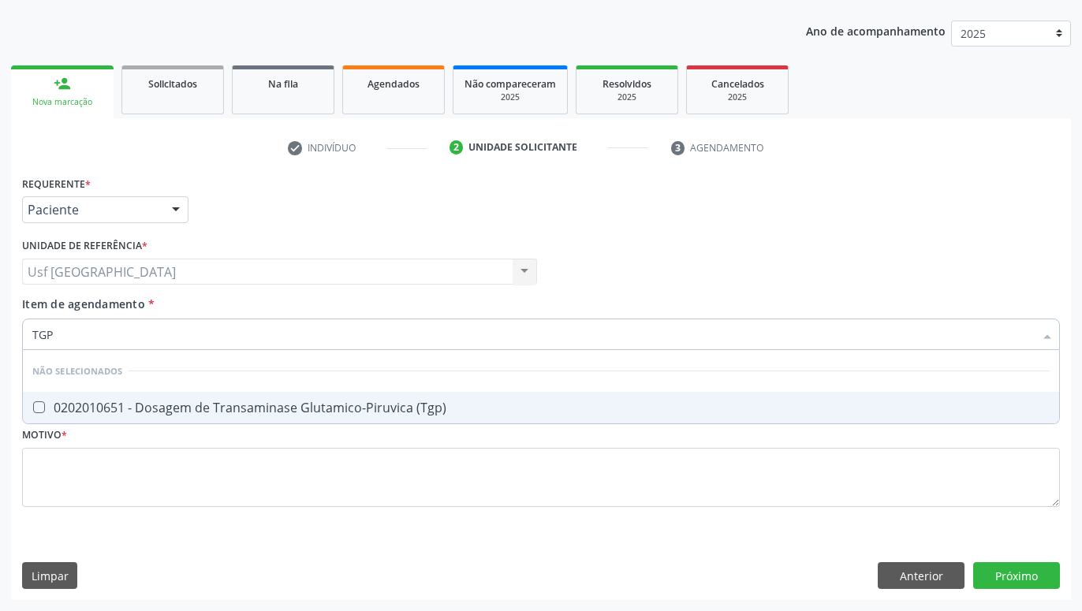
click at [367, 414] on div "0202010651 - Dosagem de Transaminase Glutamico-Piruvica (Tgp)" at bounding box center [540, 407] width 1017 height 13
checkbox \(Tgp\) "true"
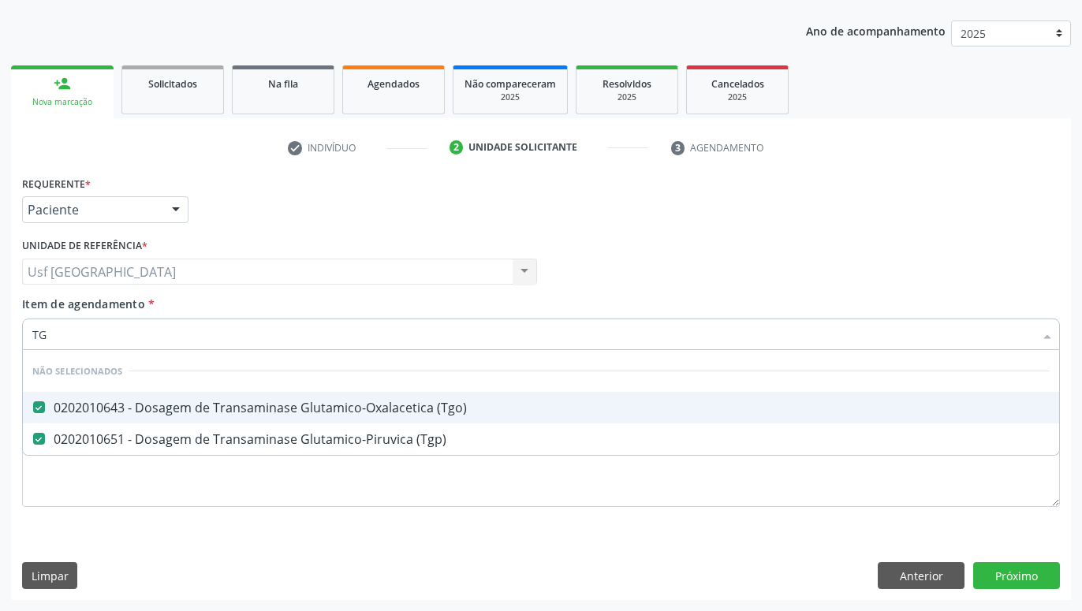
type input "T"
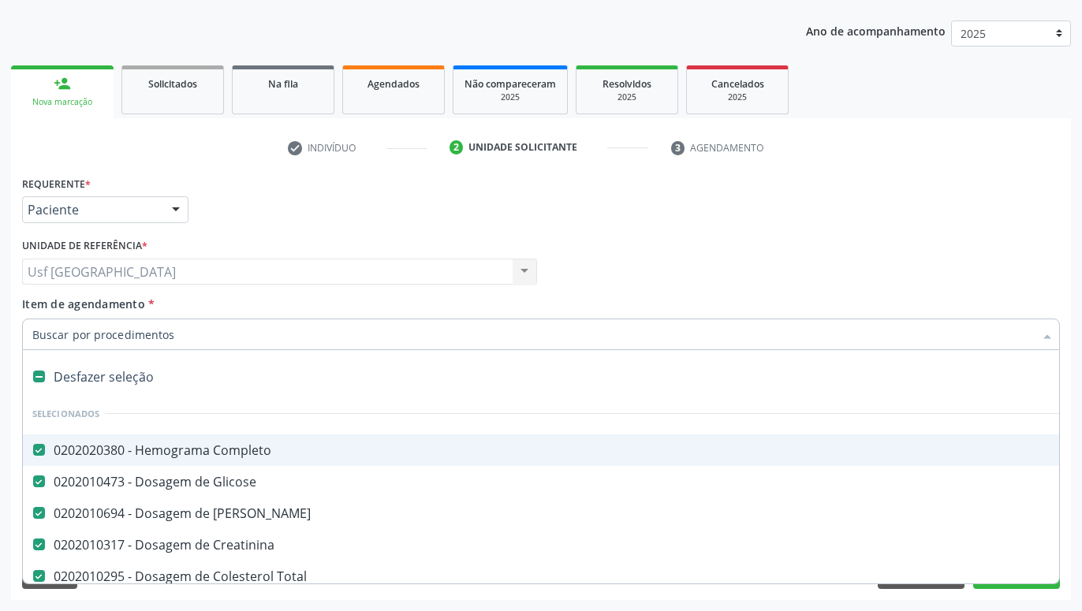
type input "B"
checkbox Ureia "false"
checkbox Creatinina "false"
checkbox Total "false"
checkbox Ldl "false"
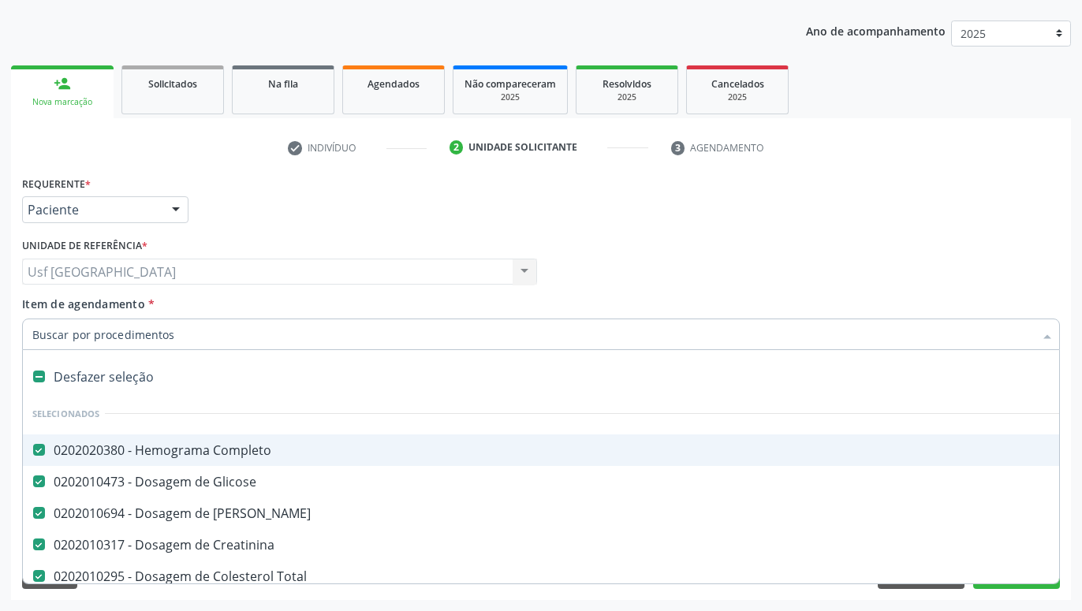
checkbox Hdl "false"
checkbox Urina "false"
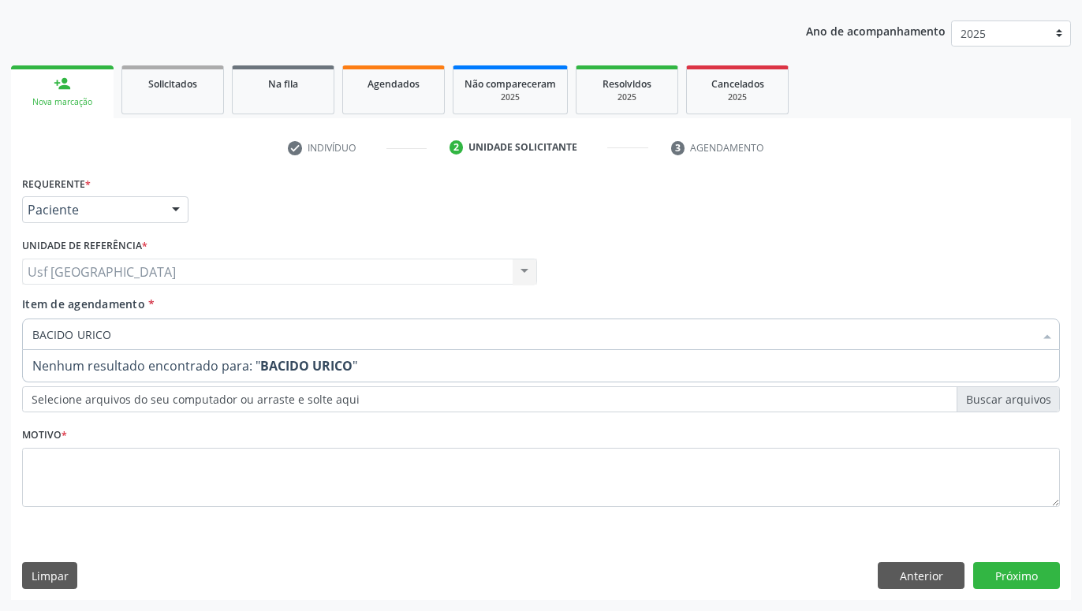
click at [38, 338] on input "BACIDO URICO" at bounding box center [532, 334] width 1001 height 32
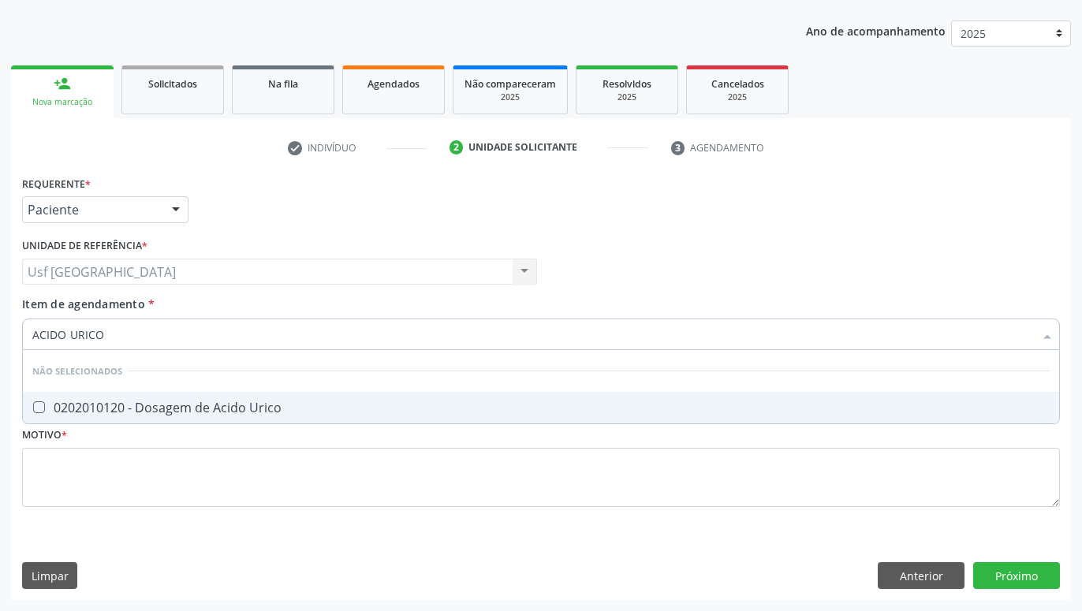
click at [105, 397] on span "0202010120 - Dosagem de Acido Urico" at bounding box center [541, 408] width 1036 height 32
click at [131, 346] on input "ACIDO URICO" at bounding box center [532, 334] width 1001 height 32
click at [181, 412] on div "0202010201 - Dosagem de Bilirrubina Total e Fracoes" at bounding box center [540, 407] width 1017 height 13
click at [301, 413] on div "0202010678 - Dosagem de Triglicerideos" at bounding box center [540, 407] width 1017 height 13
click at [506, 413] on div "0202010503 - Dosagem de Hemoglobina Glicosilada" at bounding box center [540, 407] width 1017 height 13
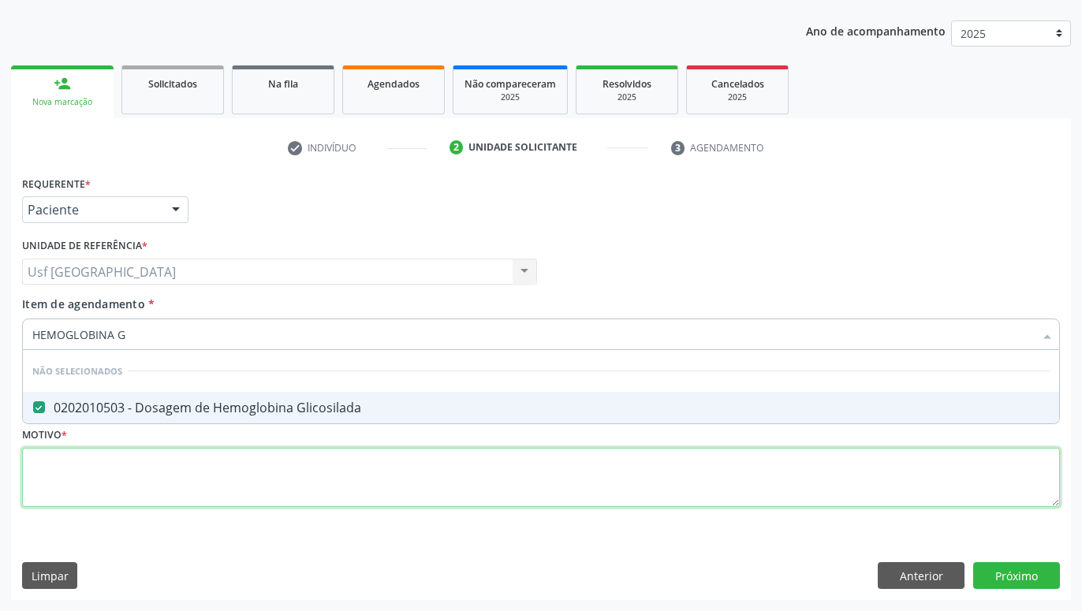
click at [464, 467] on textarea at bounding box center [540, 478] width 1037 height 60
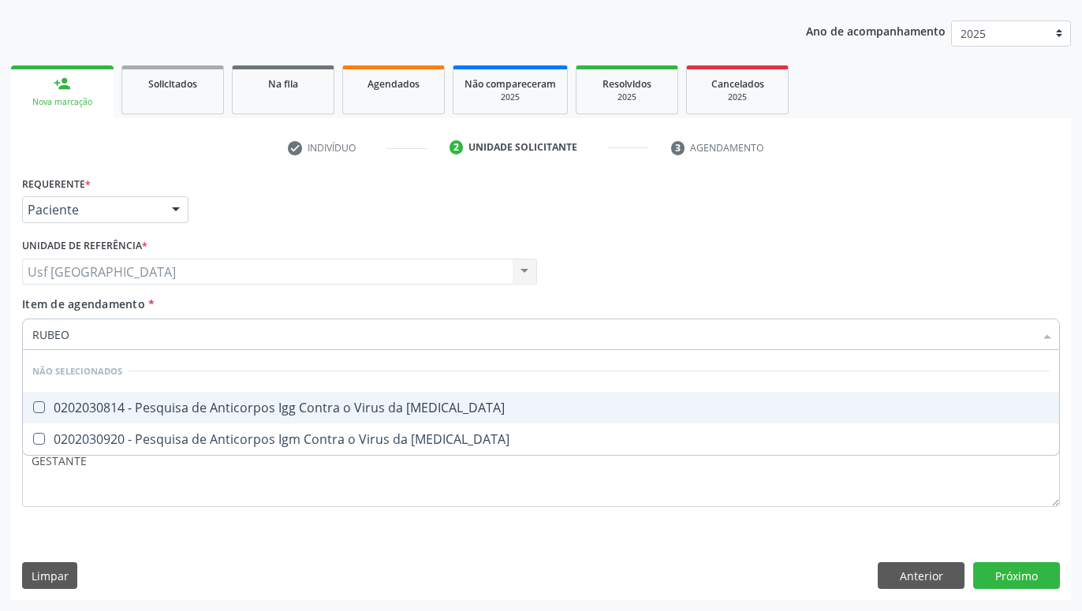
click at [289, 399] on span "0202030814 - Pesquisa de Anticorpos Igg Contra o Virus da [MEDICAL_DATA]" at bounding box center [541, 408] width 1036 height 32
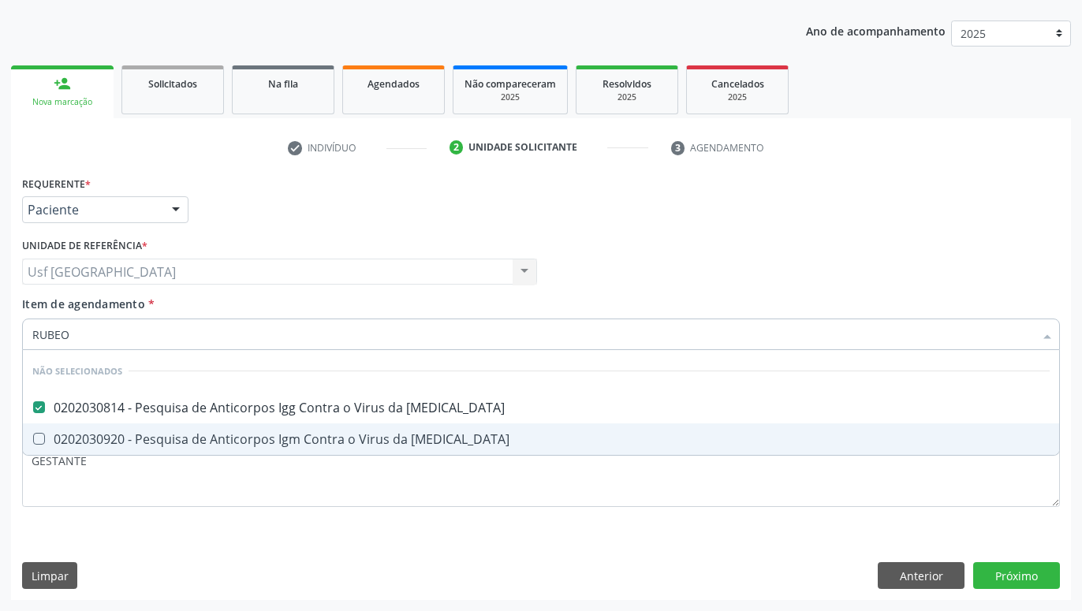
click at [268, 449] on span "0202030920 - Pesquisa de Anticorpos Igm Contra o Virus da [MEDICAL_DATA]" at bounding box center [541, 439] width 1036 height 32
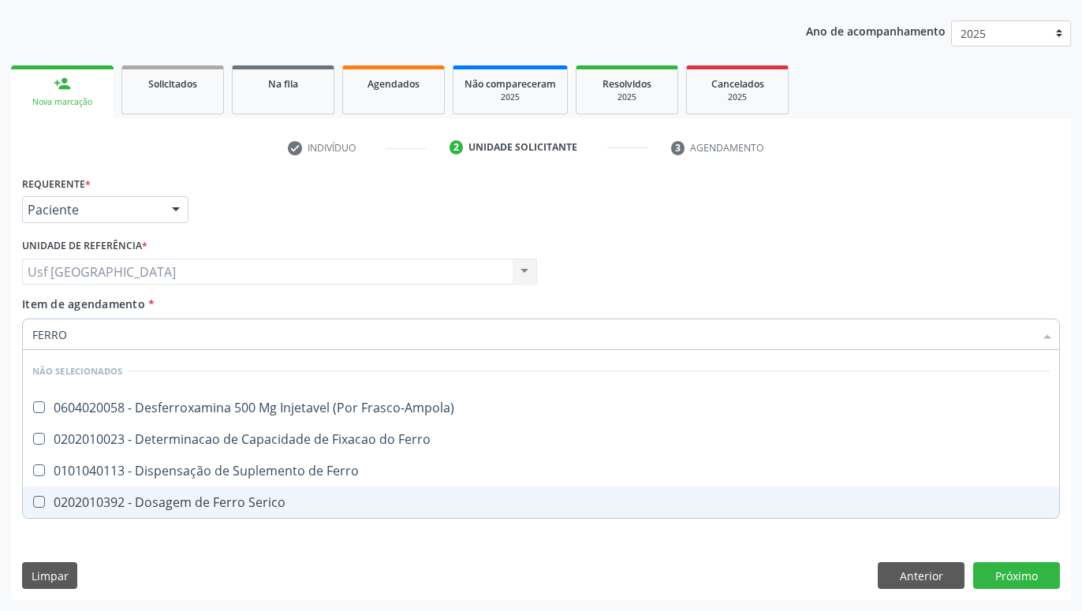
click at [188, 492] on span "0202010392 - Dosagem de Ferro Serico" at bounding box center [541, 502] width 1036 height 32
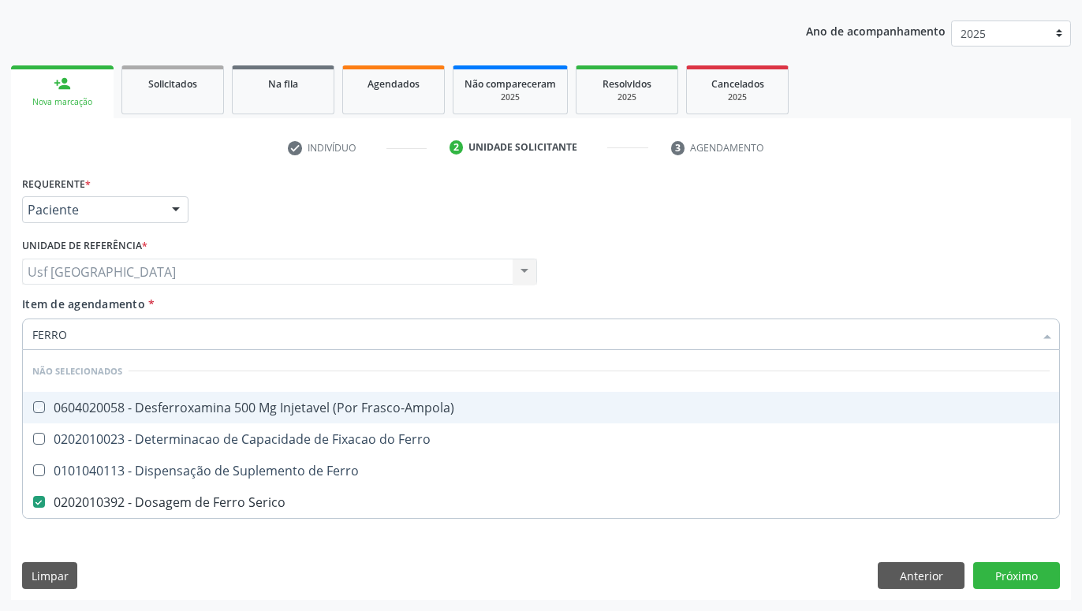
click at [577, 251] on div "Profissional Solicitante Por favor, selecione a Unidade de Atendimento primeiro…" at bounding box center [540, 264] width 1045 height 61
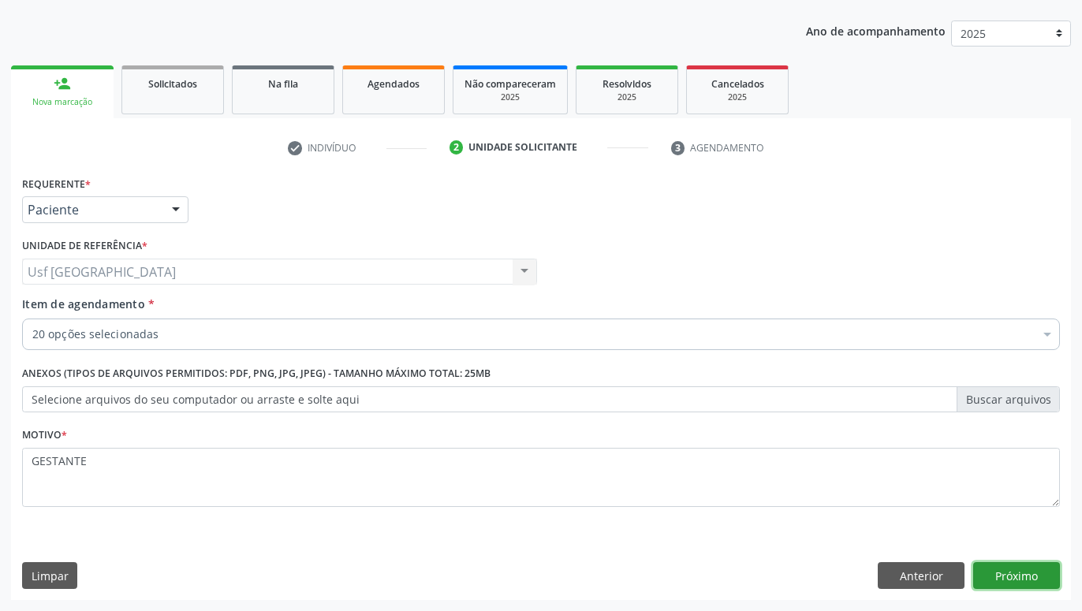
click at [1011, 584] on button "Próximo" at bounding box center [1016, 575] width 87 height 27
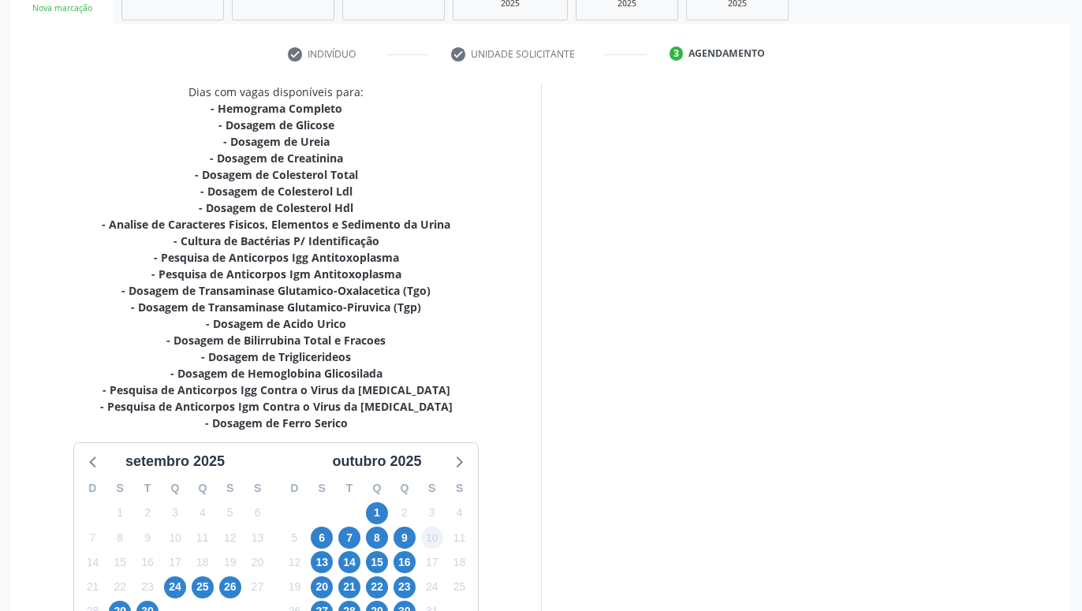
scroll to position [389, 0]
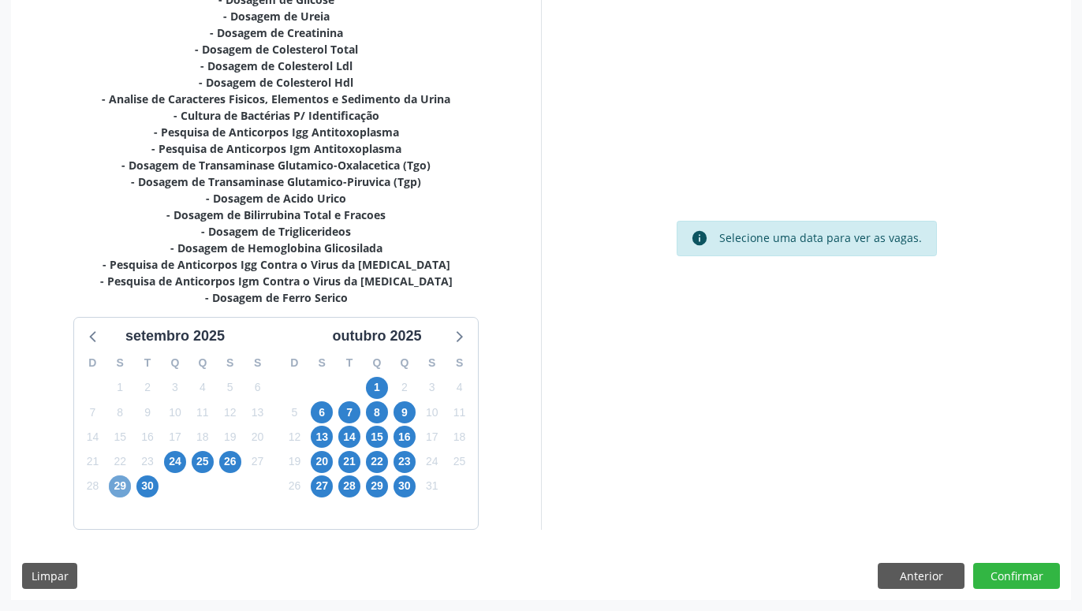
click at [125, 480] on span "29" at bounding box center [120, 486] width 22 height 22
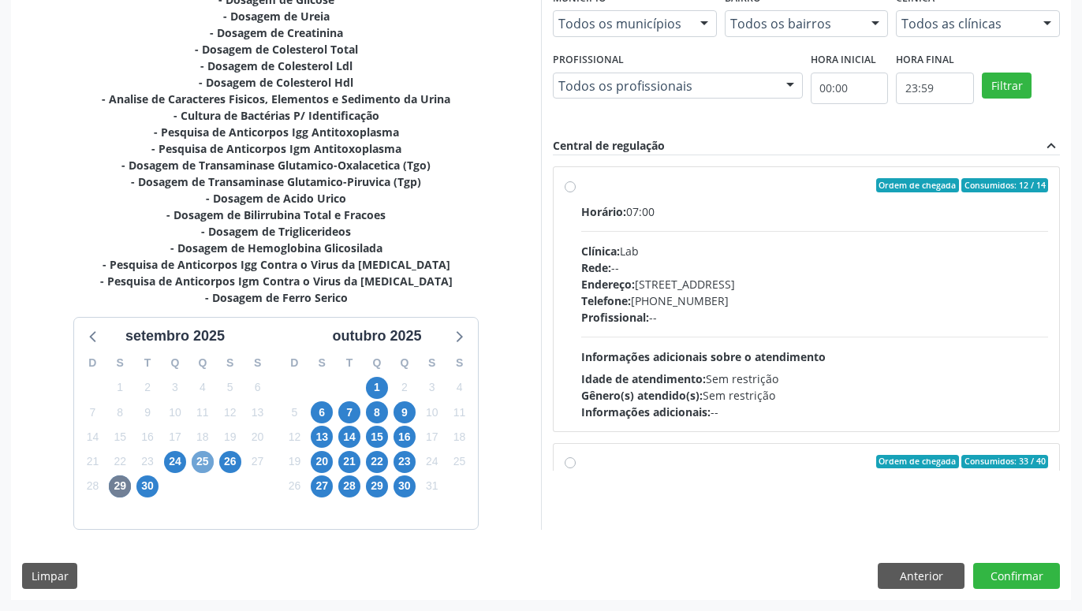
click at [201, 459] on span "25" at bounding box center [203, 462] width 22 height 22
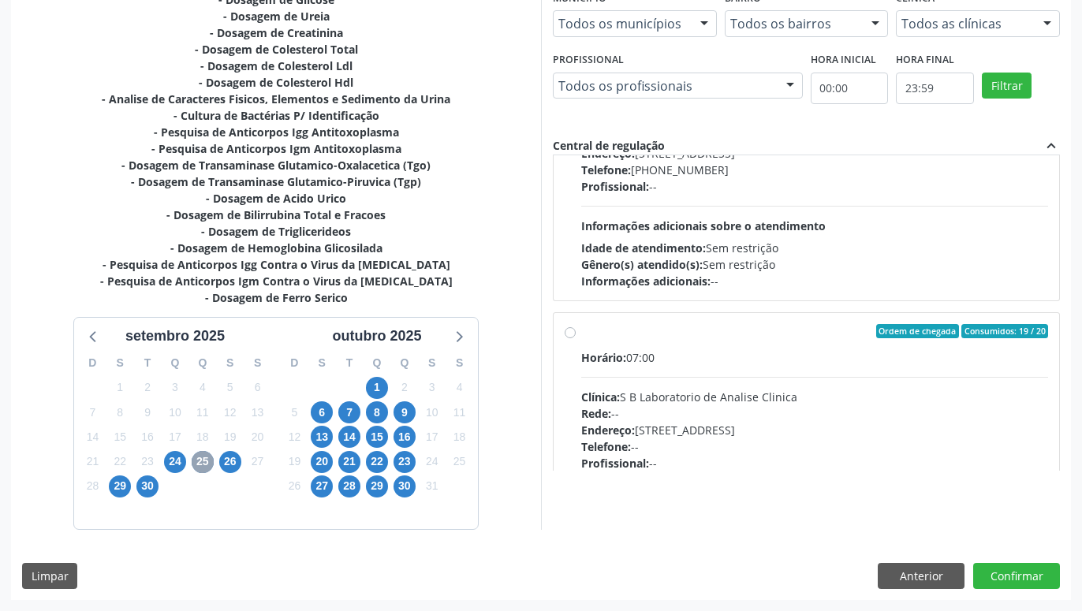
scroll to position [449, 0]
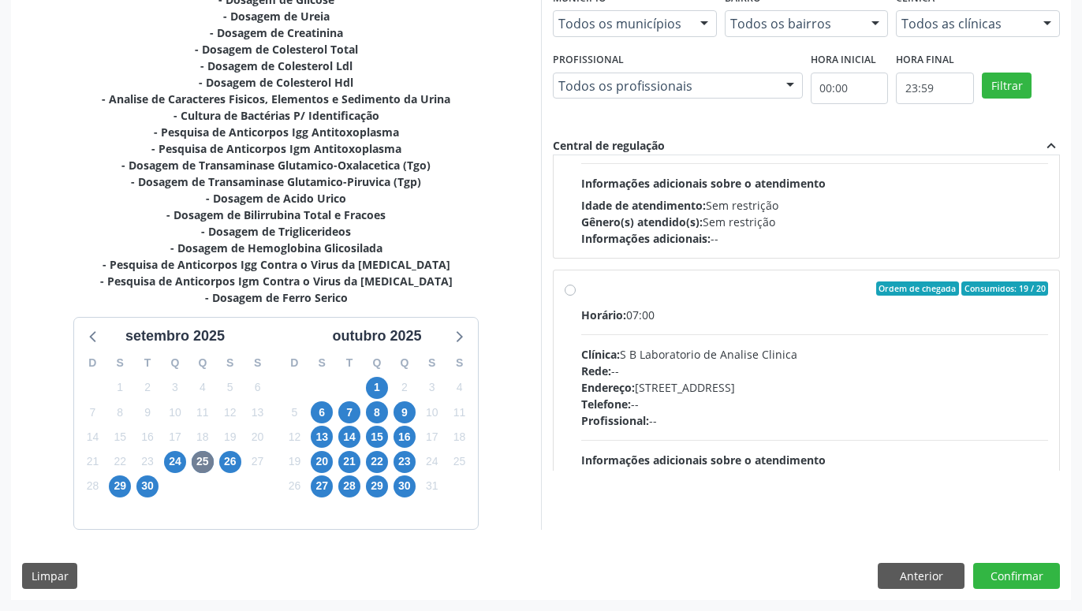
click at [581, 286] on label "Ordem de chegada Consumidos: 19 / 20 Horário: 07:00 Clínica: S B Laboratorio de…" at bounding box center [814, 402] width 467 height 242
click at [568, 286] on input "Ordem de chegada Consumidos: 19 / 20 Horário: 07:00 Clínica: S B Laboratorio de…" at bounding box center [569, 288] width 11 height 14
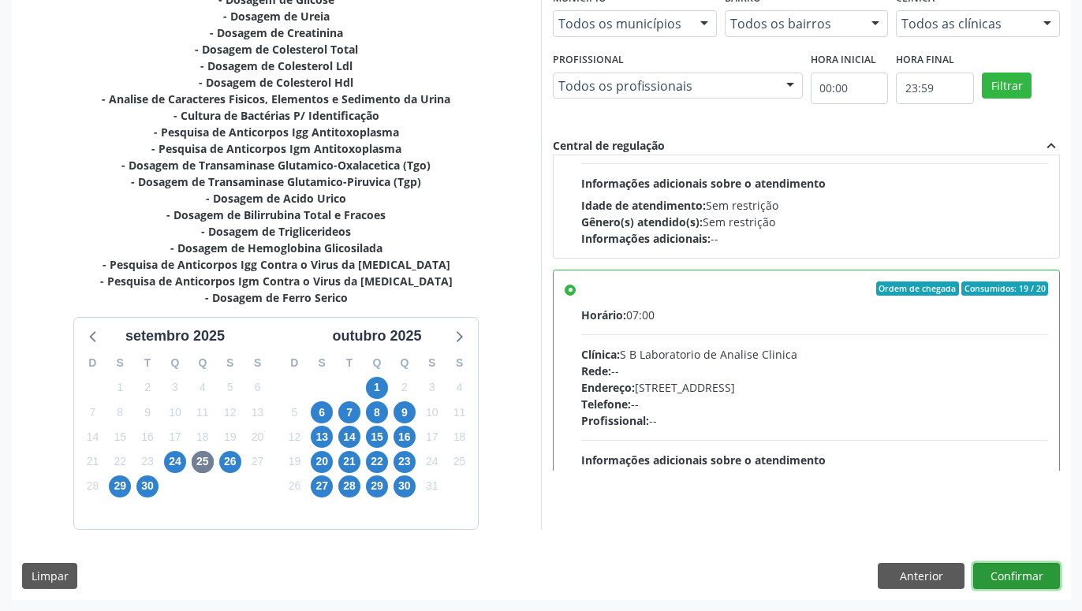
click at [1004, 571] on button "Confirmar" at bounding box center [1016, 576] width 87 height 27
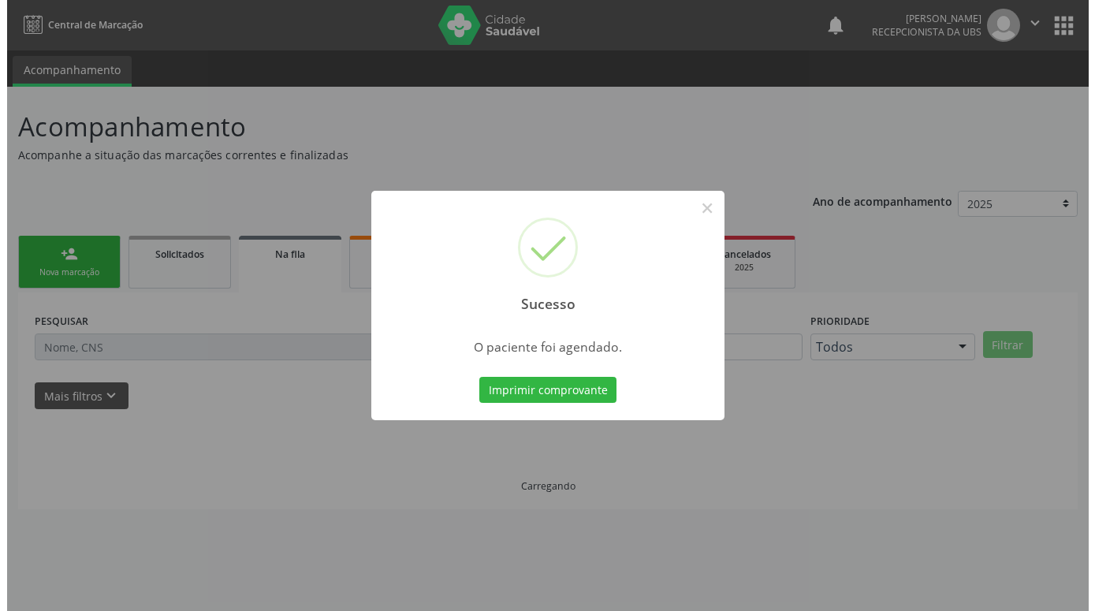
scroll to position [0, 0]
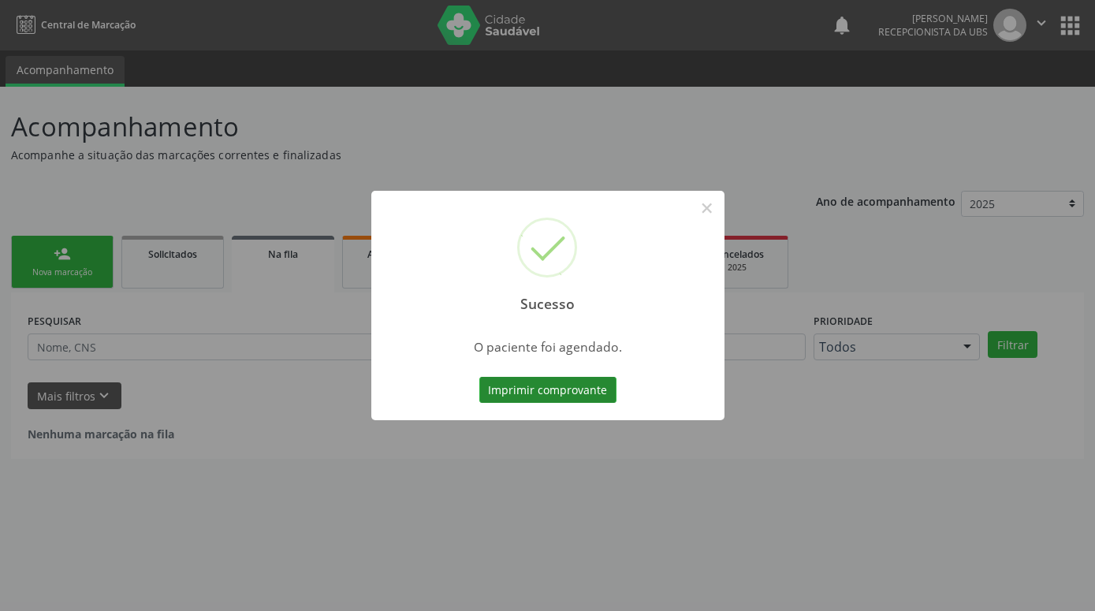
click at [600, 393] on button "Imprimir comprovante" at bounding box center [547, 390] width 137 height 27
